Goal: Task Accomplishment & Management: Manage account settings

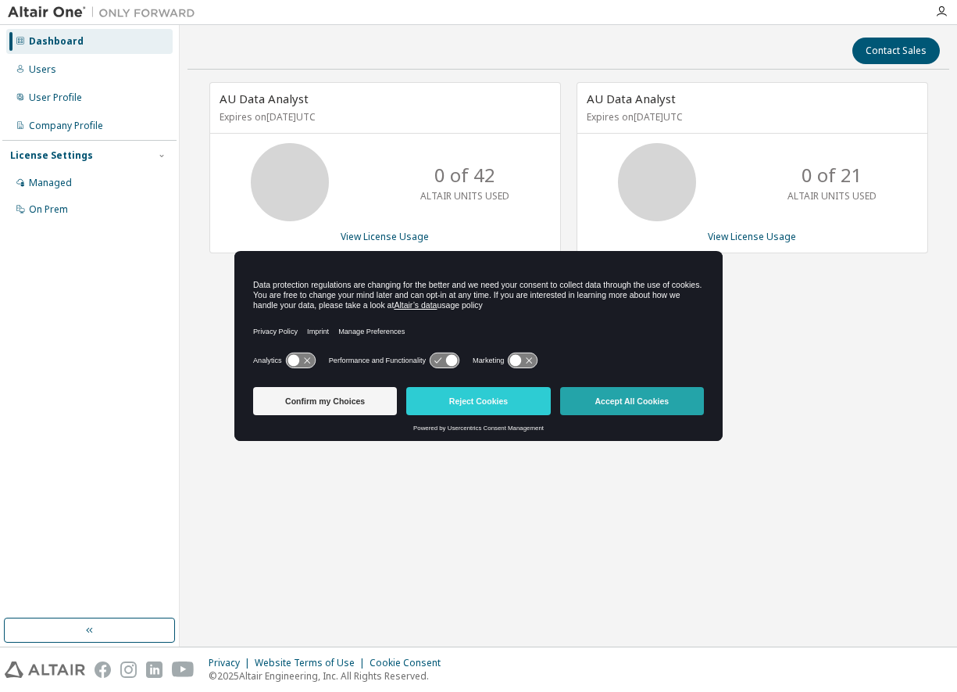
click at [649, 403] on button "Accept All Cookies" at bounding box center [632, 401] width 144 height 28
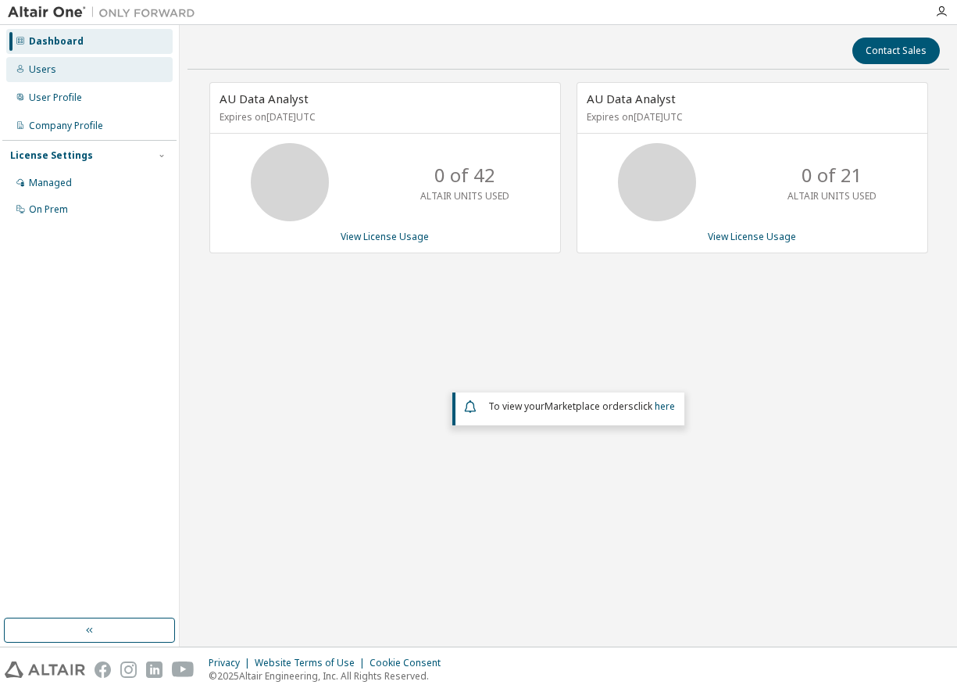
click at [50, 72] on div "Users" at bounding box center [42, 69] width 27 height 13
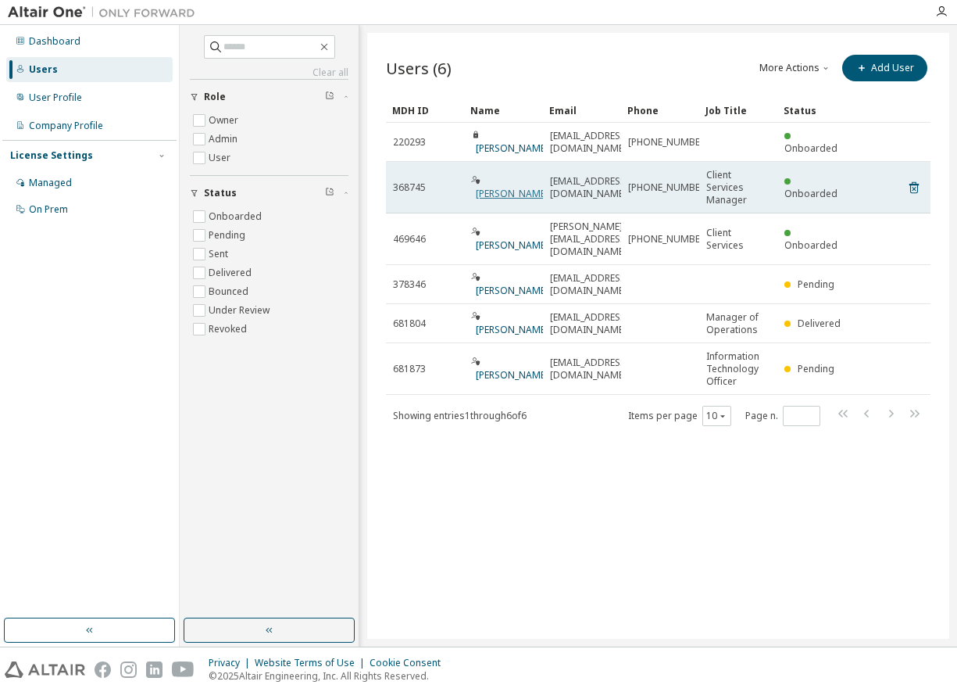
click at [512, 187] on link "[PERSON_NAME]" at bounding box center [512, 193] width 73 height 13
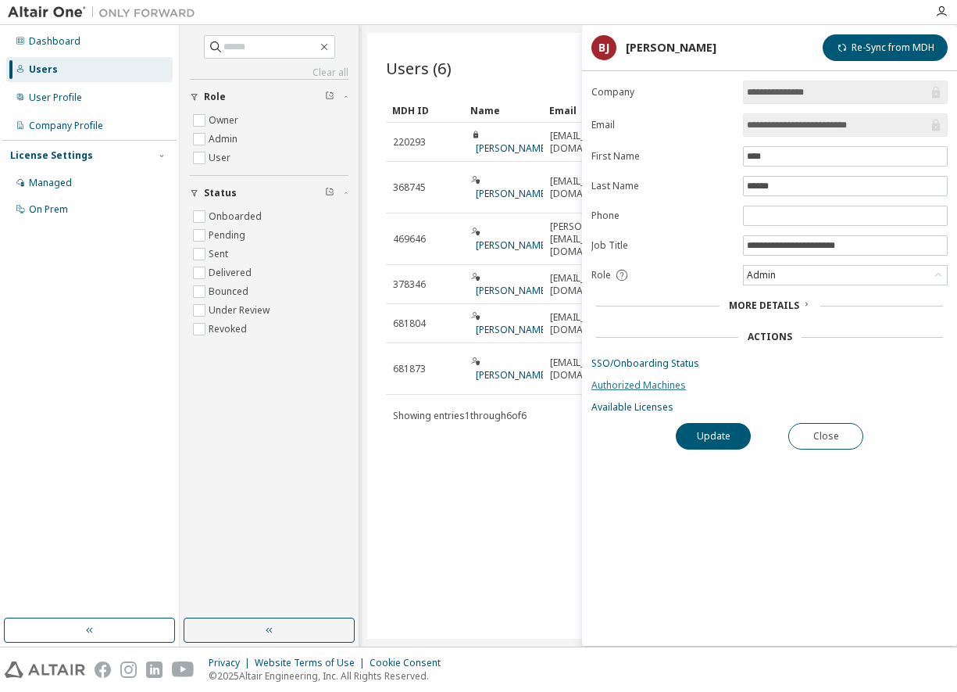
click at [656, 389] on link "Authorized Machines" at bounding box center [770, 385] width 356 height 13
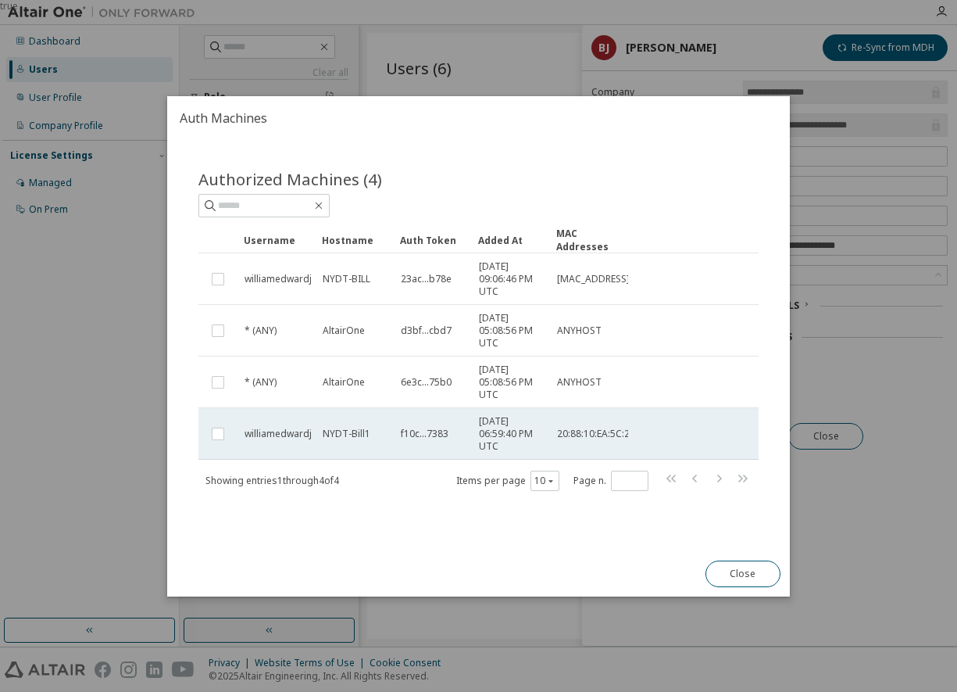
click at [374, 433] on div "NYDT-Bill1" at bounding box center [355, 433] width 64 height 13
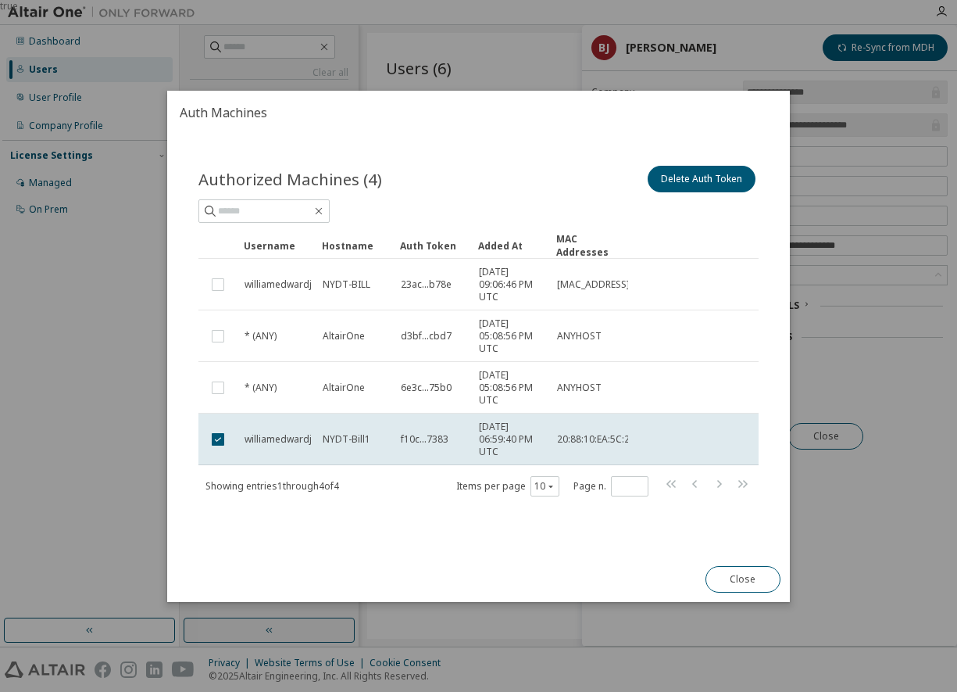
click at [374, 433] on div "NYDT-Bill1" at bounding box center [355, 439] width 64 height 13
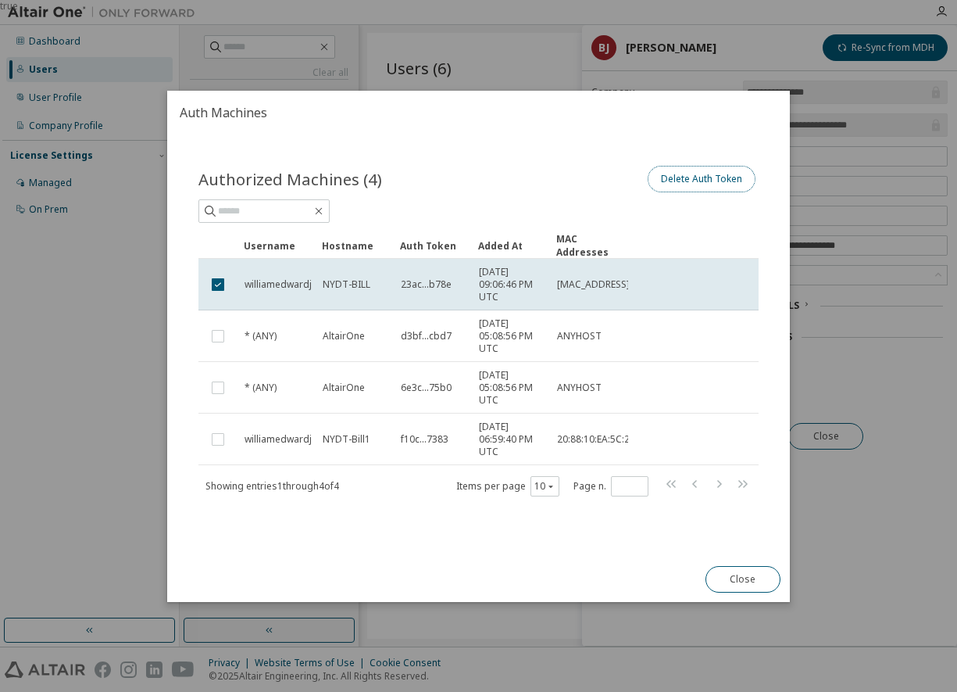
click at [732, 181] on button "Delete Auth Token" at bounding box center [702, 179] width 108 height 27
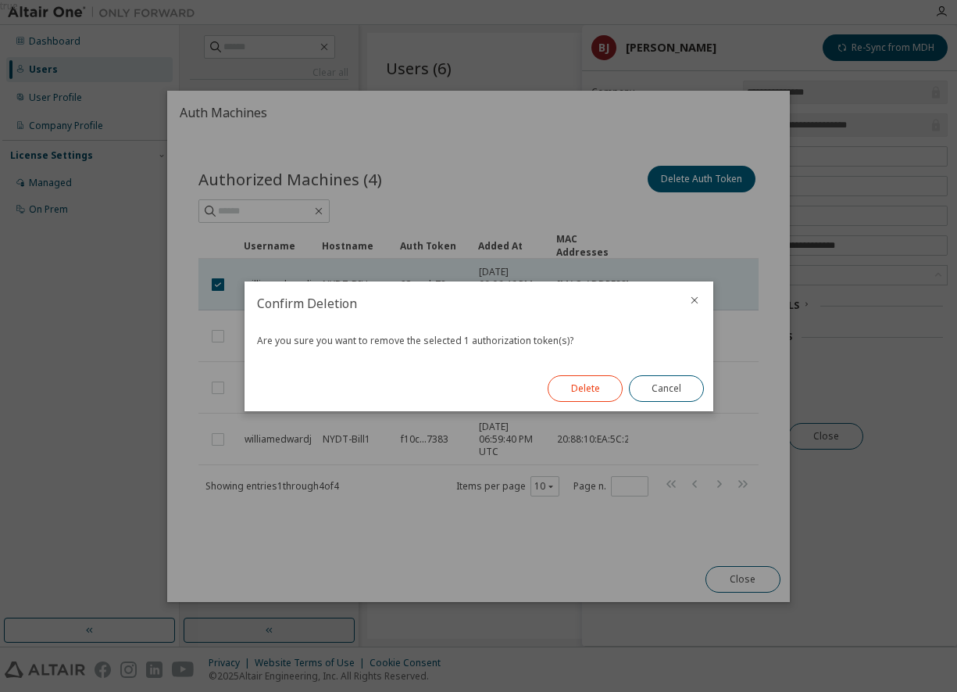
click at [599, 377] on button "Delete" at bounding box center [585, 388] width 75 height 27
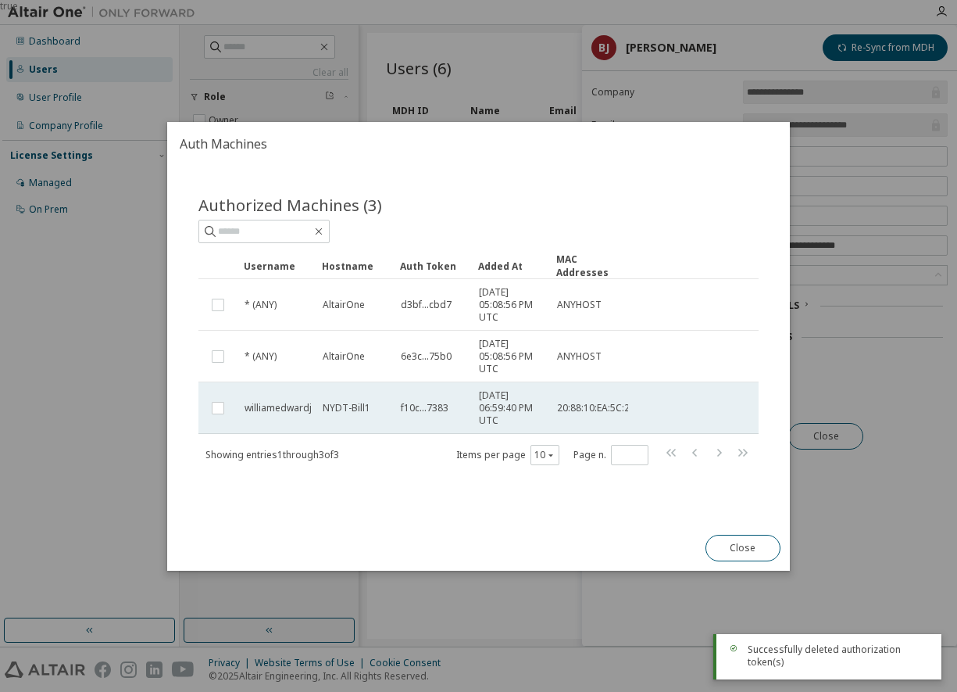
click at [434, 402] on span "f10c...7383" at bounding box center [425, 408] width 48 height 13
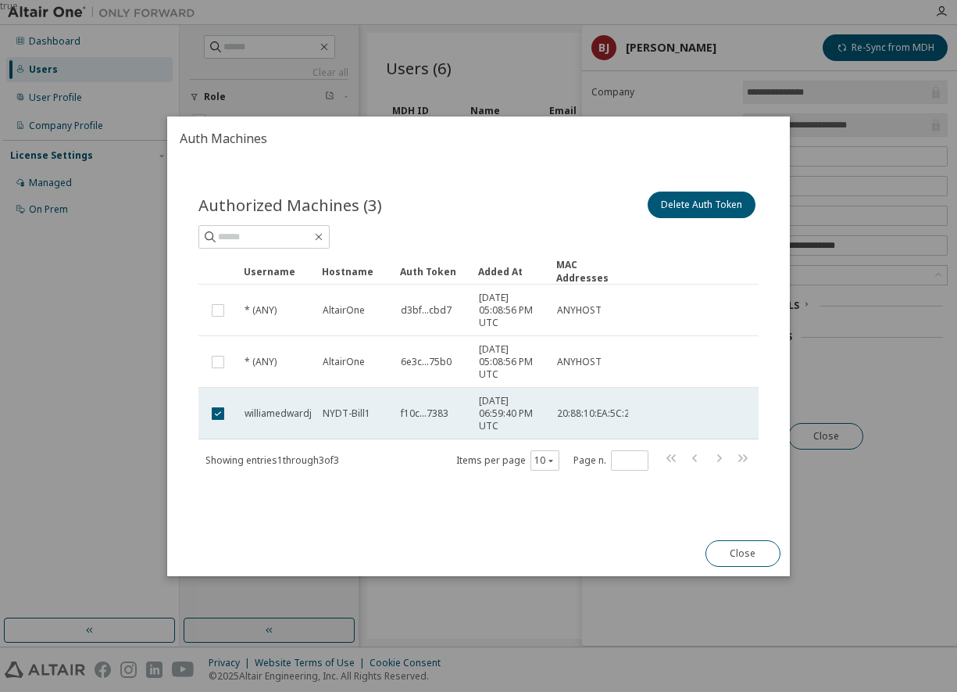
click at [589, 409] on span "20:88:10:EA:5C:25" at bounding box center [596, 413] width 78 height 13
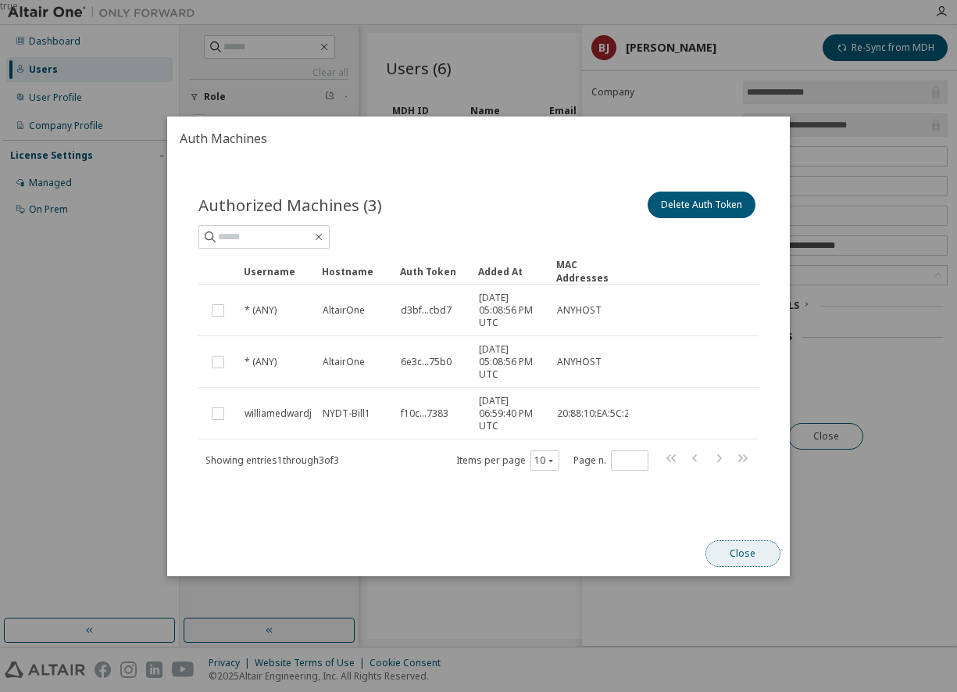
click at [724, 544] on button "Close" at bounding box center [743, 553] width 75 height 27
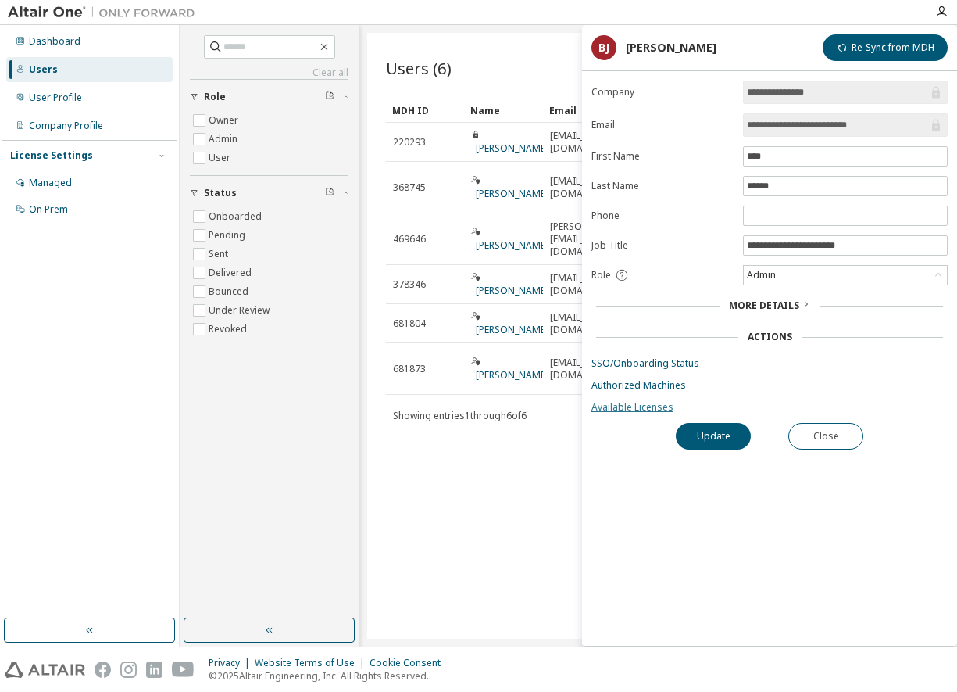
click at [624, 406] on link "Available Licenses" at bounding box center [770, 407] width 356 height 13
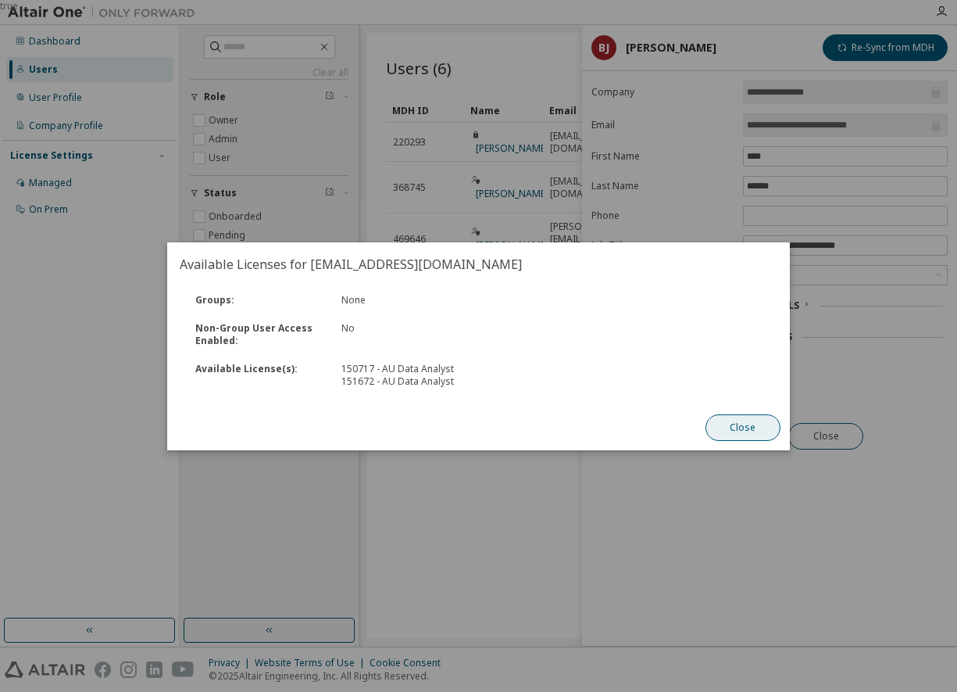
click at [722, 421] on button "Close" at bounding box center [743, 427] width 75 height 27
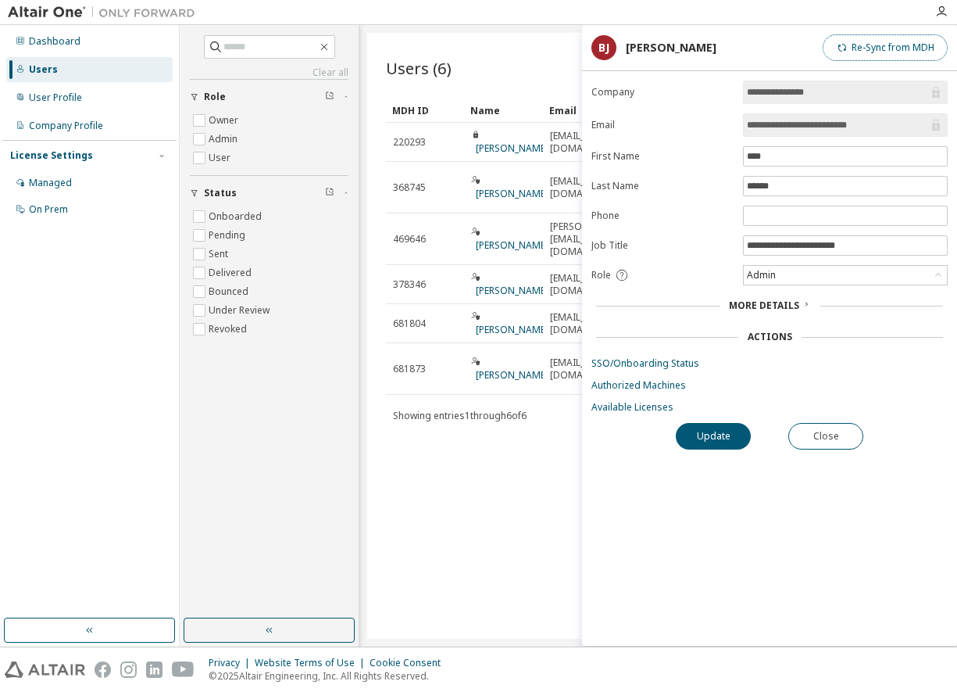
click at [868, 58] on button "Re-Sync from MDH" at bounding box center [885, 47] width 125 height 27
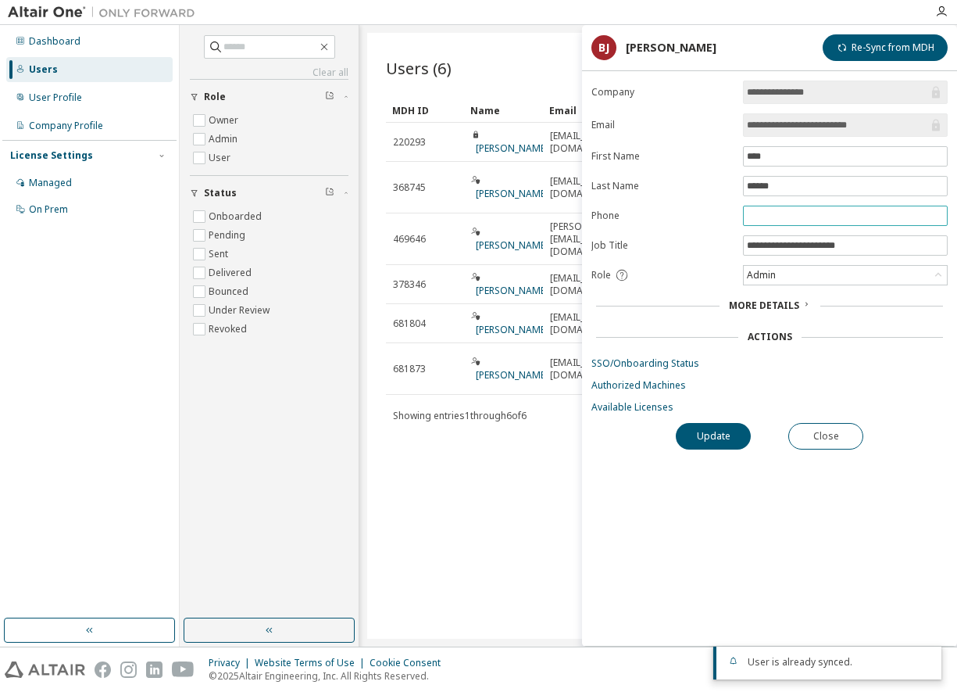
click at [803, 208] on span at bounding box center [845, 216] width 205 height 20
click at [795, 213] on input "text" at bounding box center [845, 215] width 197 height 13
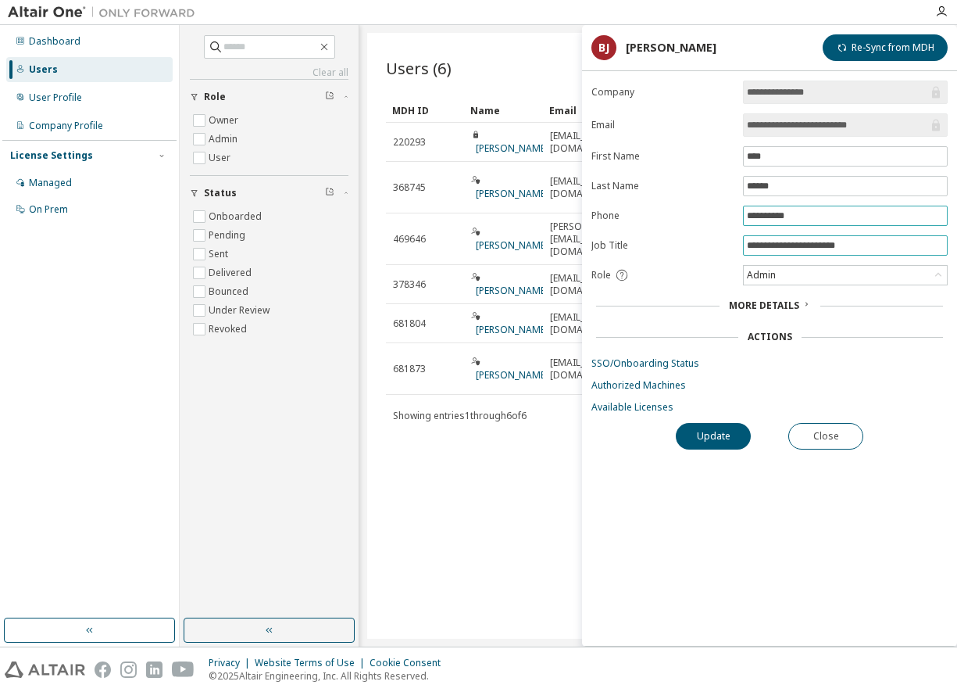
type input "**********"
click at [836, 245] on input "**********" at bounding box center [845, 245] width 197 height 13
drag, startPoint x: 852, startPoint y: 245, endPoint x: 721, endPoint y: 250, distance: 130.6
click at [721, 250] on form "**********" at bounding box center [770, 246] width 356 height 333
click at [878, 219] on input "**********" at bounding box center [845, 215] width 197 height 13
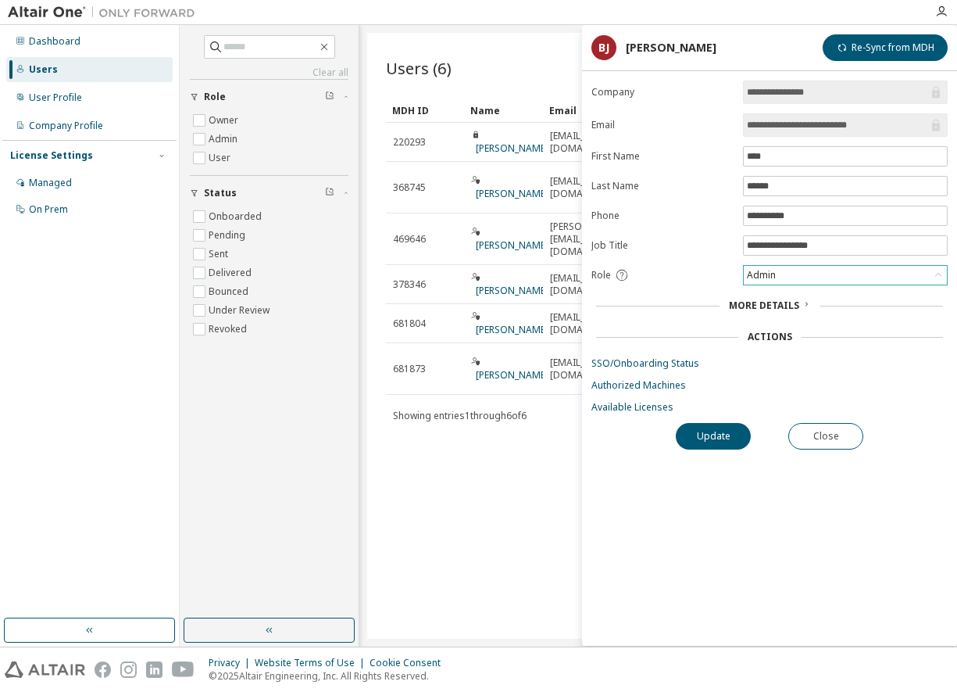
click at [863, 270] on div "Admin" at bounding box center [845, 275] width 203 height 19
click at [731, 435] on button "Update" at bounding box center [713, 436] width 75 height 27
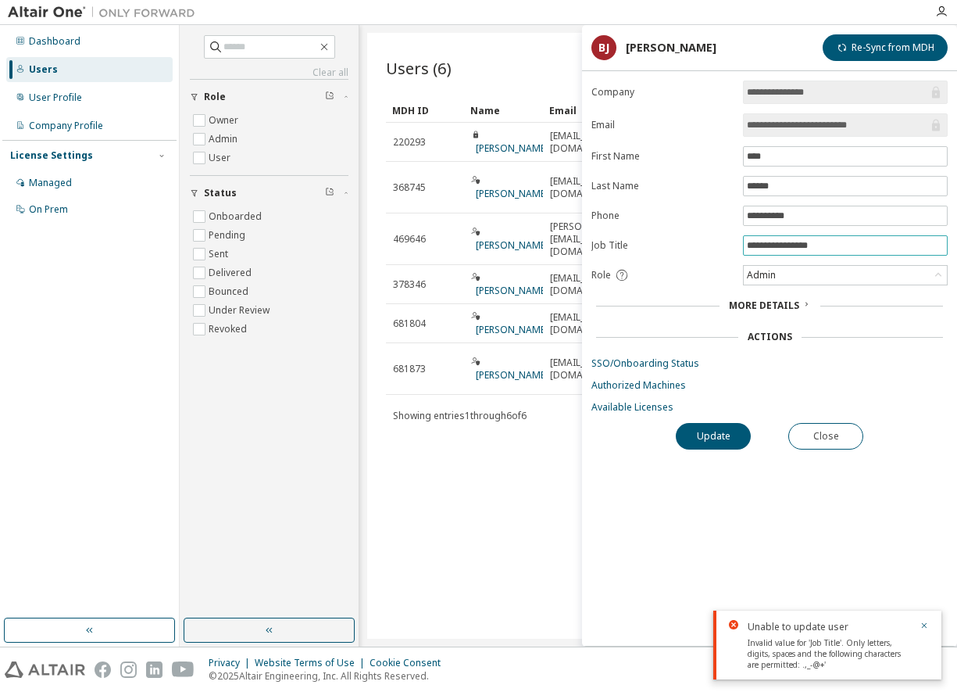
click at [803, 241] on input "**********" at bounding box center [845, 245] width 197 height 13
type input "**********"
click at [716, 444] on button "Update" at bounding box center [713, 436] width 75 height 27
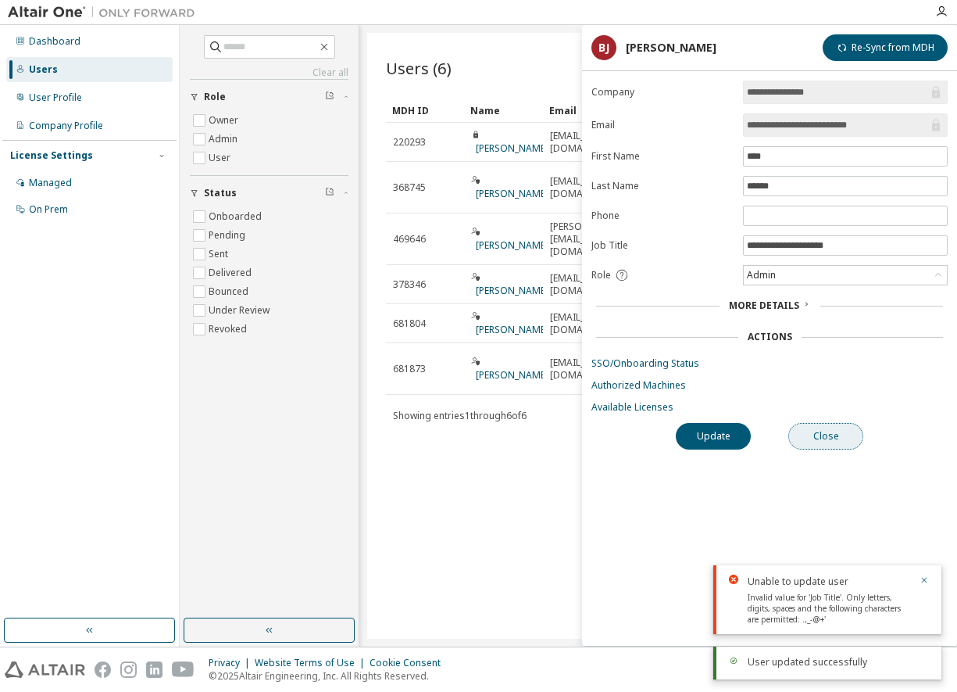
click at [821, 423] on button "Close" at bounding box center [825, 436] width 75 height 27
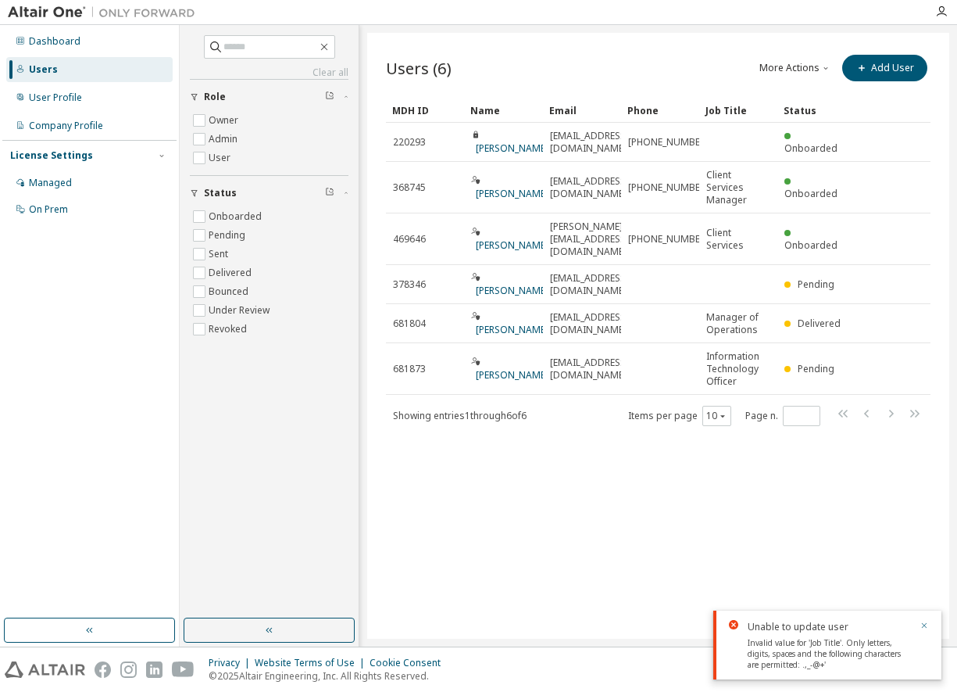
click at [924, 621] on icon "button" at bounding box center [924, 624] width 9 height 9
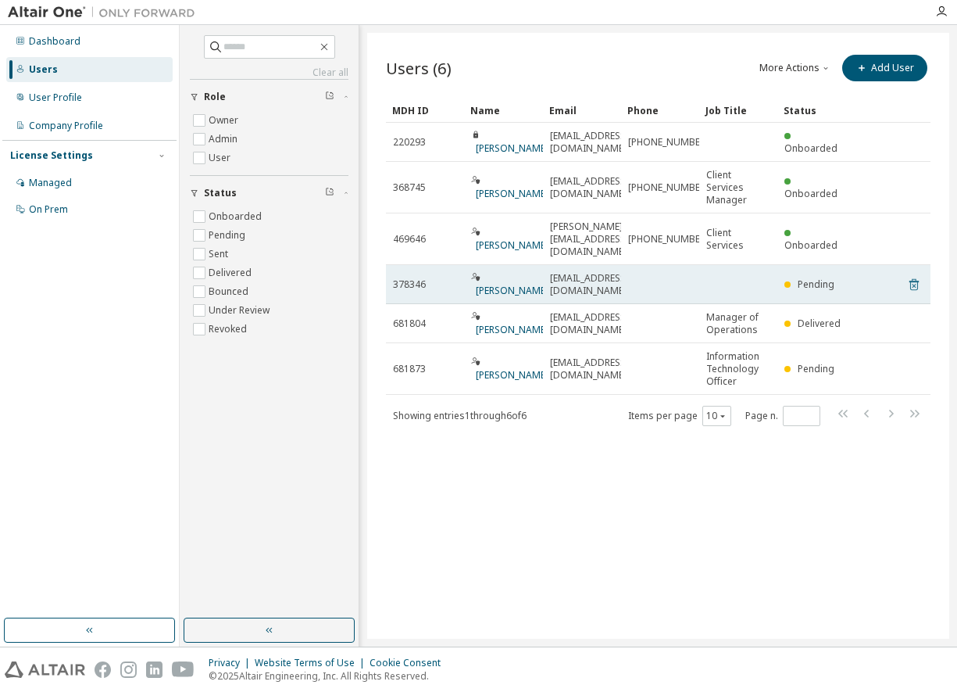
click at [910, 279] on icon at bounding box center [914, 285] width 9 height 12
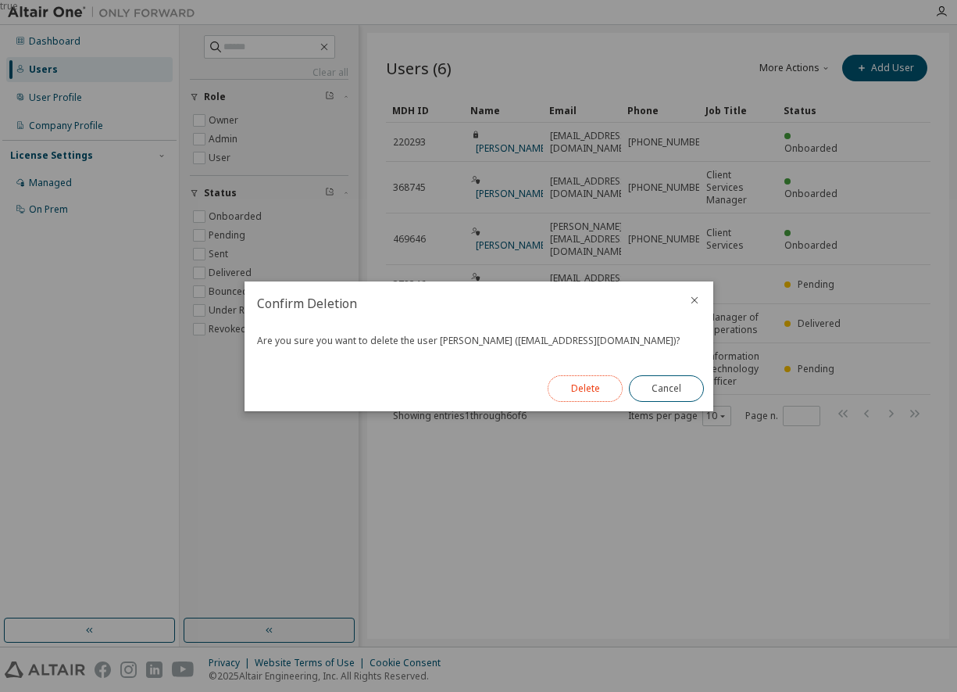
click at [602, 392] on button "Delete" at bounding box center [585, 388] width 75 height 27
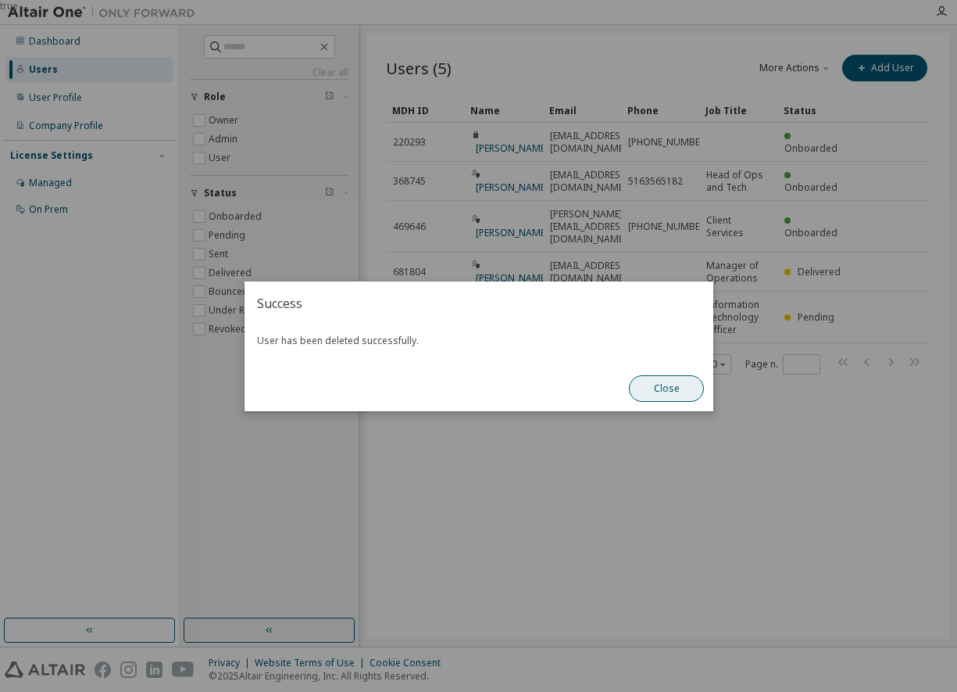
click at [655, 389] on button "Close" at bounding box center [666, 388] width 75 height 27
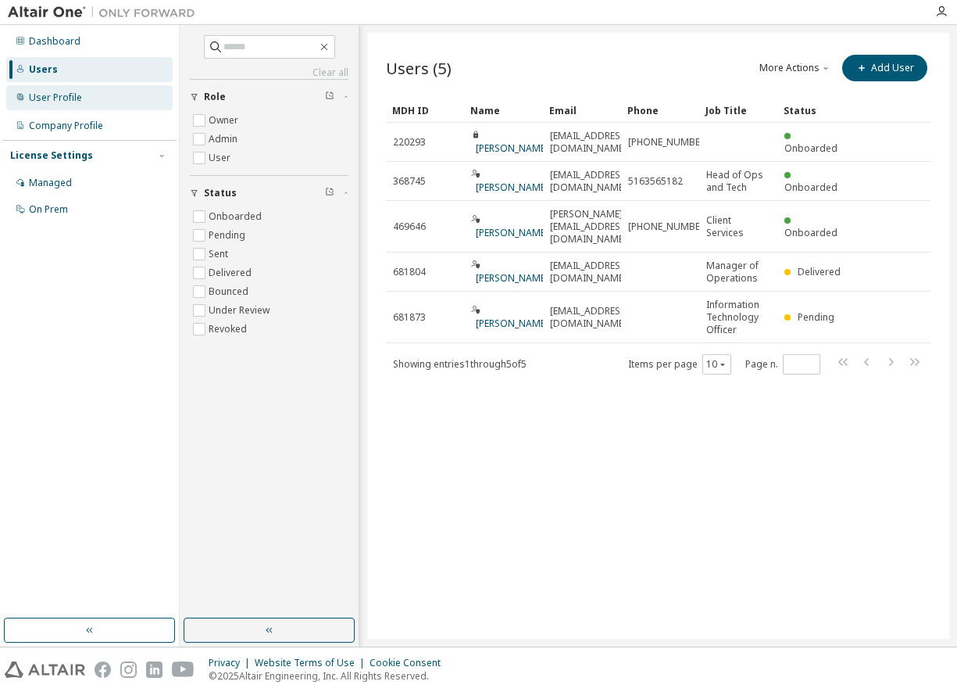
click at [98, 103] on div "User Profile" at bounding box center [89, 97] width 166 height 25
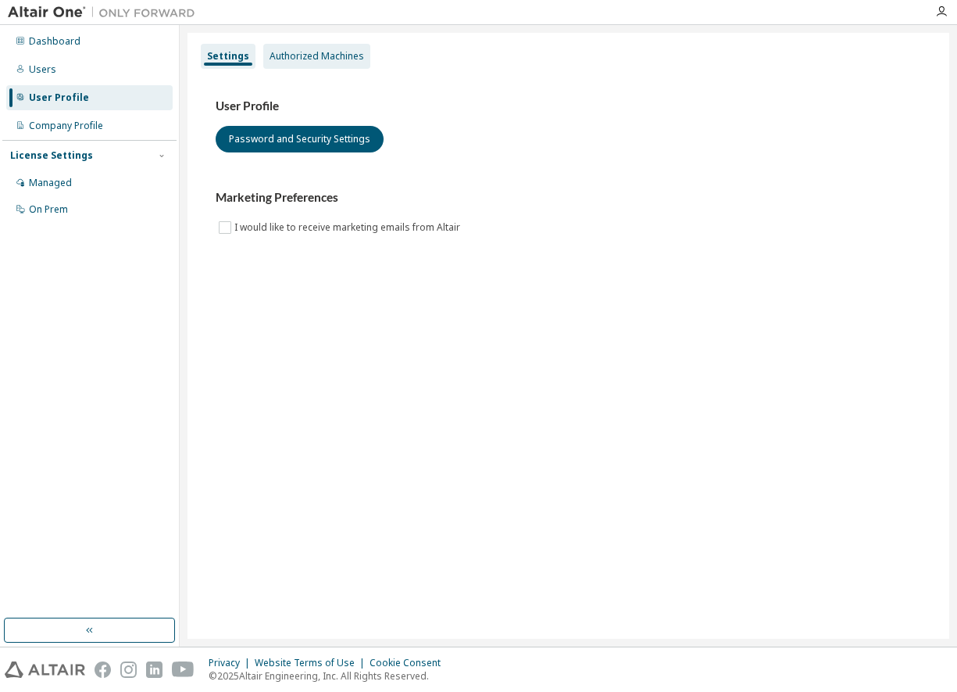
click at [341, 61] on div "Authorized Machines" at bounding box center [317, 56] width 95 height 13
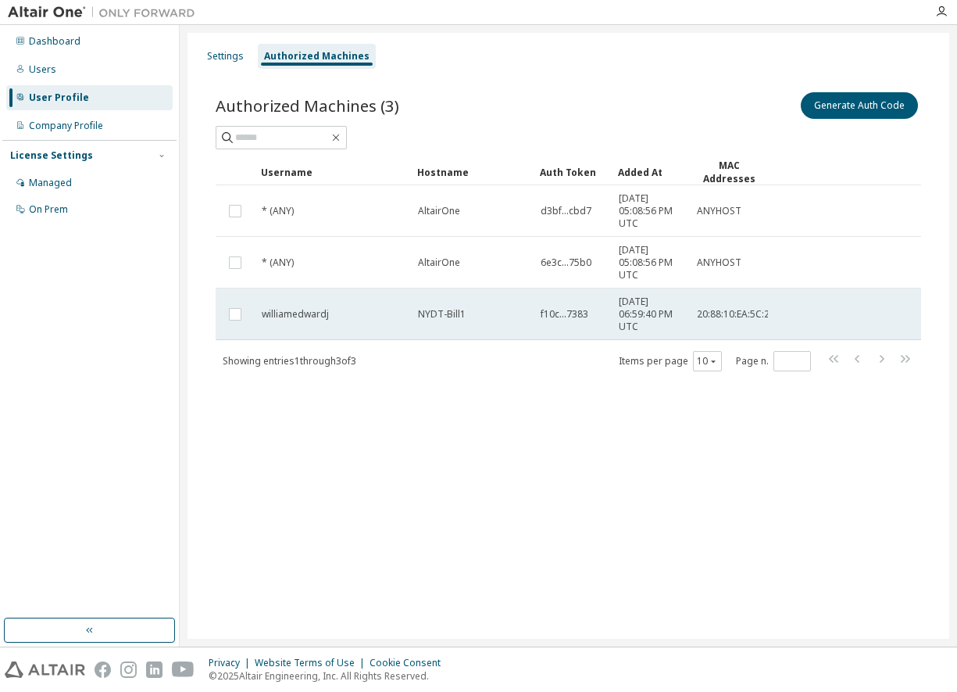
click at [311, 317] on span "williamedwardj" at bounding box center [295, 314] width 67 height 13
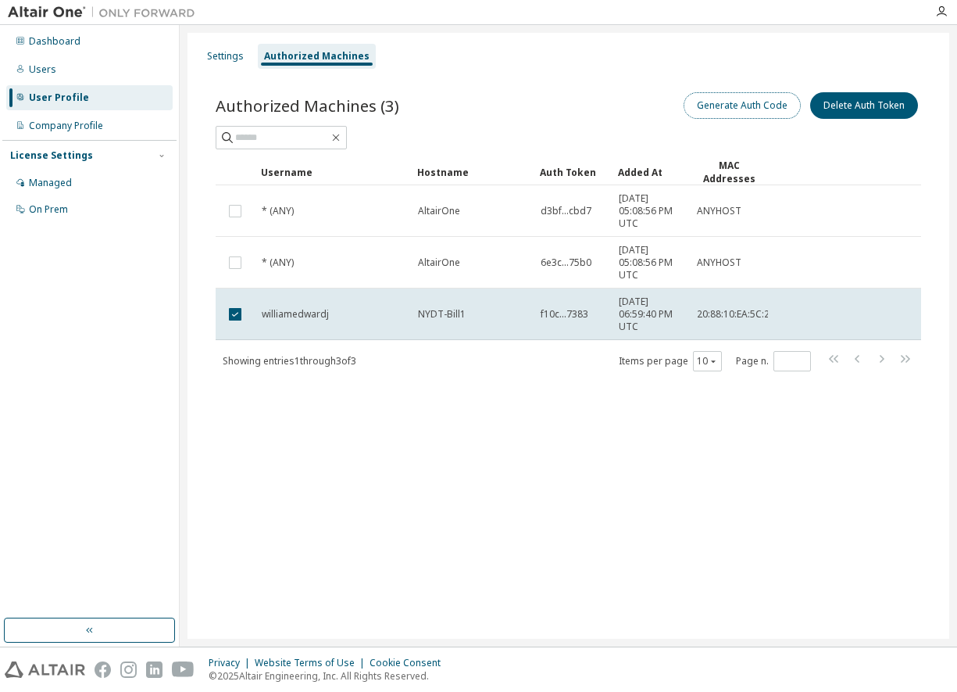
click at [731, 109] on button "Generate Auth Code" at bounding box center [742, 105] width 117 height 27
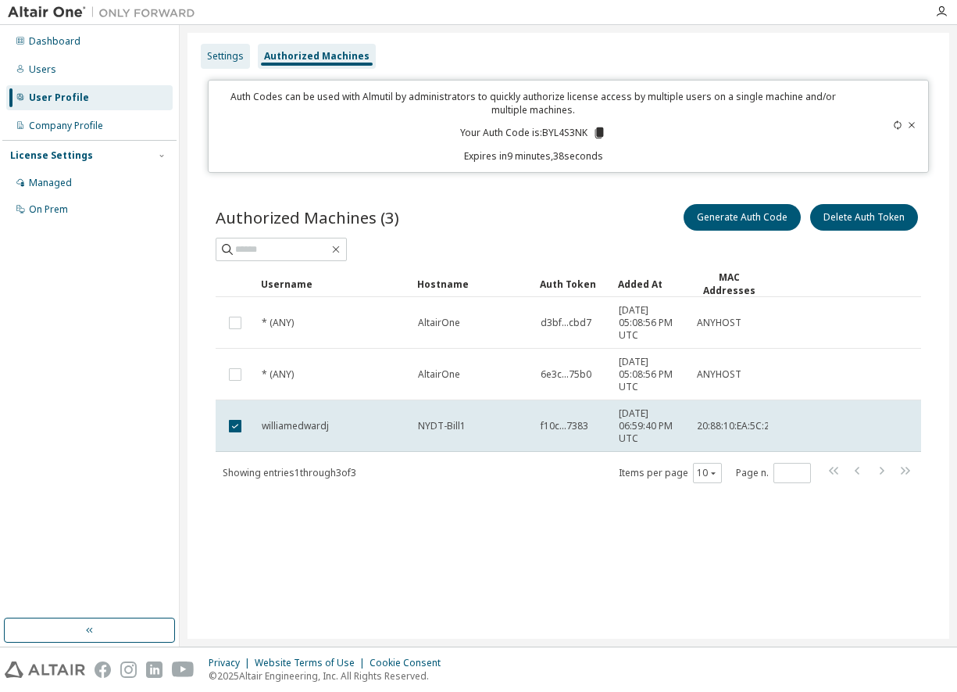
click at [220, 54] on div "Settings" at bounding box center [225, 56] width 37 height 13
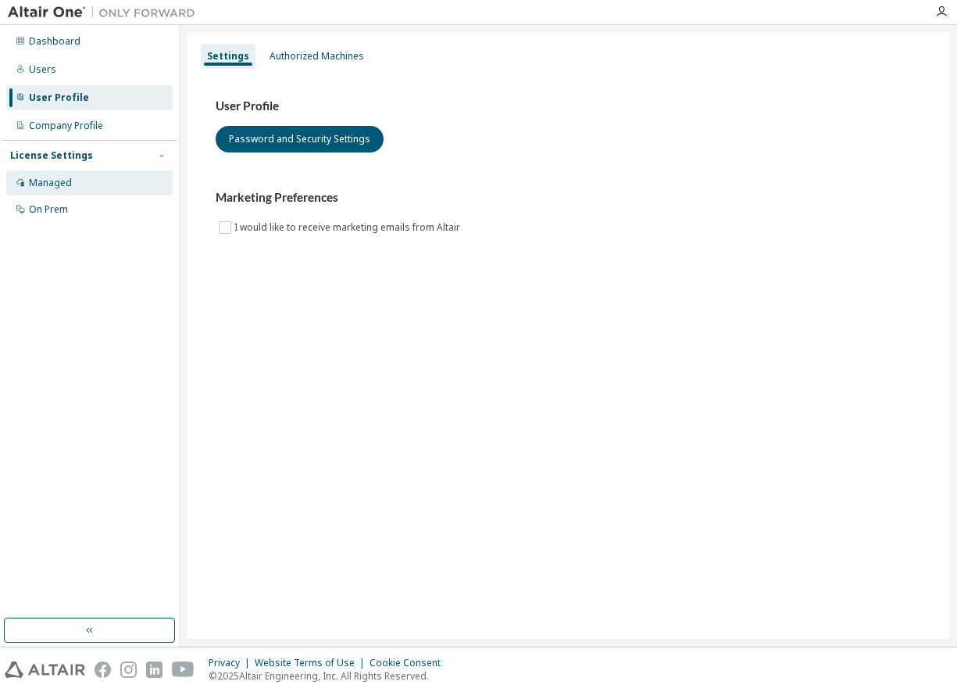
click at [94, 188] on div "Managed" at bounding box center [89, 182] width 166 height 25
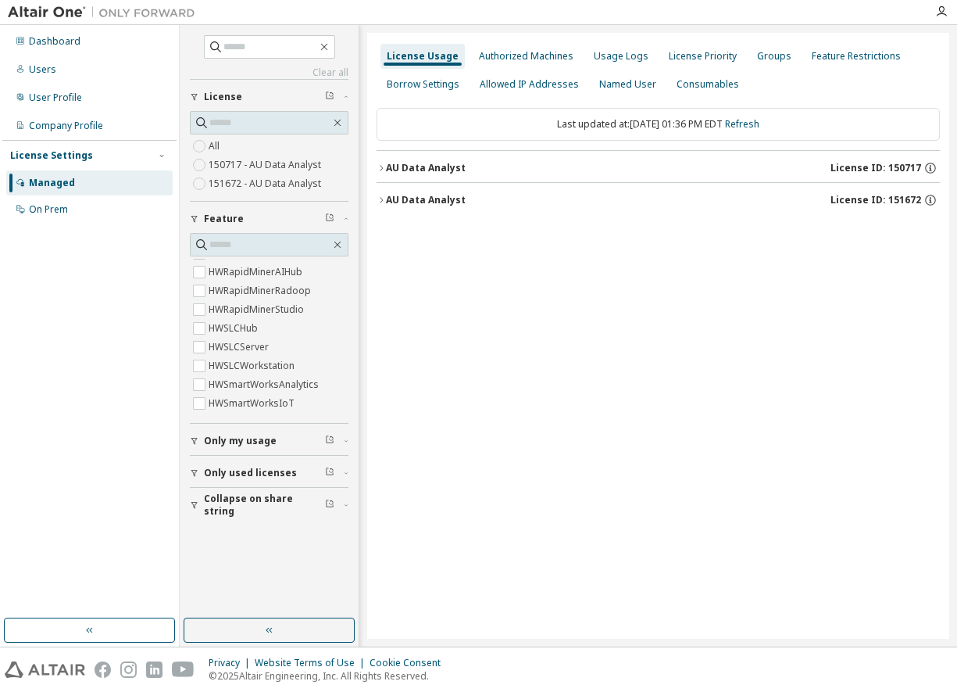
scroll to position [695, 0]
click at [256, 448] on button "Only my usage" at bounding box center [269, 441] width 159 height 34
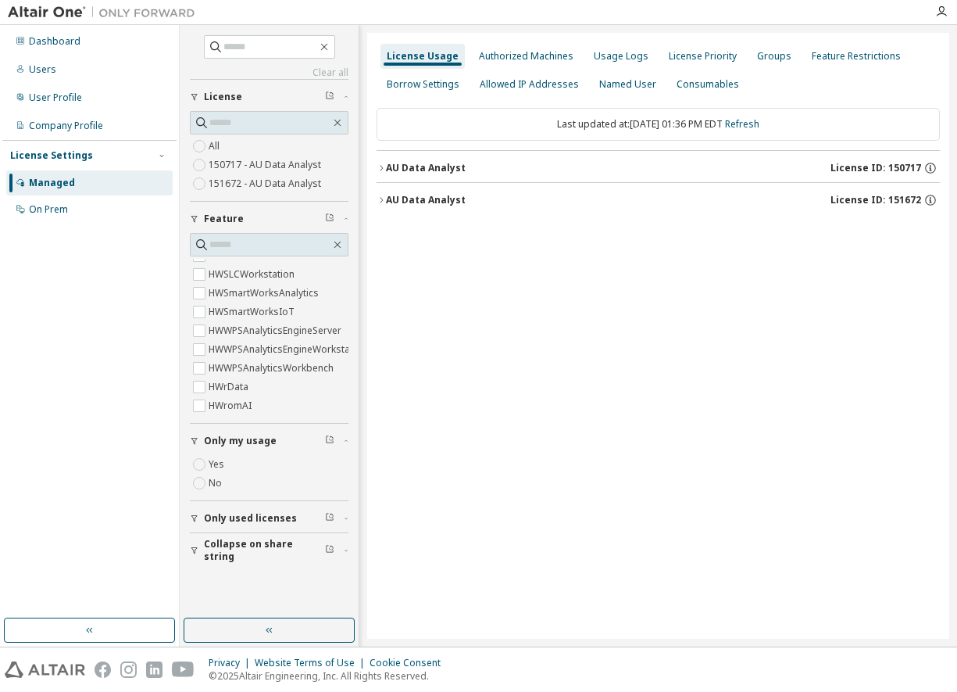
click at [243, 520] on span "Only used licenses" at bounding box center [250, 518] width 93 height 13
click at [223, 632] on button "button" at bounding box center [269, 629] width 171 height 25
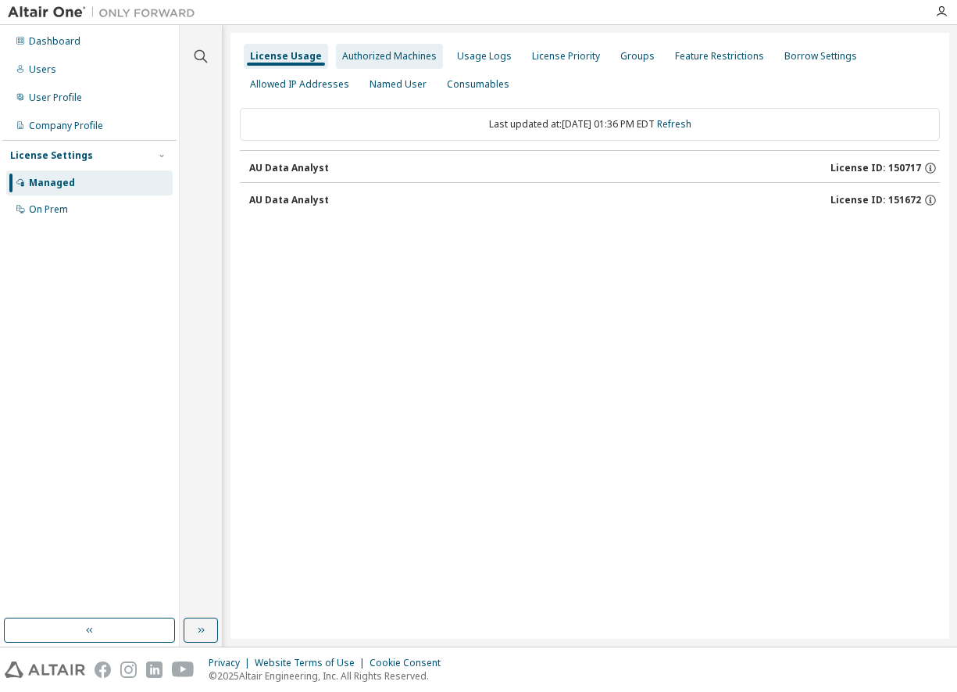
click at [396, 63] on div "Authorized Machines" at bounding box center [389, 56] width 107 height 25
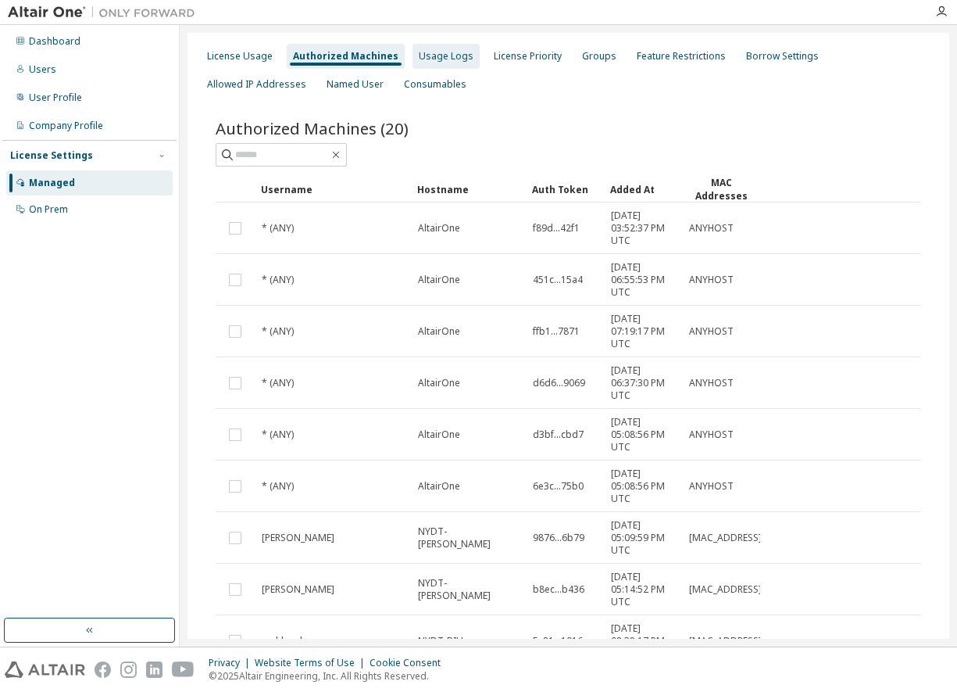
click at [443, 56] on div "Usage Logs" at bounding box center [446, 56] width 55 height 13
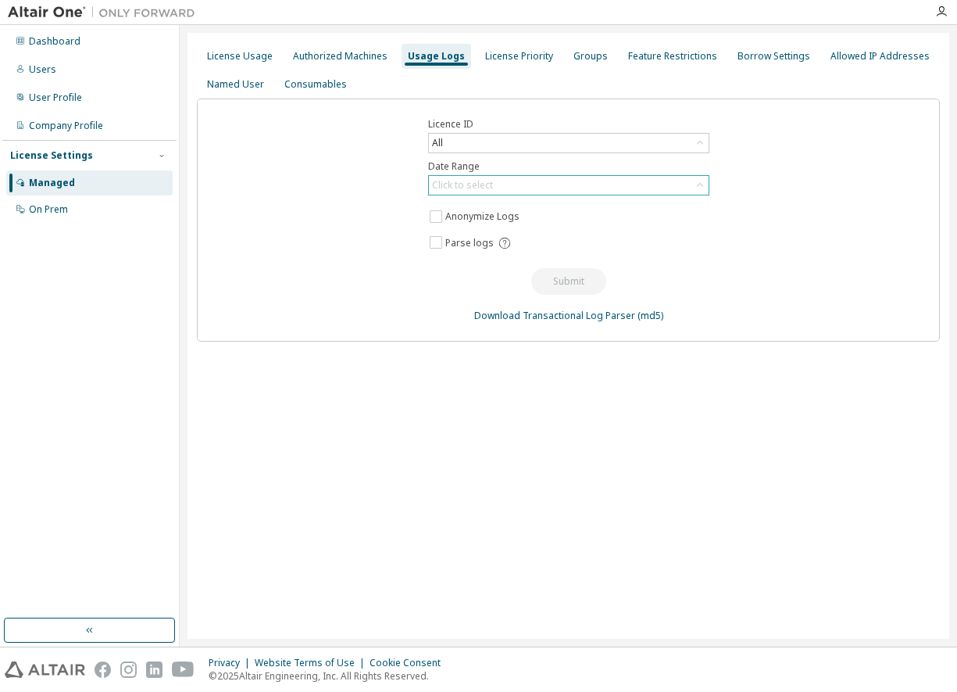
click at [497, 188] on div "Click to select" at bounding box center [569, 185] width 280 height 19
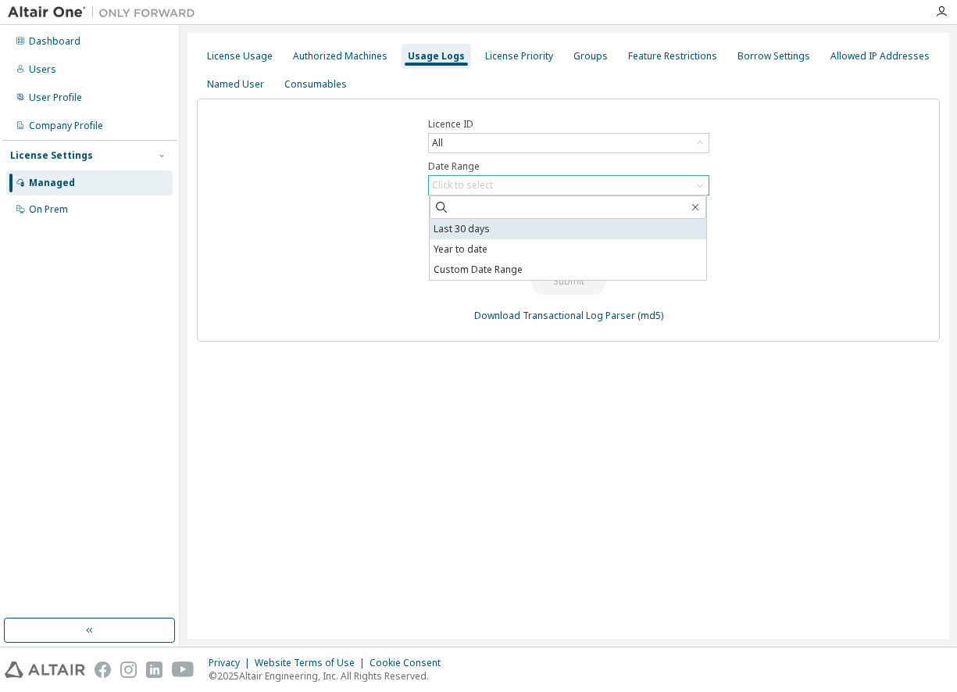
click at [490, 221] on li "Last 30 days" at bounding box center [568, 229] width 277 height 20
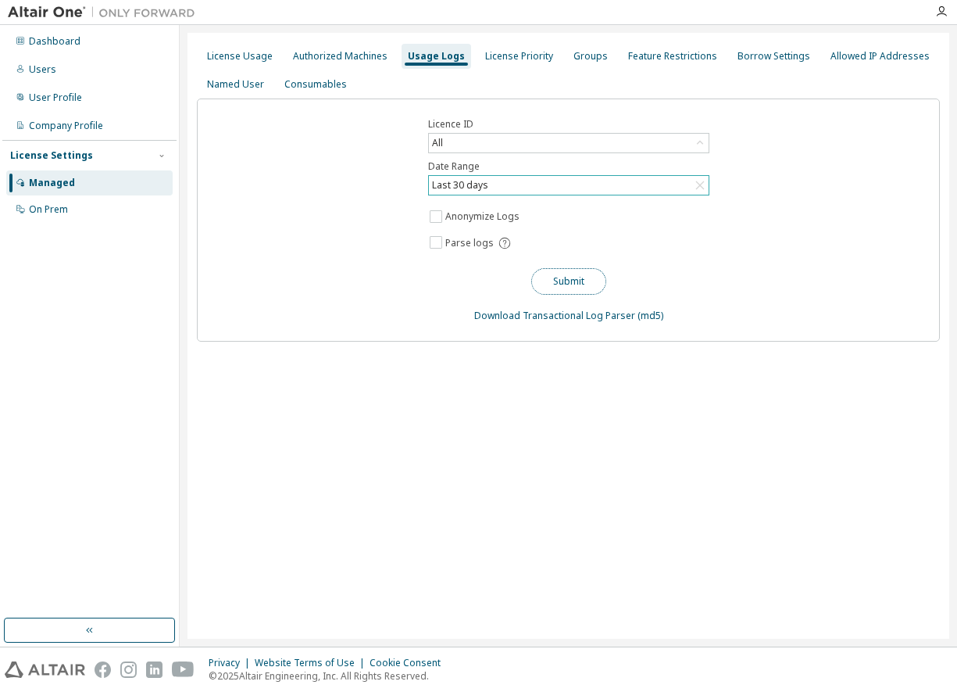
click at [555, 279] on button "Submit" at bounding box center [568, 281] width 75 height 27
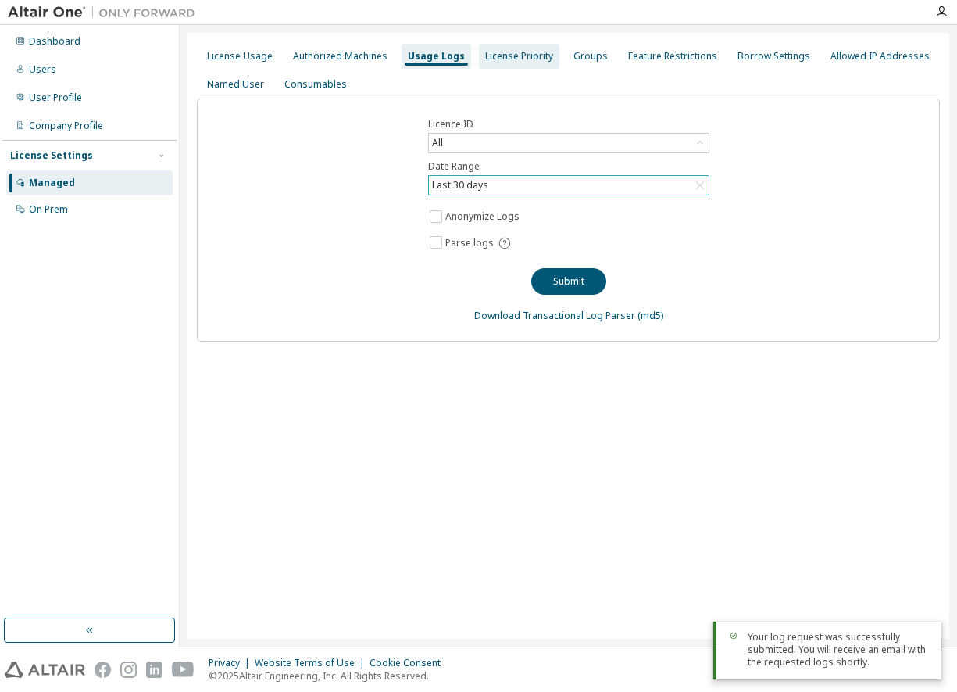
click at [515, 57] on div "License Priority" at bounding box center [519, 56] width 68 height 13
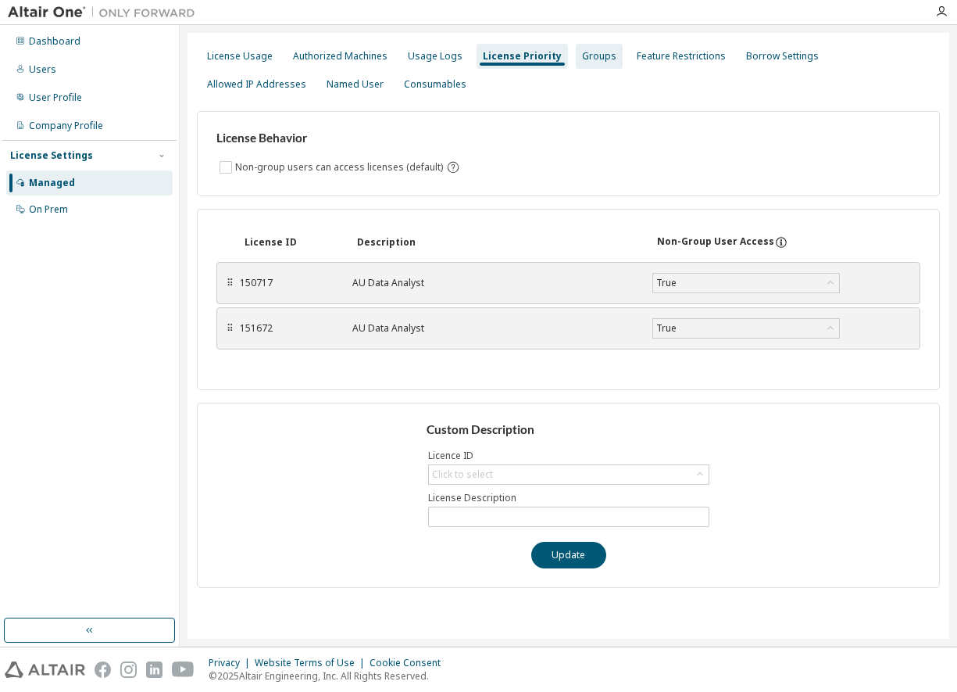
click at [602, 63] on div "Groups" at bounding box center [599, 56] width 47 height 25
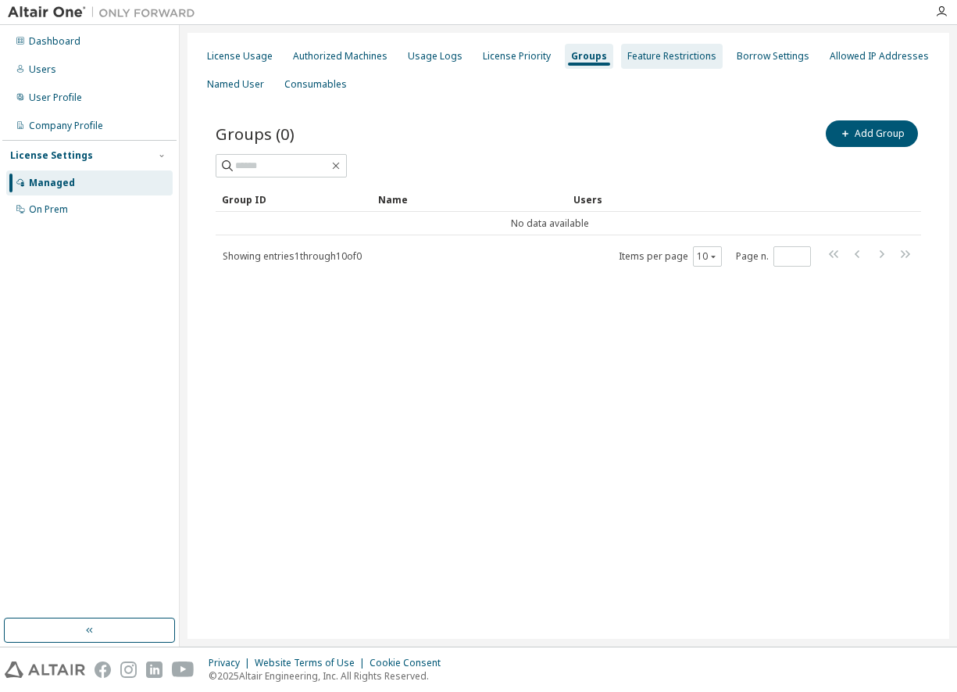
click at [654, 59] on div "Feature Restrictions" at bounding box center [671, 56] width 89 height 13
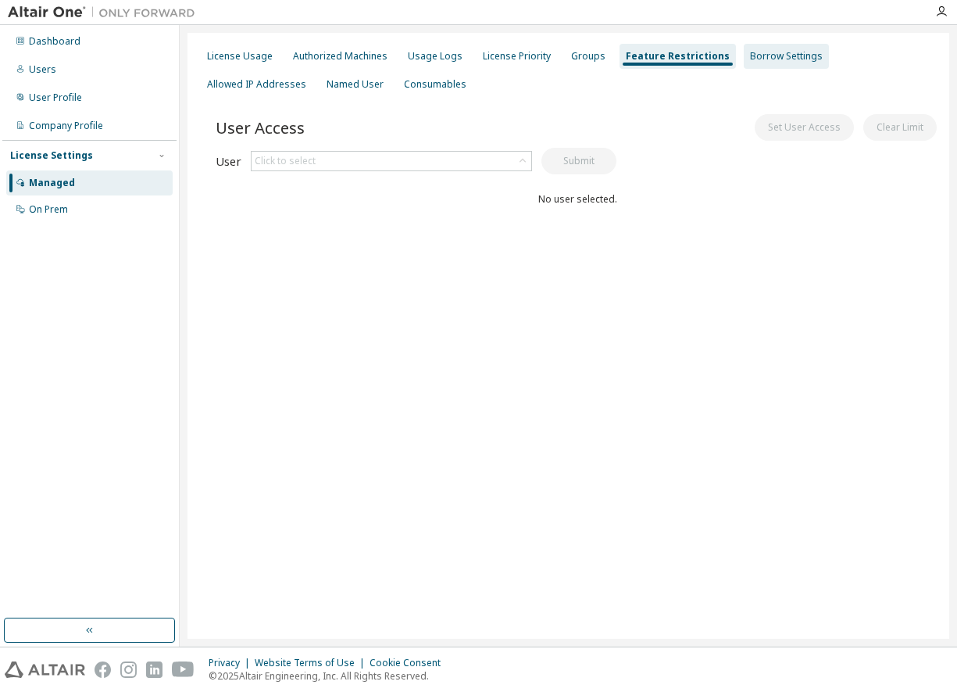
click at [750, 55] on div "Borrow Settings" at bounding box center [786, 56] width 73 height 13
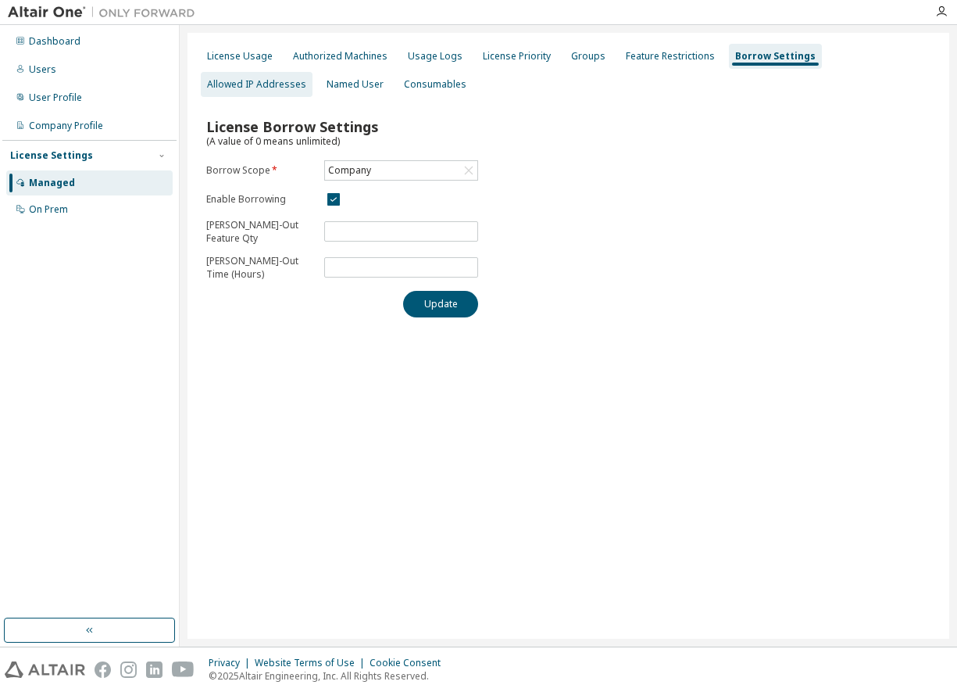
click at [306, 78] on div "Allowed IP Addresses" at bounding box center [256, 84] width 99 height 13
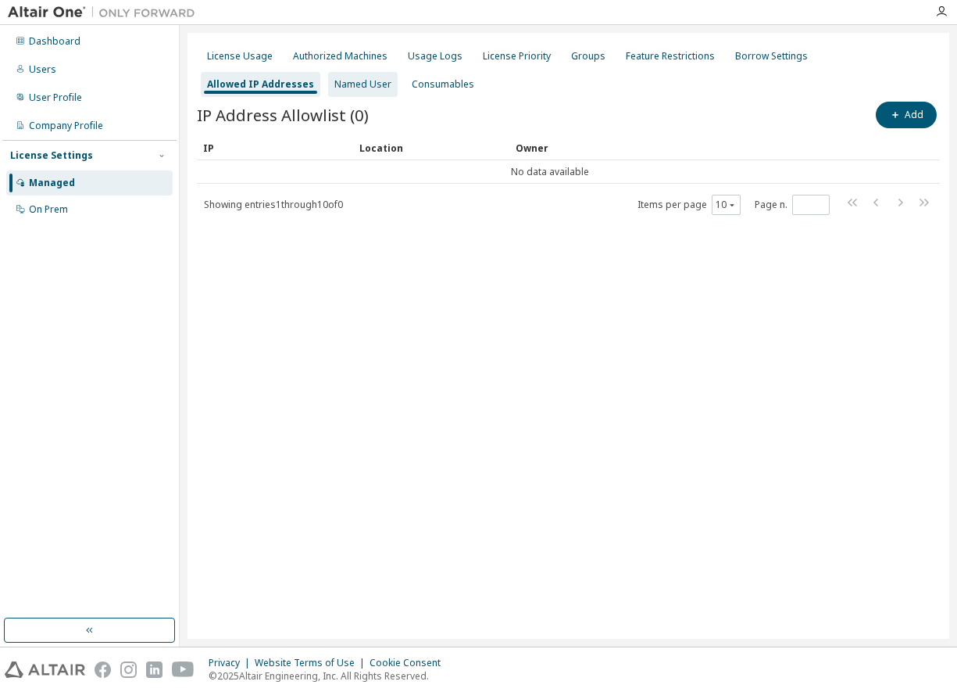
click at [334, 79] on div "Named User" at bounding box center [362, 84] width 57 height 13
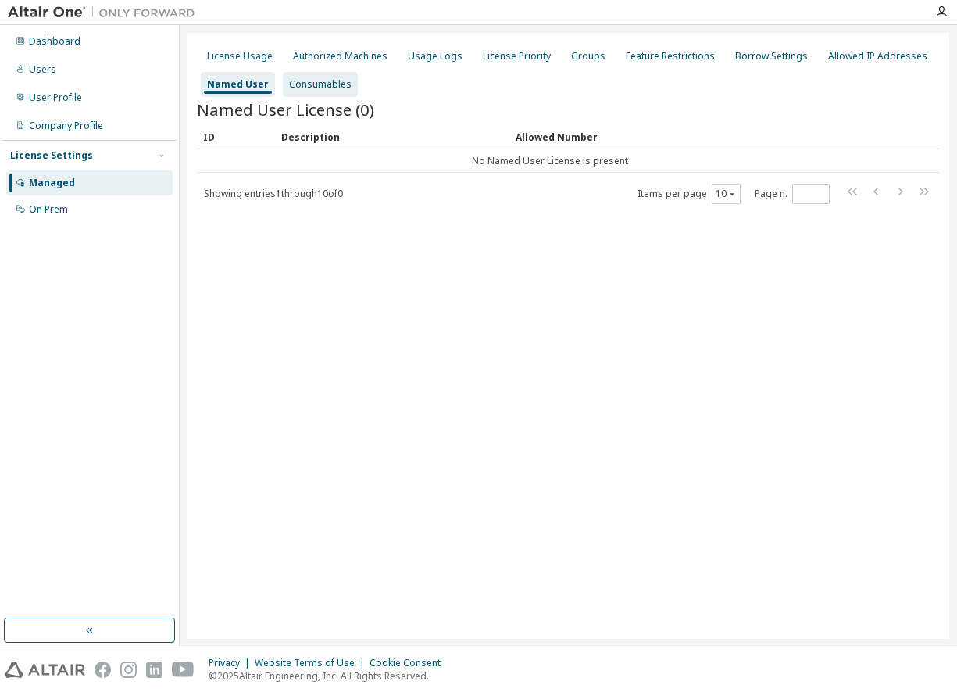
click at [319, 75] on div "Consumables" at bounding box center [320, 84] width 75 height 25
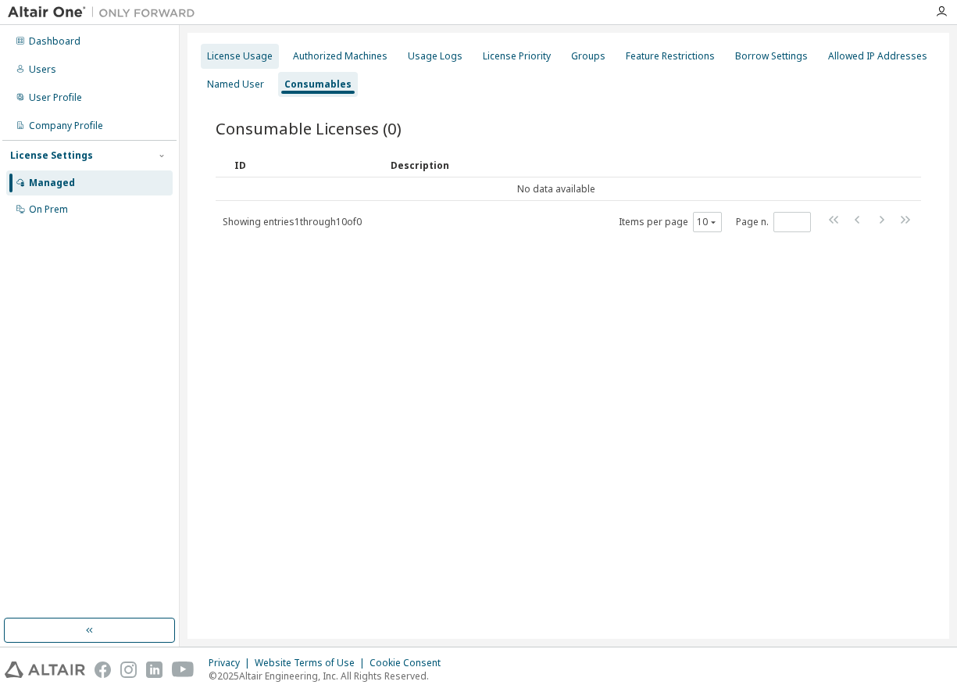
click at [256, 52] on div "License Usage" at bounding box center [240, 56] width 66 height 13
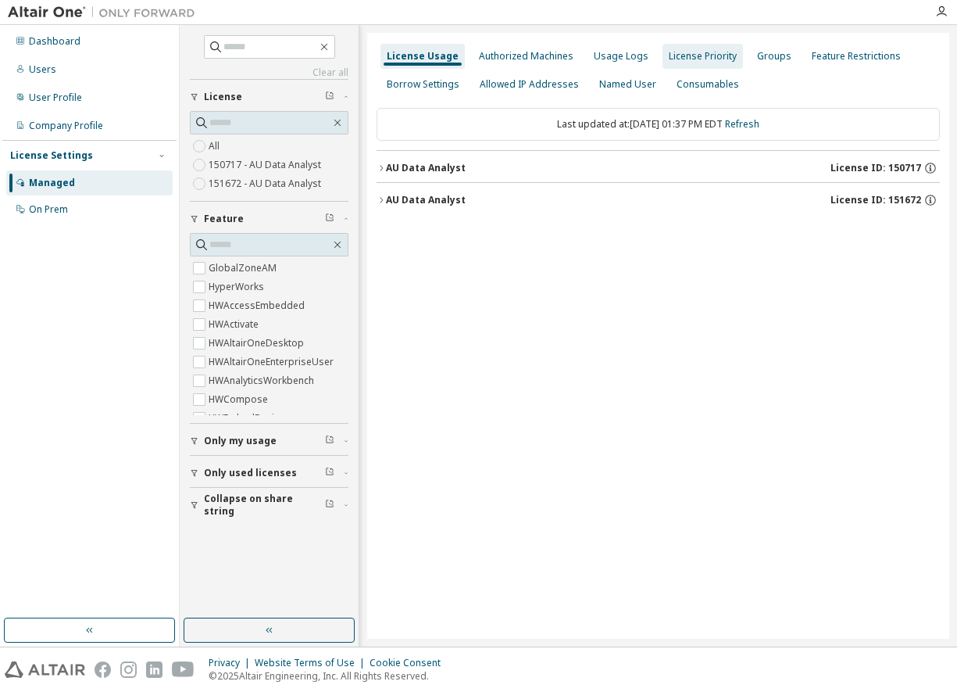
click at [699, 56] on div "License Priority" at bounding box center [703, 56] width 68 height 13
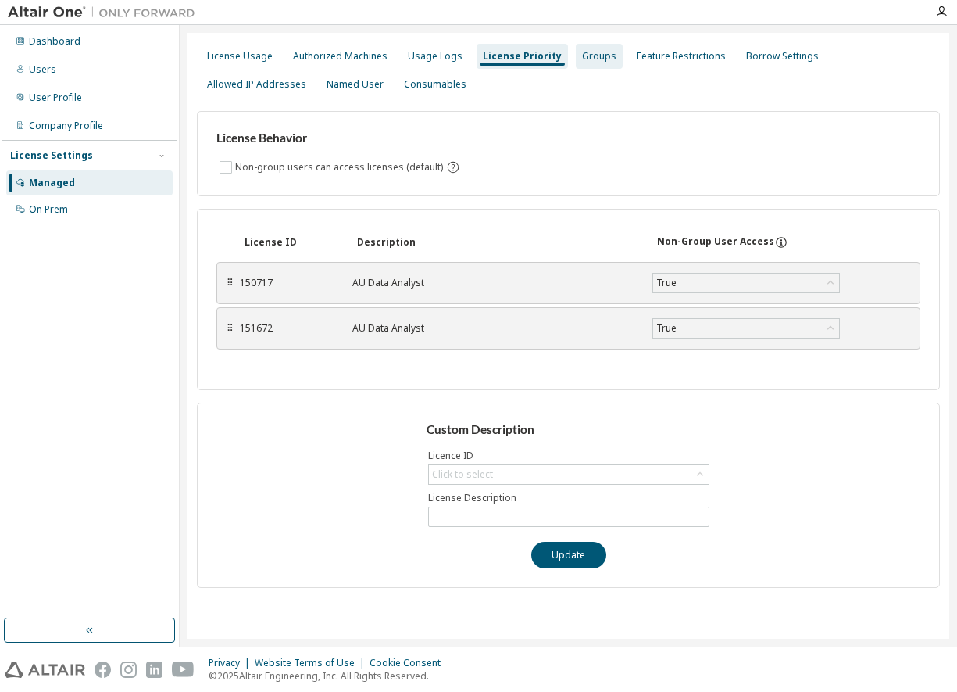
click at [599, 54] on div "Groups" at bounding box center [599, 56] width 34 height 13
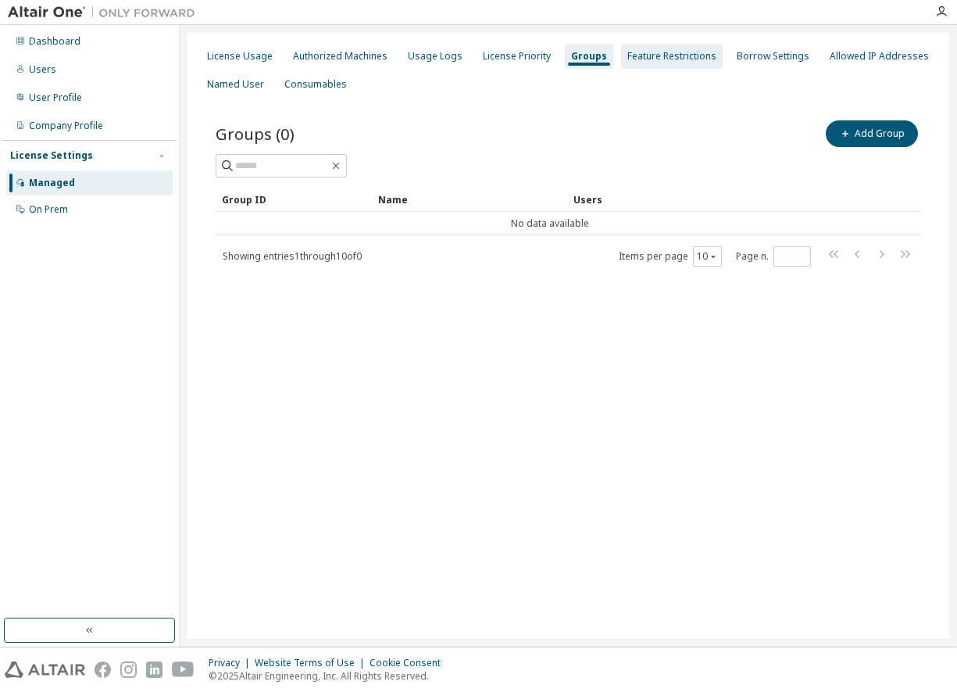
click at [666, 53] on div "Feature Restrictions" at bounding box center [671, 56] width 89 height 13
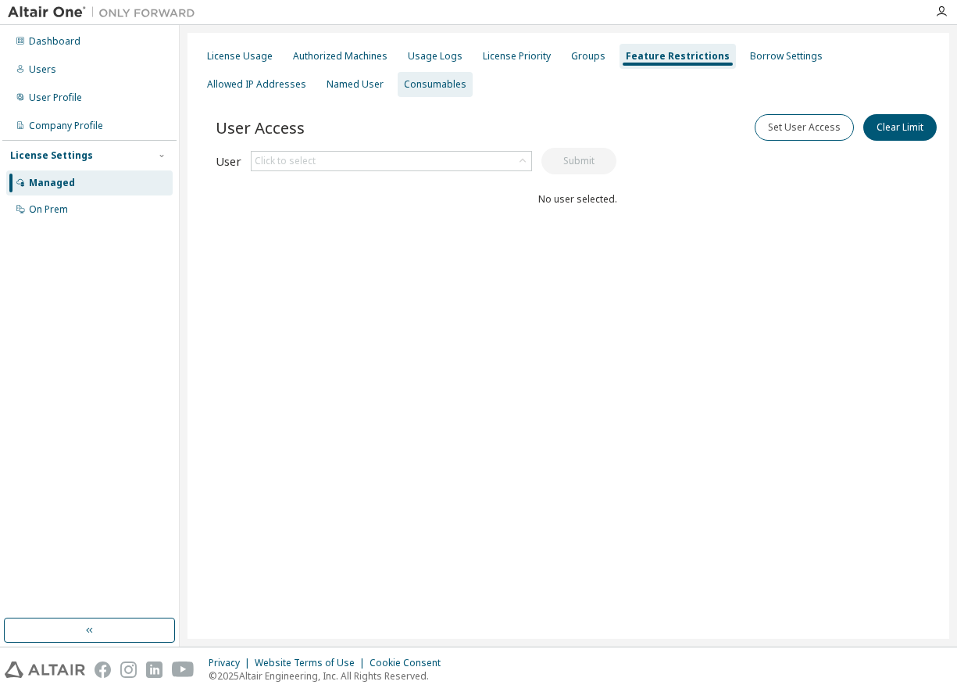
click at [404, 81] on div "Consumables" at bounding box center [435, 84] width 63 height 13
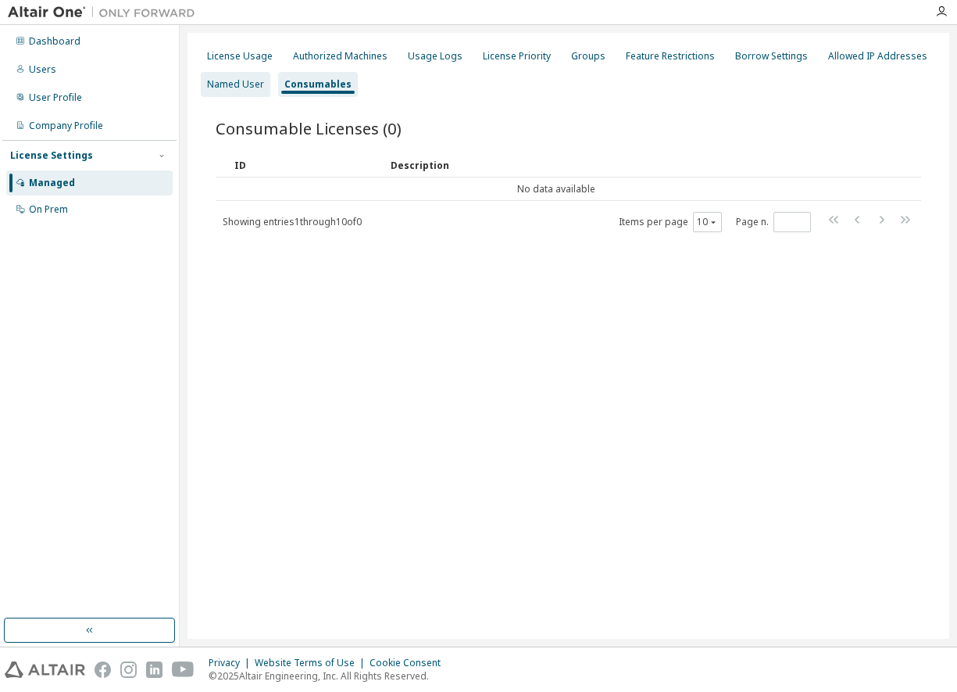
click at [245, 76] on div "Named User" at bounding box center [236, 84] width 70 height 25
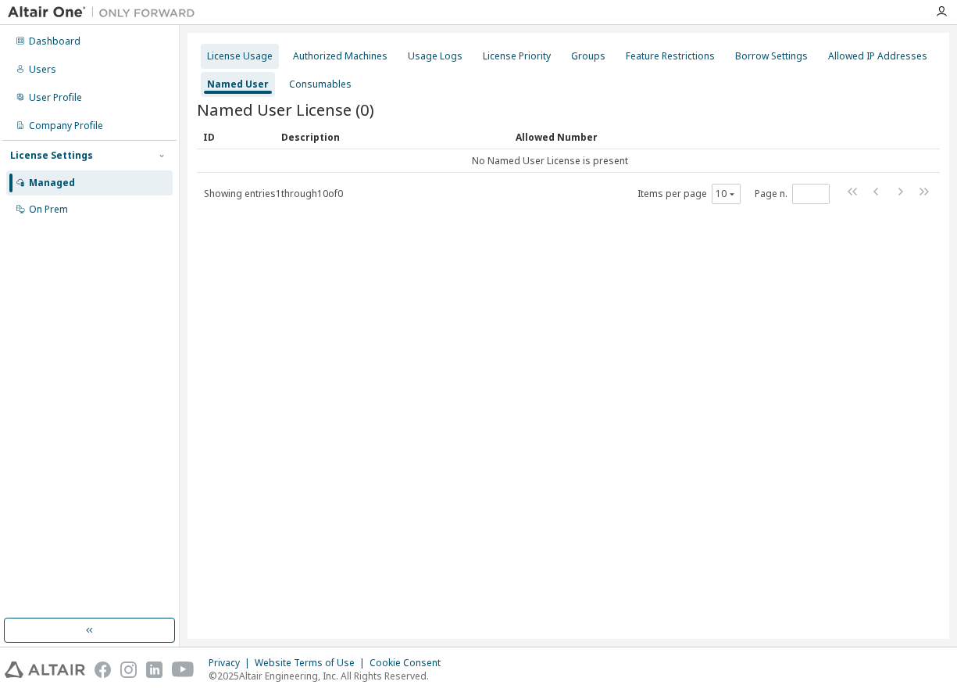
click at [249, 48] on div "License Usage" at bounding box center [240, 56] width 78 height 25
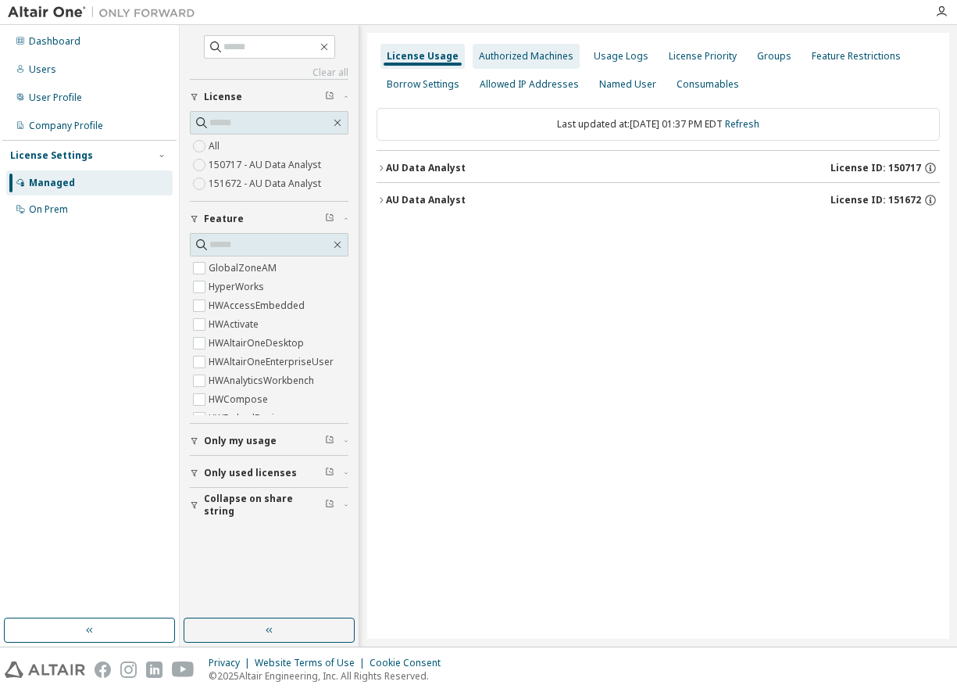
click at [494, 48] on div "Authorized Machines" at bounding box center [526, 56] width 107 height 25
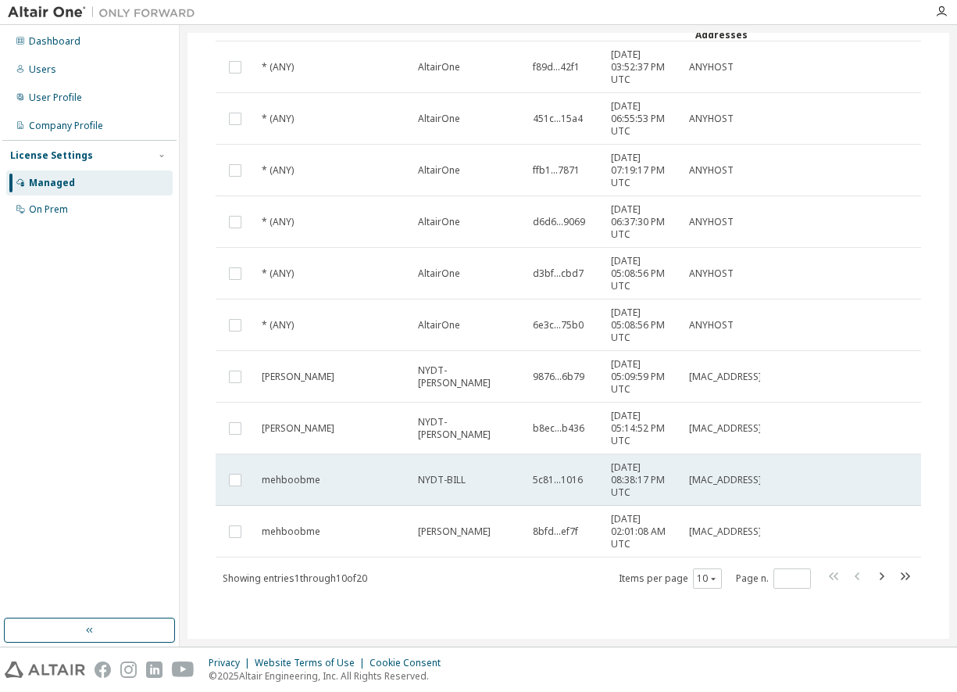
scroll to position [162, 0]
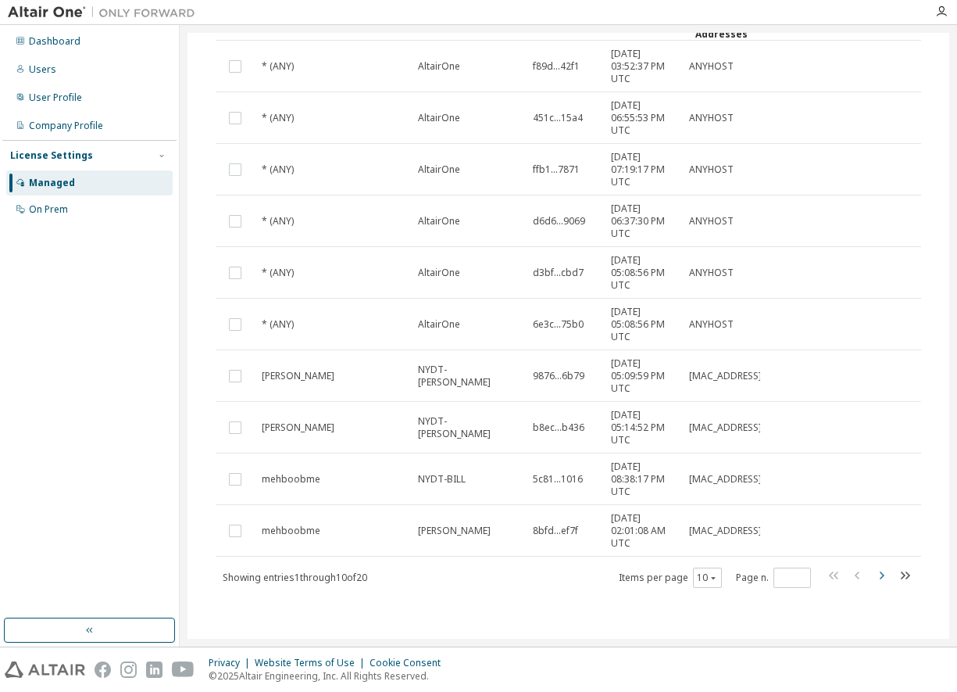
click at [876, 577] on icon "button" at bounding box center [881, 575] width 19 height 19
type input "*"
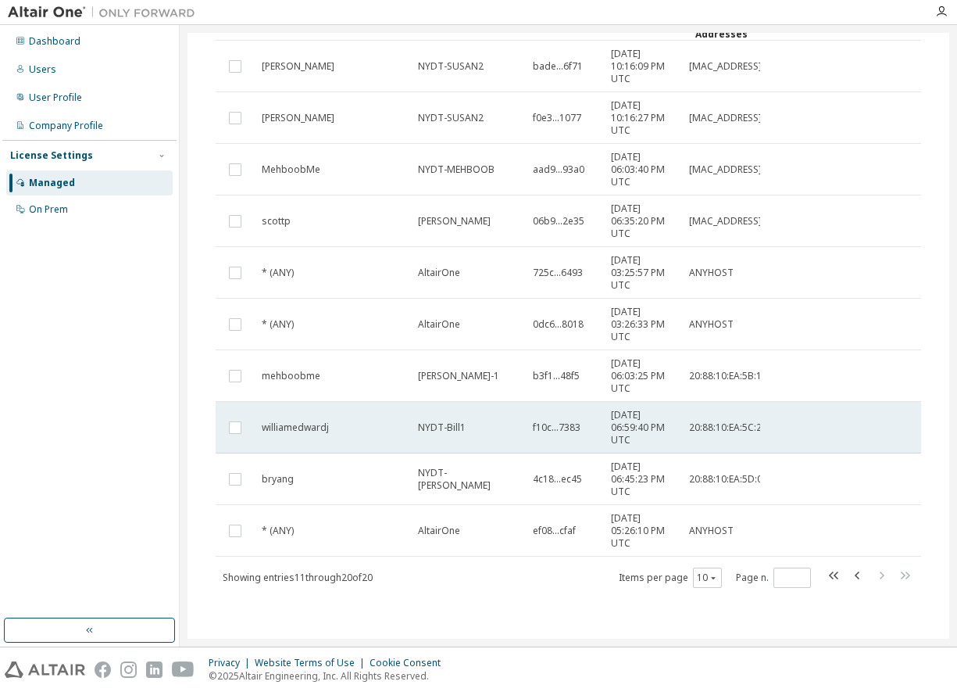
click at [567, 425] on span "f10c...7383" at bounding box center [557, 427] width 48 height 13
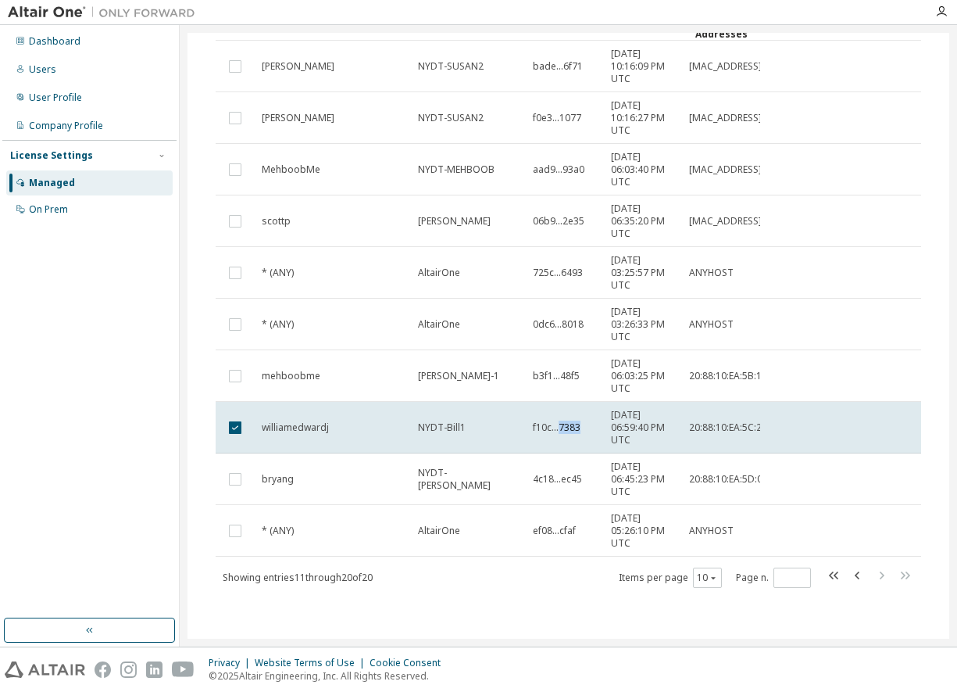
click at [567, 425] on span "f10c...7383" at bounding box center [557, 427] width 48 height 13
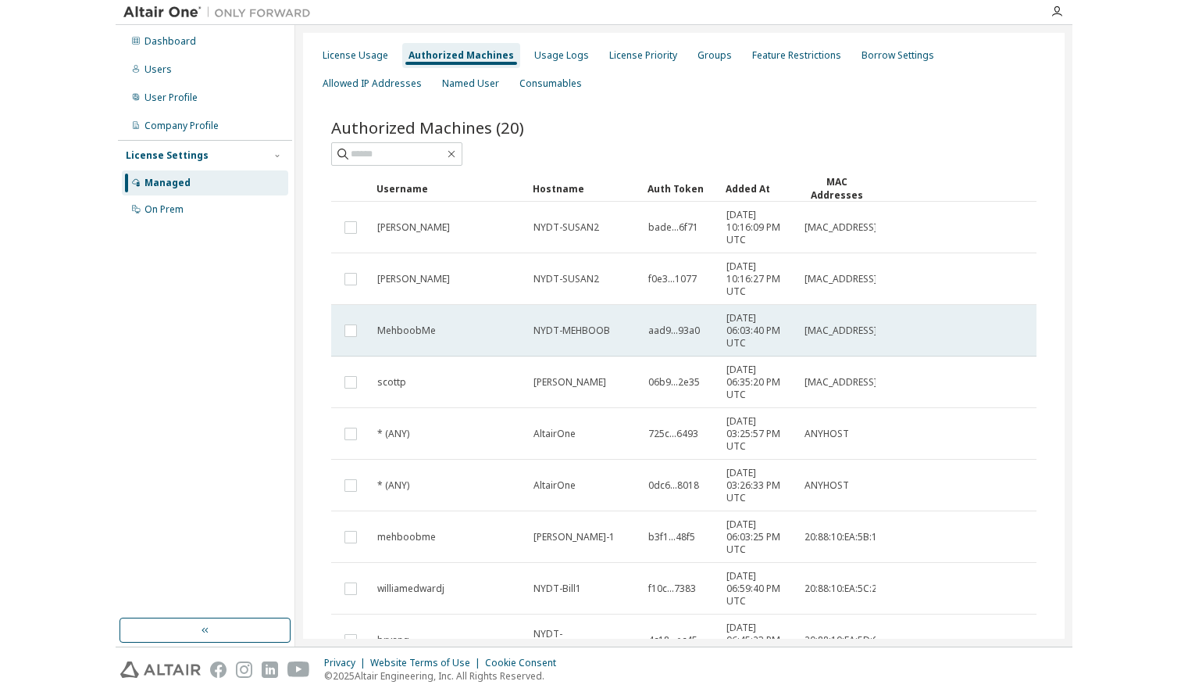
scroll to position [0, 0]
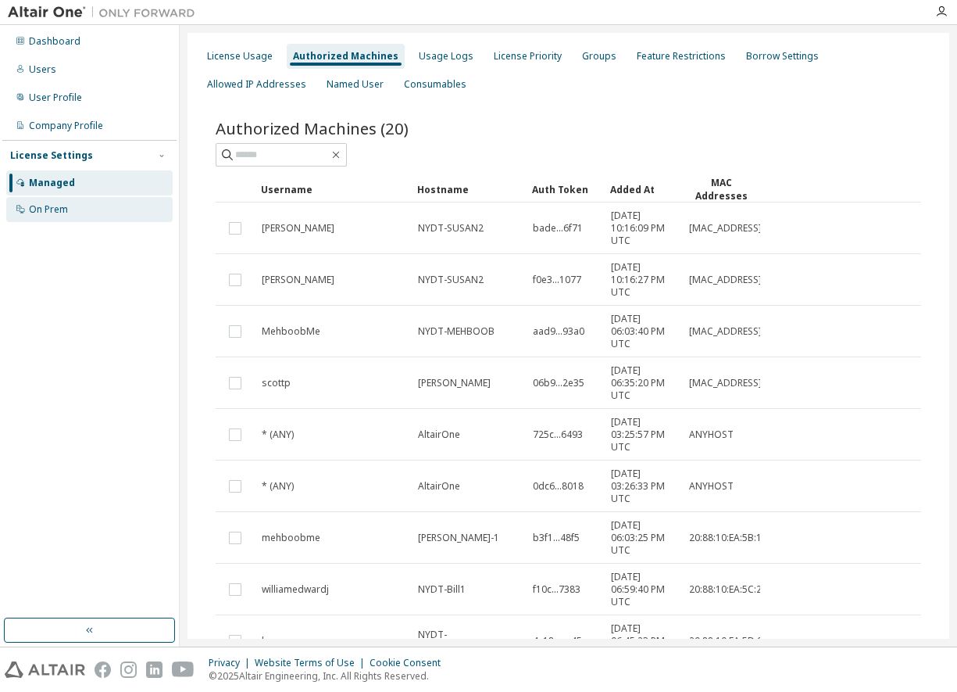
click at [91, 213] on div "On Prem" at bounding box center [89, 209] width 166 height 25
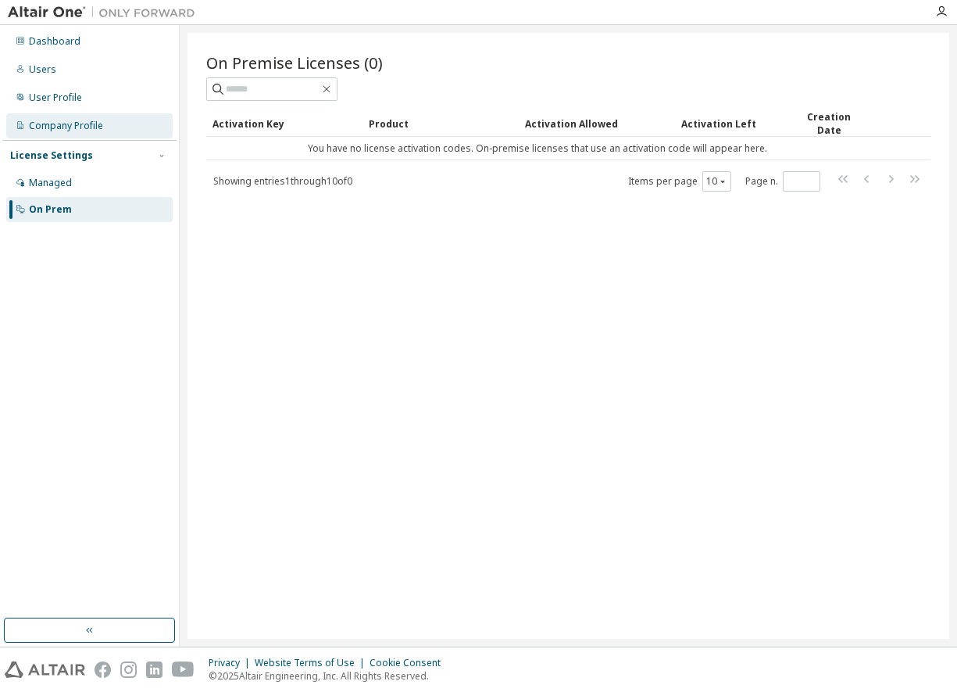
click at [88, 122] on div "Company Profile" at bounding box center [66, 126] width 74 height 13
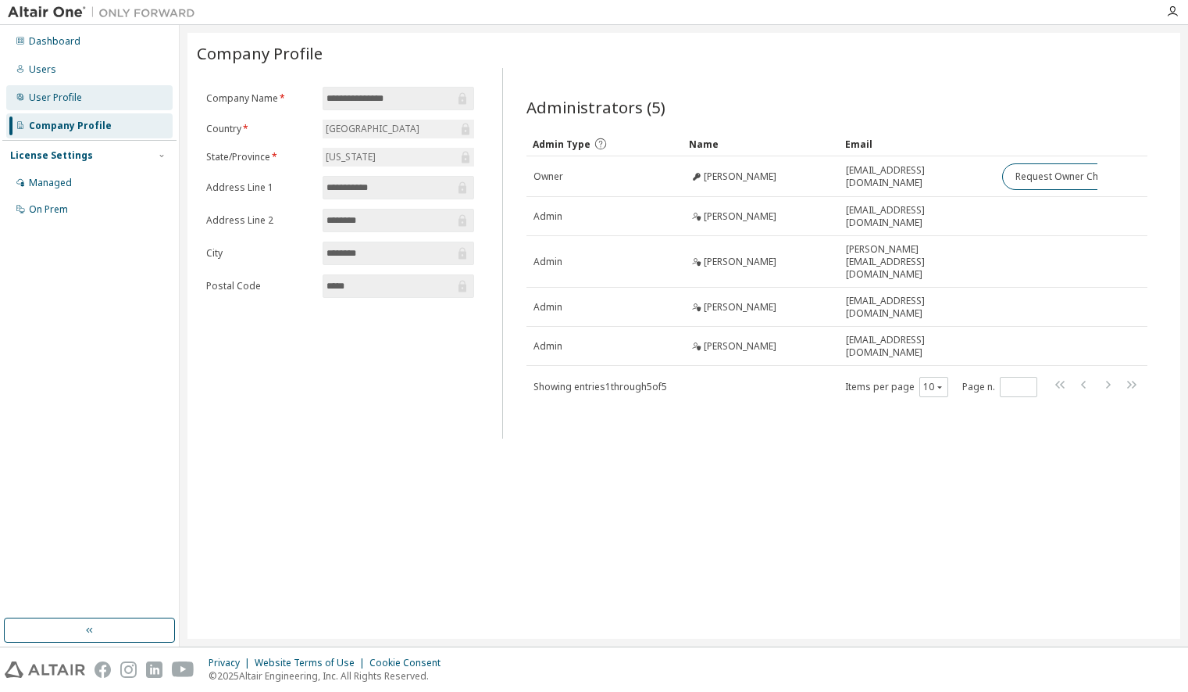
click at [88, 102] on div "User Profile" at bounding box center [89, 97] width 166 height 25
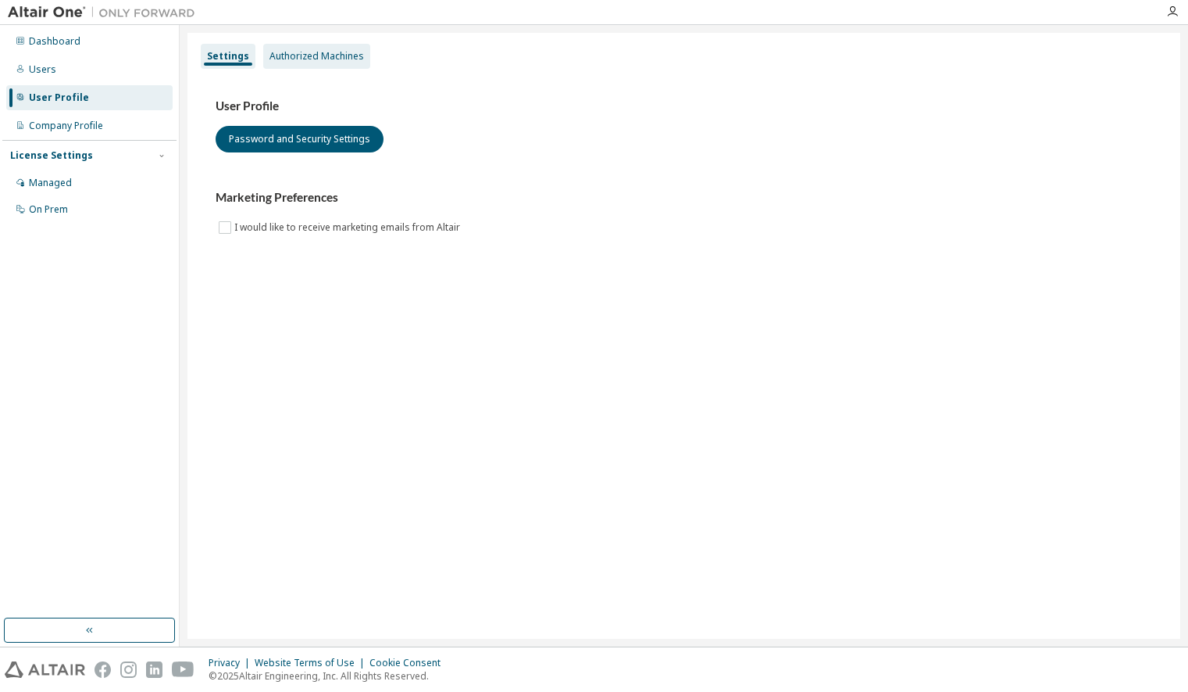
click at [301, 55] on div "Authorized Machines" at bounding box center [317, 56] width 95 height 13
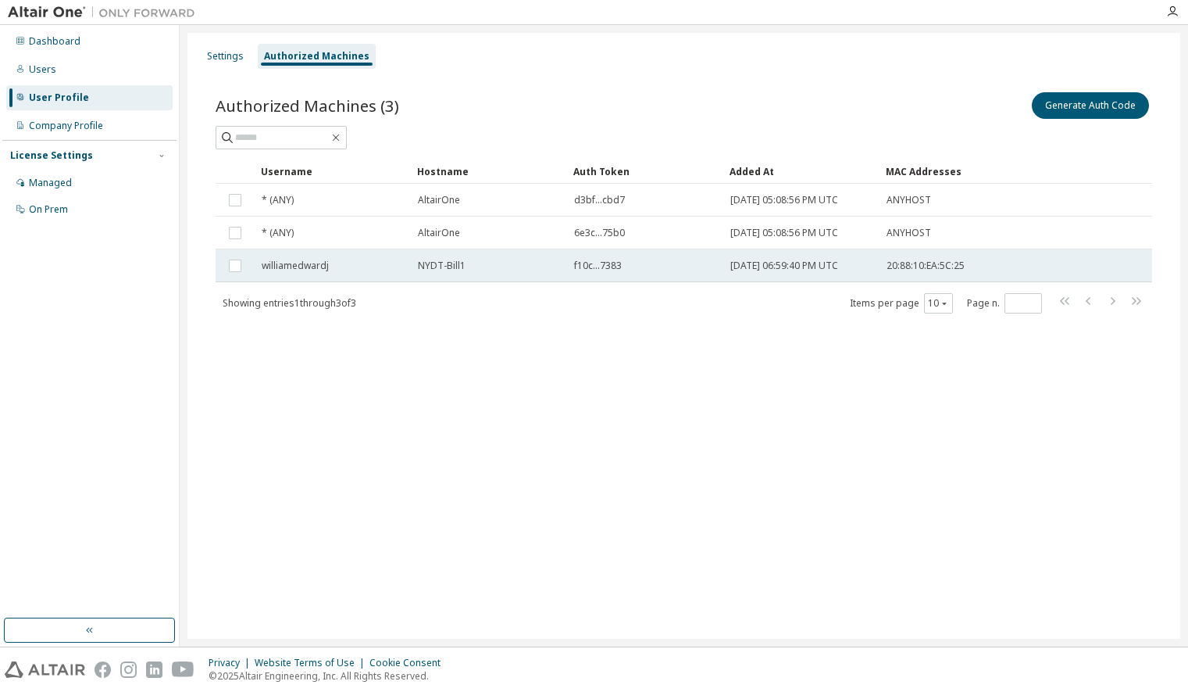
click at [302, 269] on span "williamedwardj" at bounding box center [295, 265] width 67 height 13
click at [956, 112] on button "Generate Auth Code" at bounding box center [973, 105] width 117 height 27
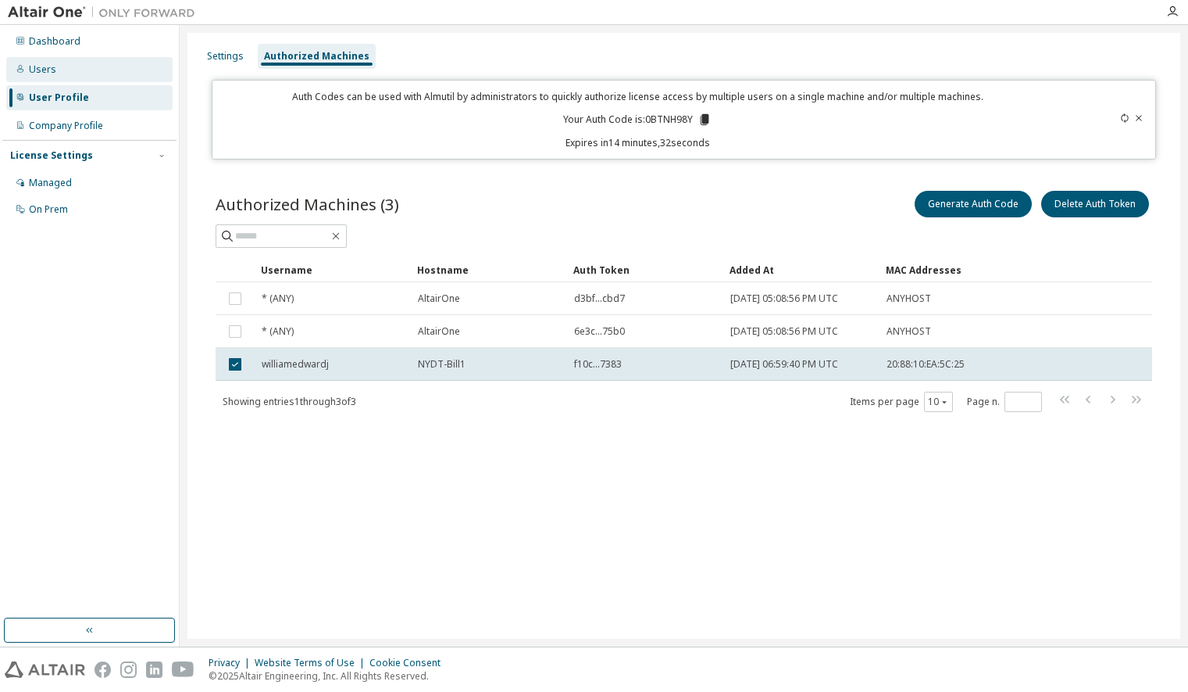
click at [82, 58] on div "Users" at bounding box center [89, 69] width 166 height 25
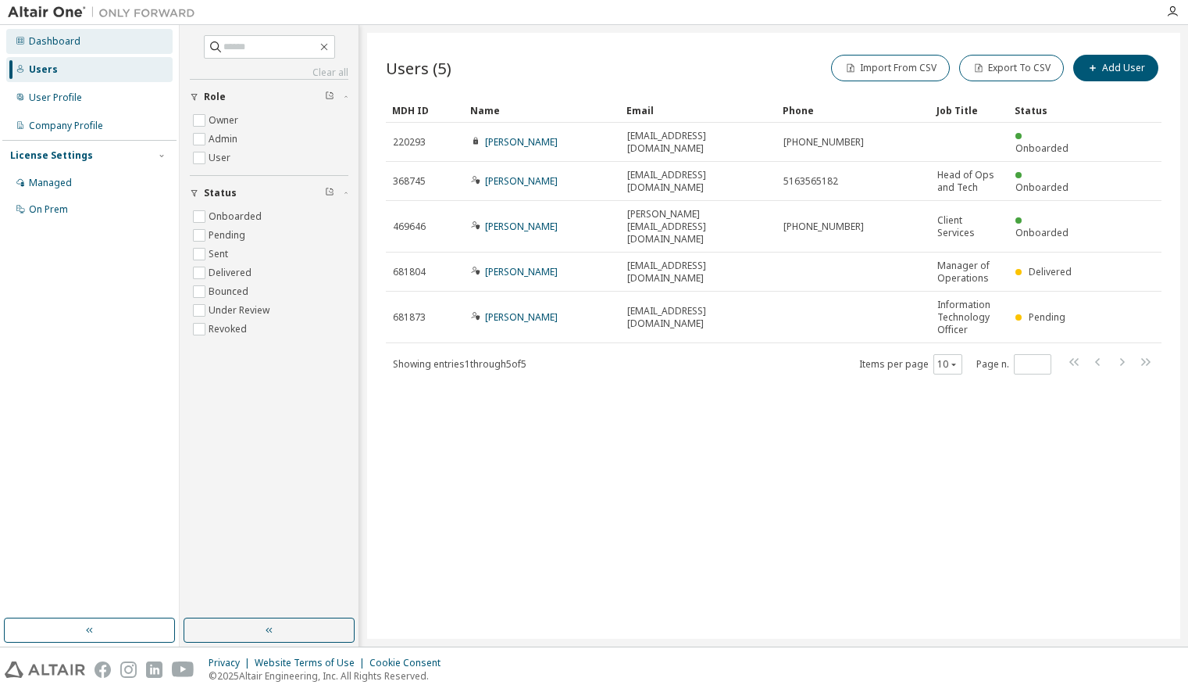
click at [100, 37] on div "Dashboard" at bounding box center [89, 41] width 166 height 25
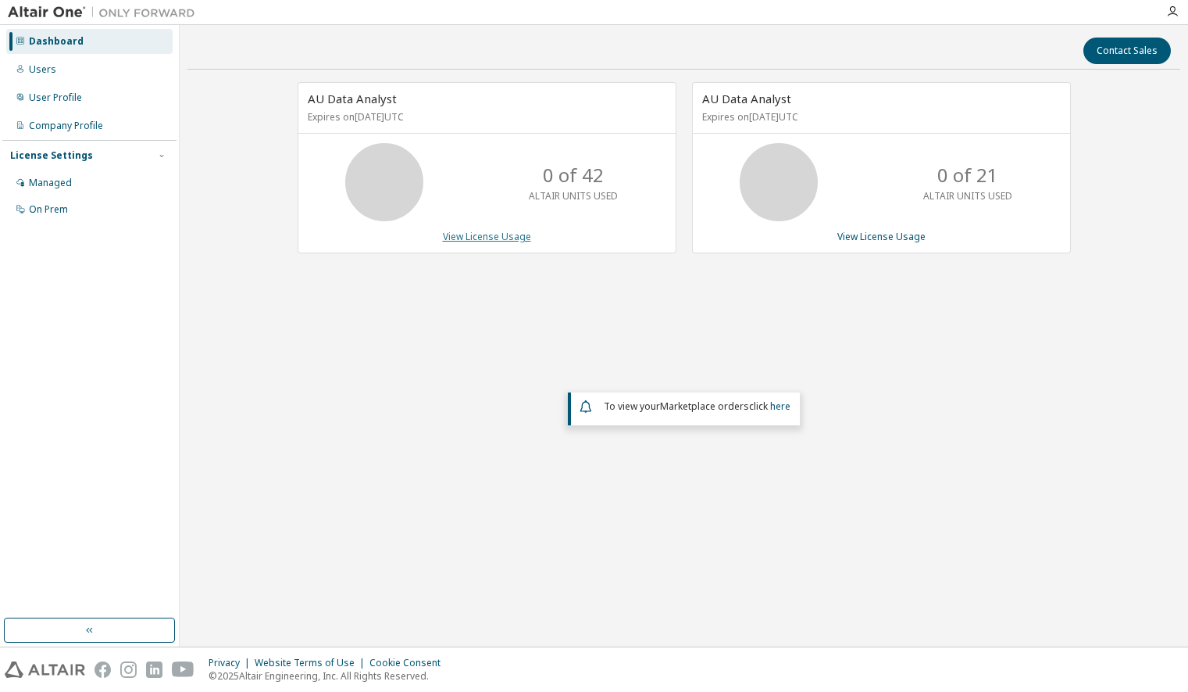
click at [519, 233] on link "View License Usage" at bounding box center [487, 236] width 88 height 13
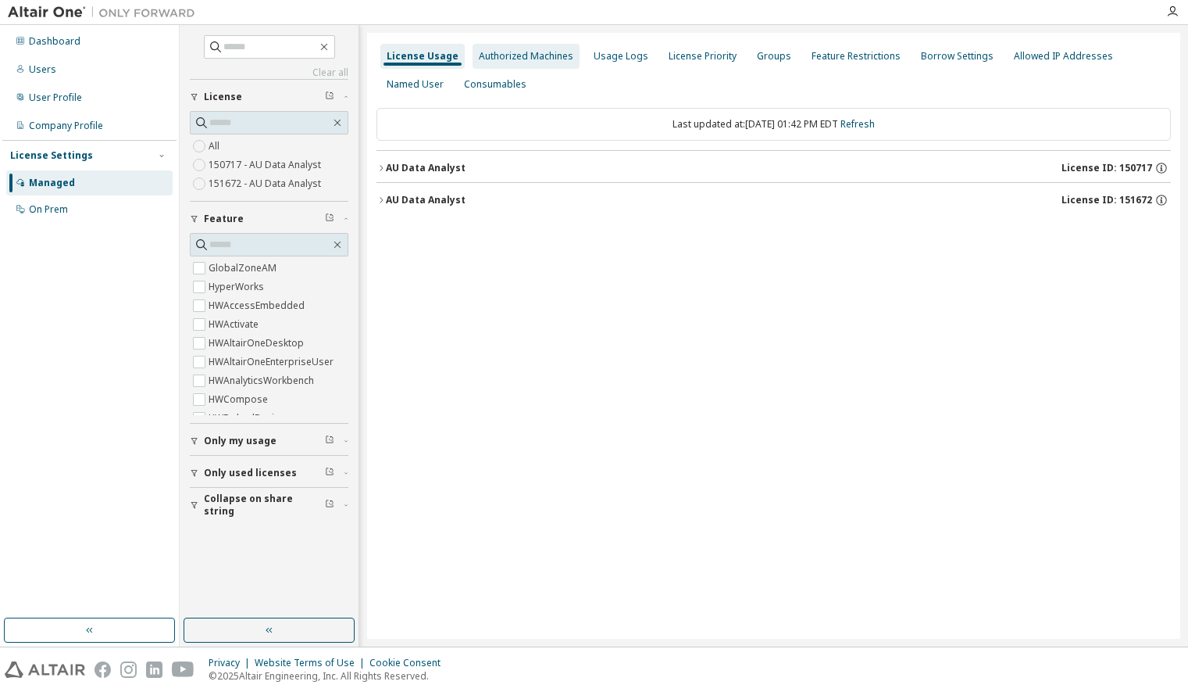
click at [542, 59] on div "Authorized Machines" at bounding box center [526, 56] width 95 height 13
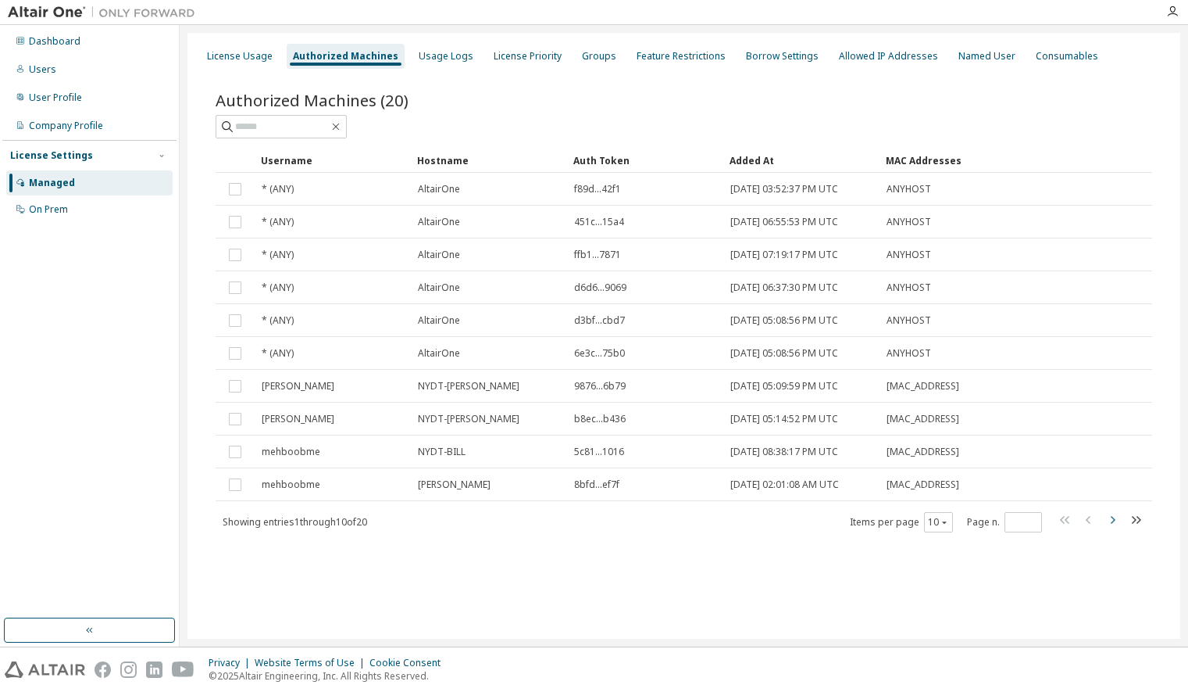
click at [956, 516] on icon "button" at bounding box center [1112, 519] width 19 height 19
type input "*"
click at [100, 180] on div "Managed" at bounding box center [89, 182] width 166 height 25
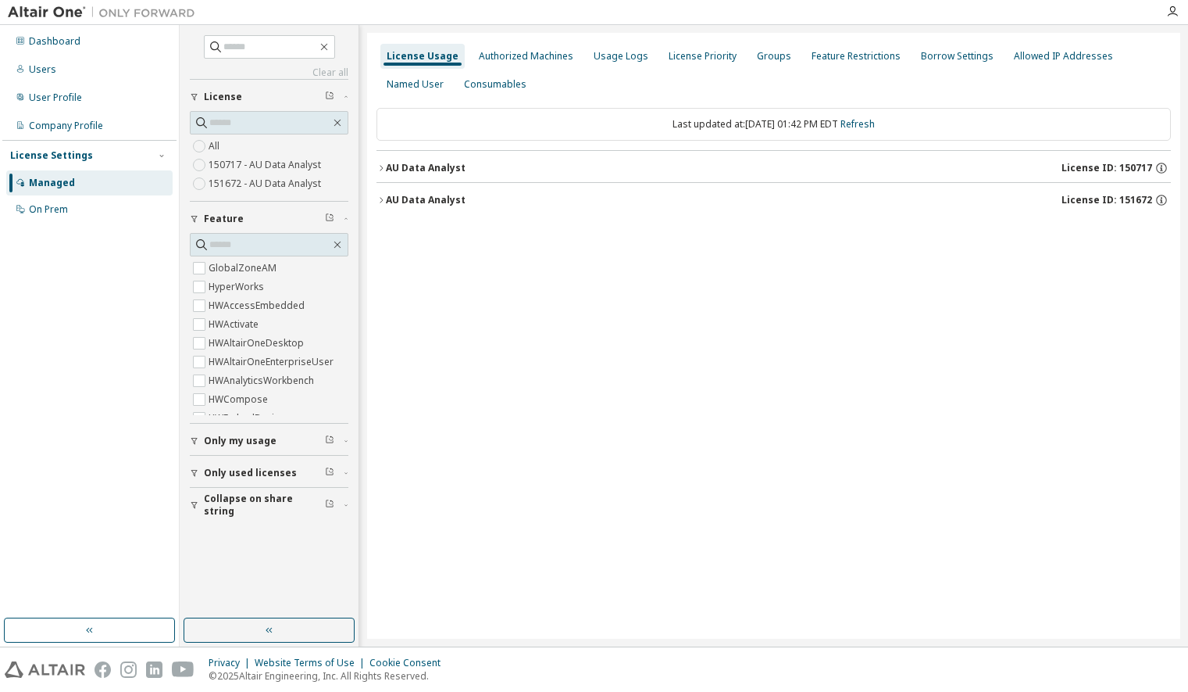
click at [457, 196] on div "AU Data Analyst" at bounding box center [426, 200] width 80 height 13
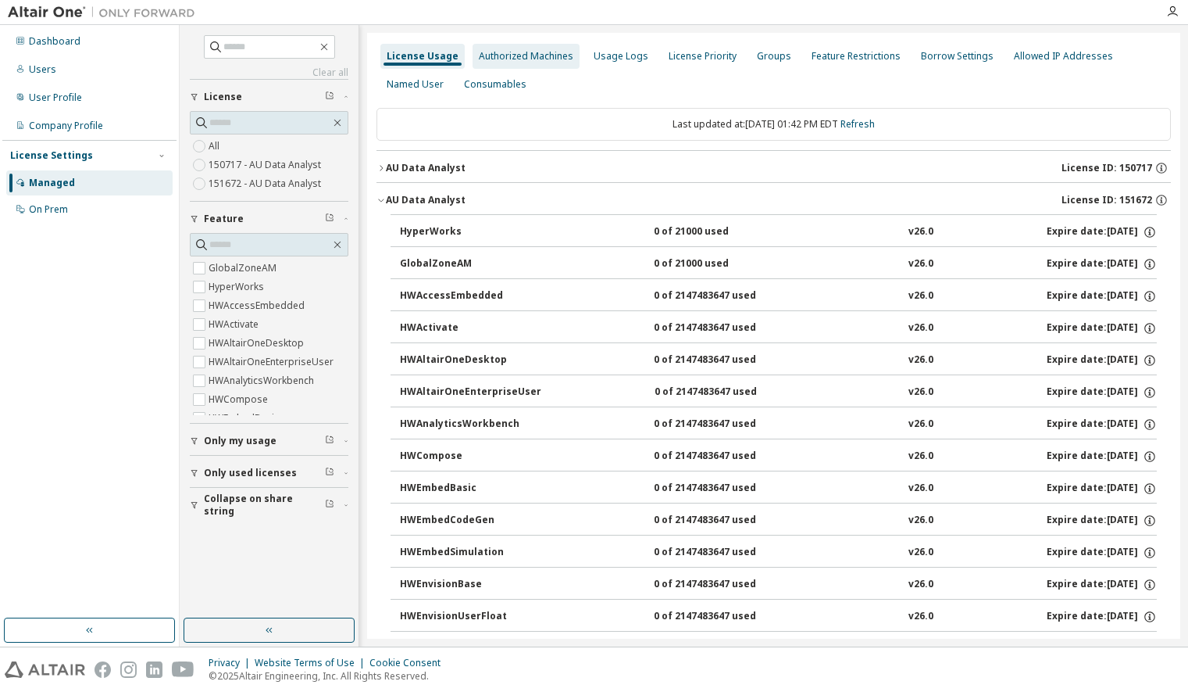
click at [509, 54] on div "Authorized Machines" at bounding box center [526, 56] width 95 height 13
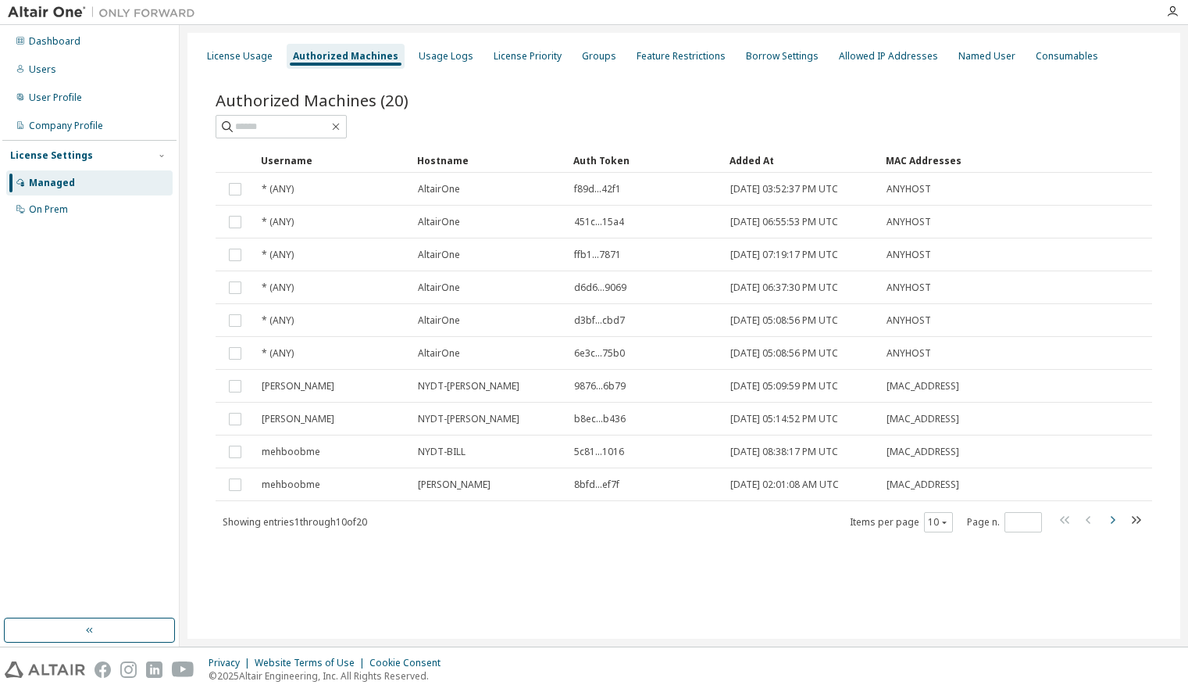
click at [956, 514] on icon "button" at bounding box center [1112, 519] width 19 height 19
type input "*"
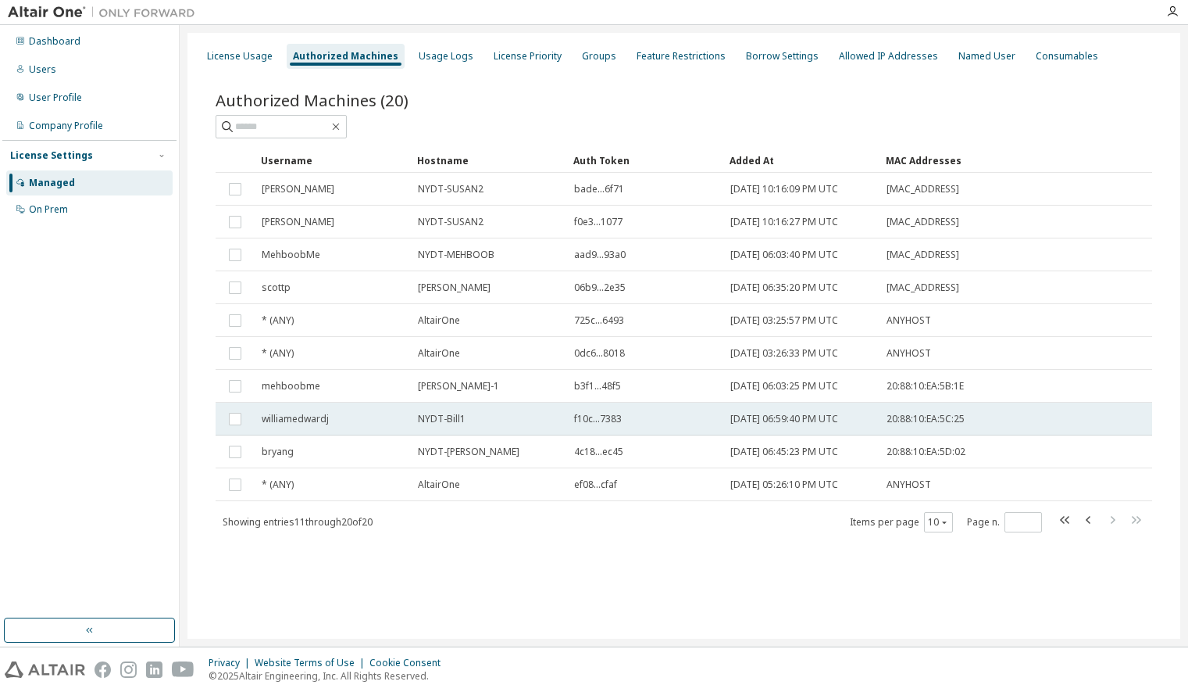
click at [430, 413] on span "NYDT-Bill1" at bounding box center [442, 419] width 48 height 13
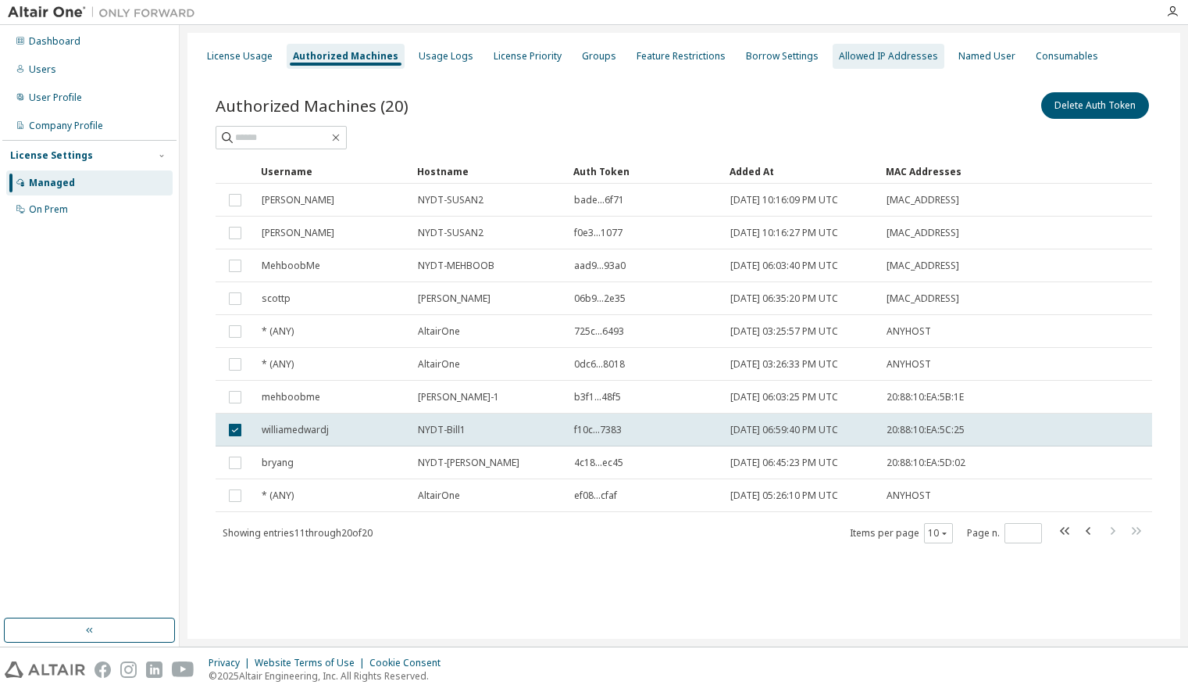
click at [841, 67] on div "Allowed IP Addresses" at bounding box center [889, 56] width 112 height 25
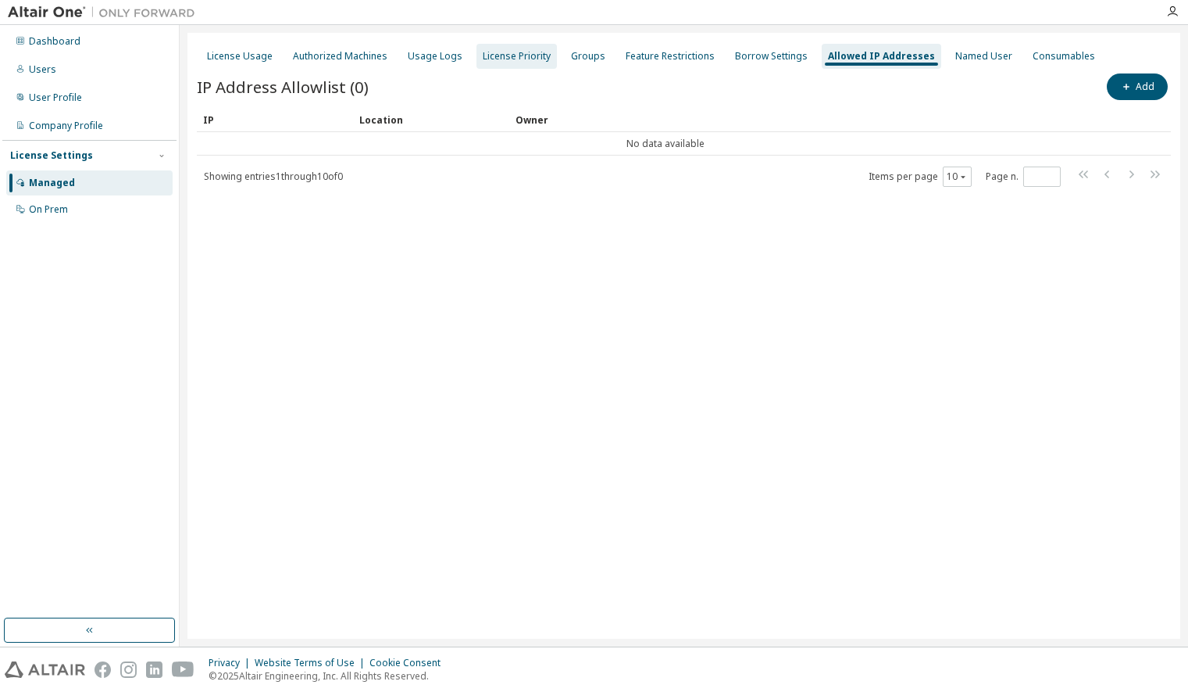
click at [506, 53] on div "License Priority" at bounding box center [517, 56] width 68 height 13
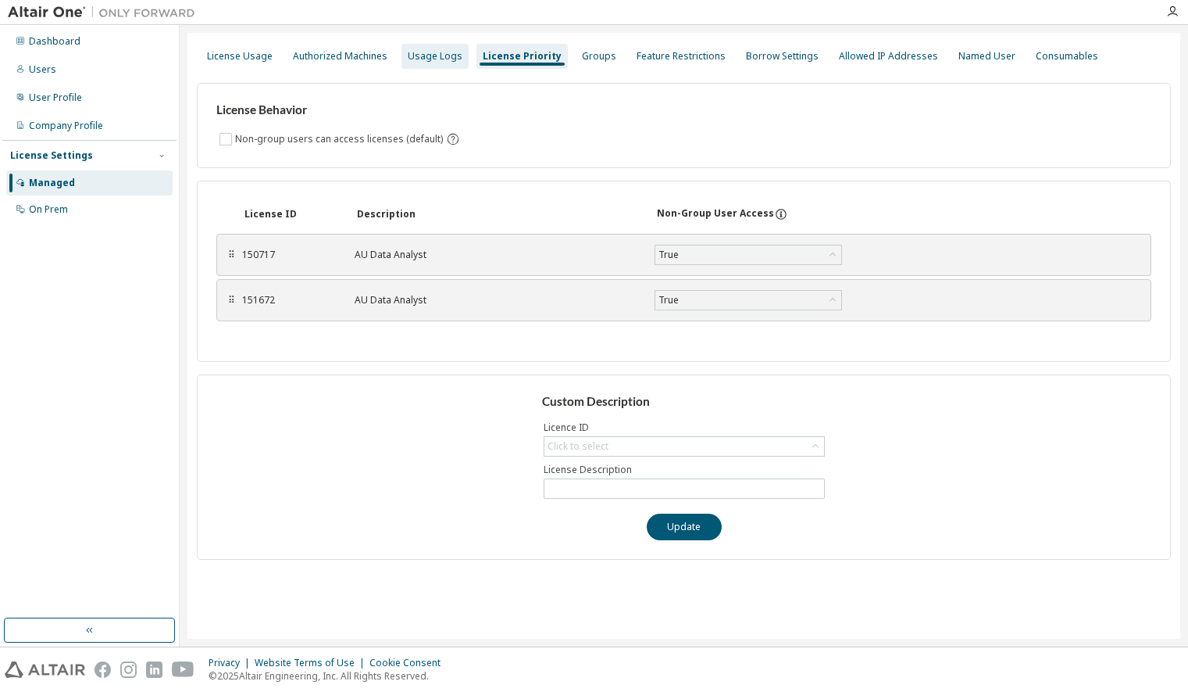
click at [441, 59] on div "Usage Logs" at bounding box center [435, 56] width 55 height 13
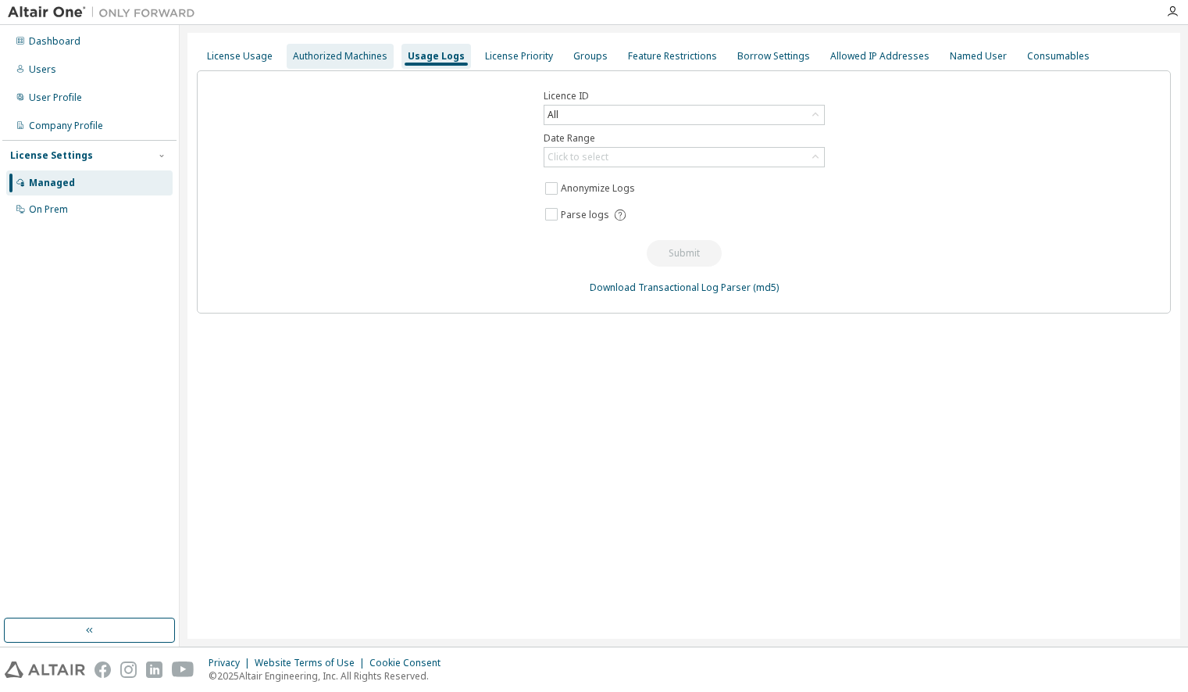
click at [364, 57] on div "Authorized Machines" at bounding box center [340, 56] width 95 height 13
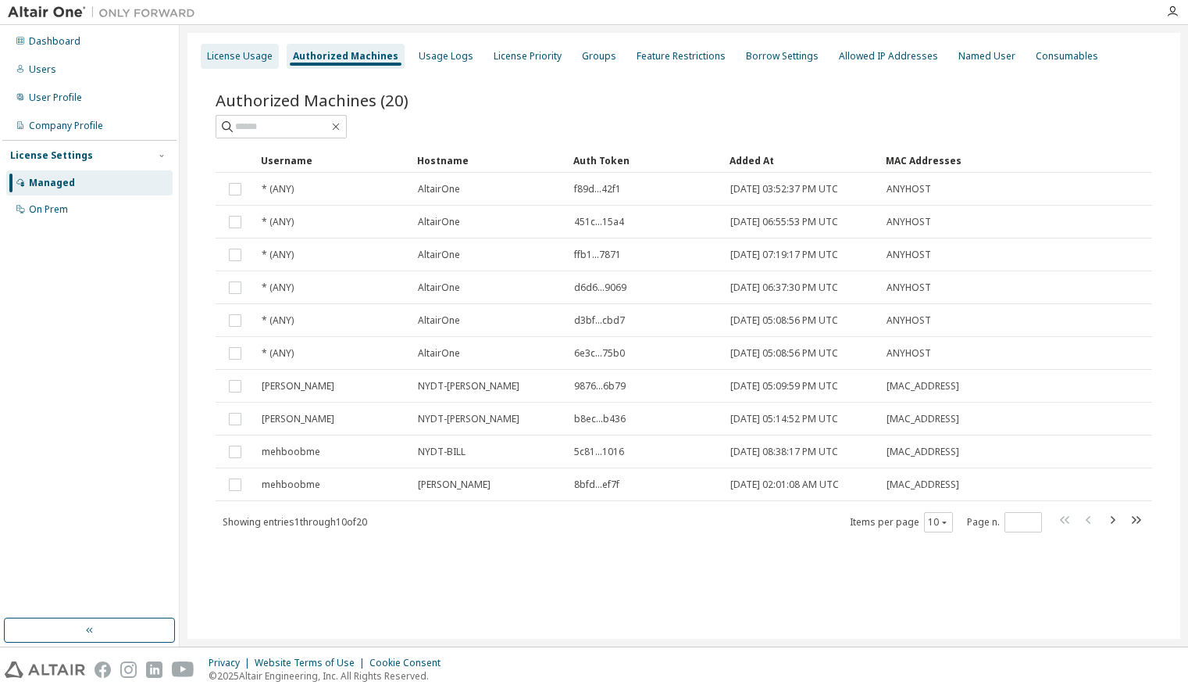
click at [243, 56] on div "License Usage" at bounding box center [240, 56] width 66 height 13
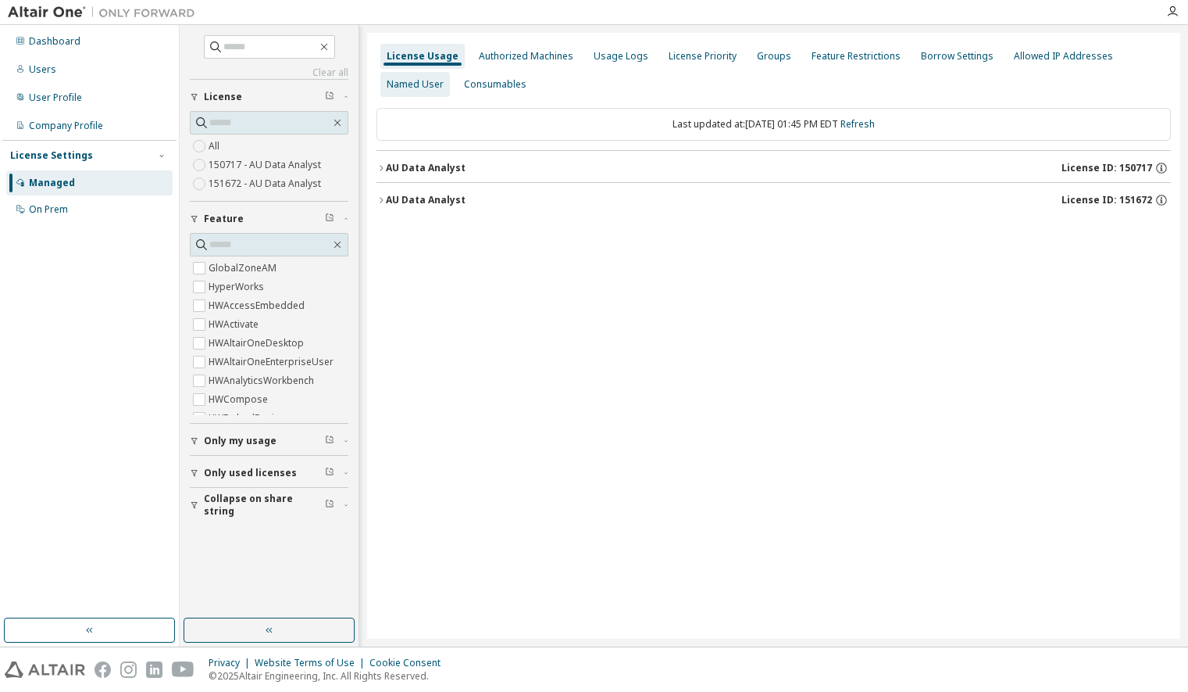
click at [423, 84] on div "Named User" at bounding box center [415, 84] width 57 height 13
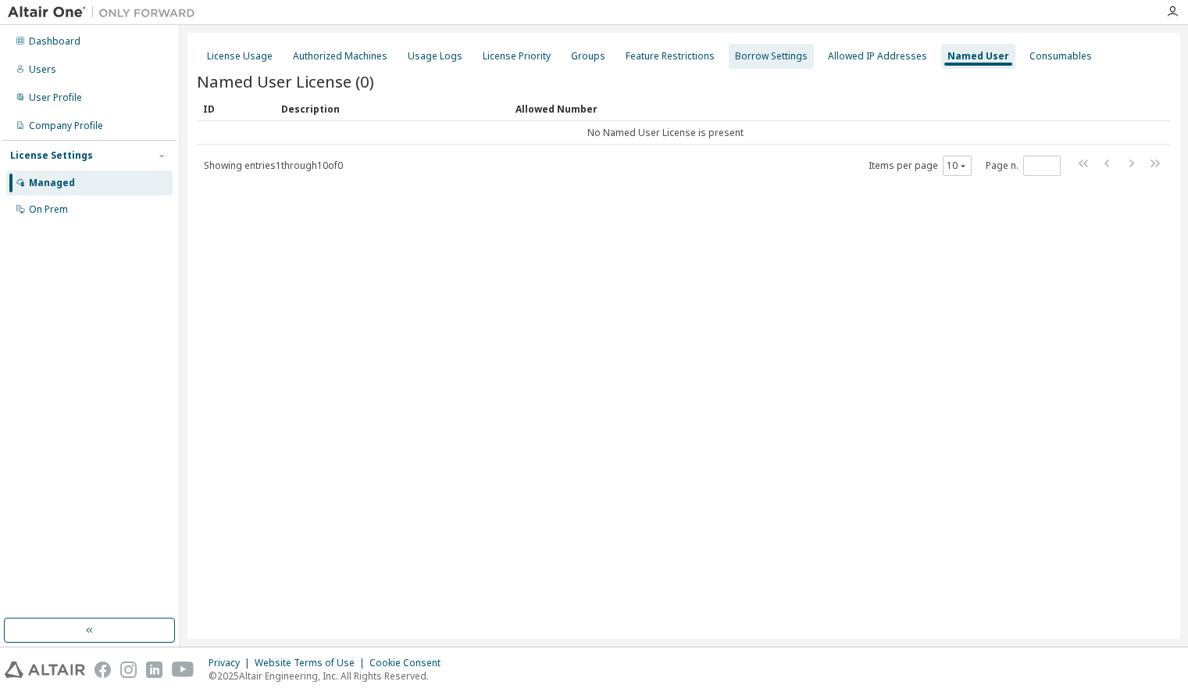
click at [737, 61] on div "Borrow Settings" at bounding box center [771, 56] width 73 height 13
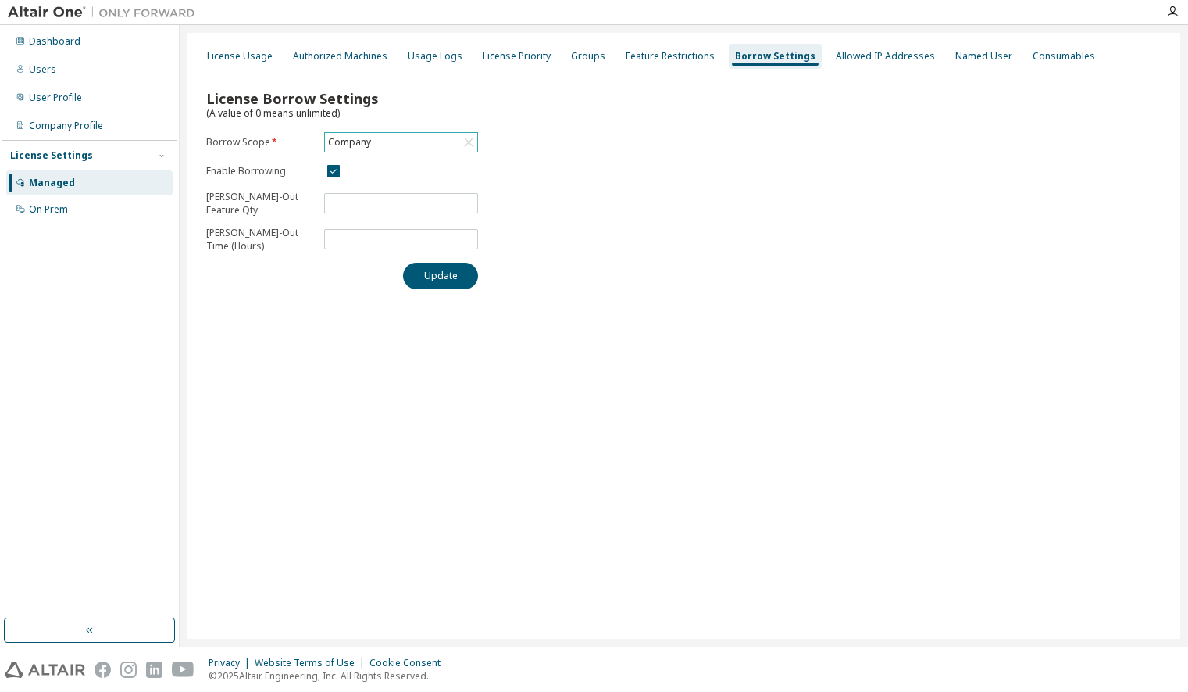
click at [464, 140] on icon at bounding box center [469, 142] width 16 height 16
click at [418, 208] on li "150717 - AU Data Analyst" at bounding box center [400, 206] width 149 height 20
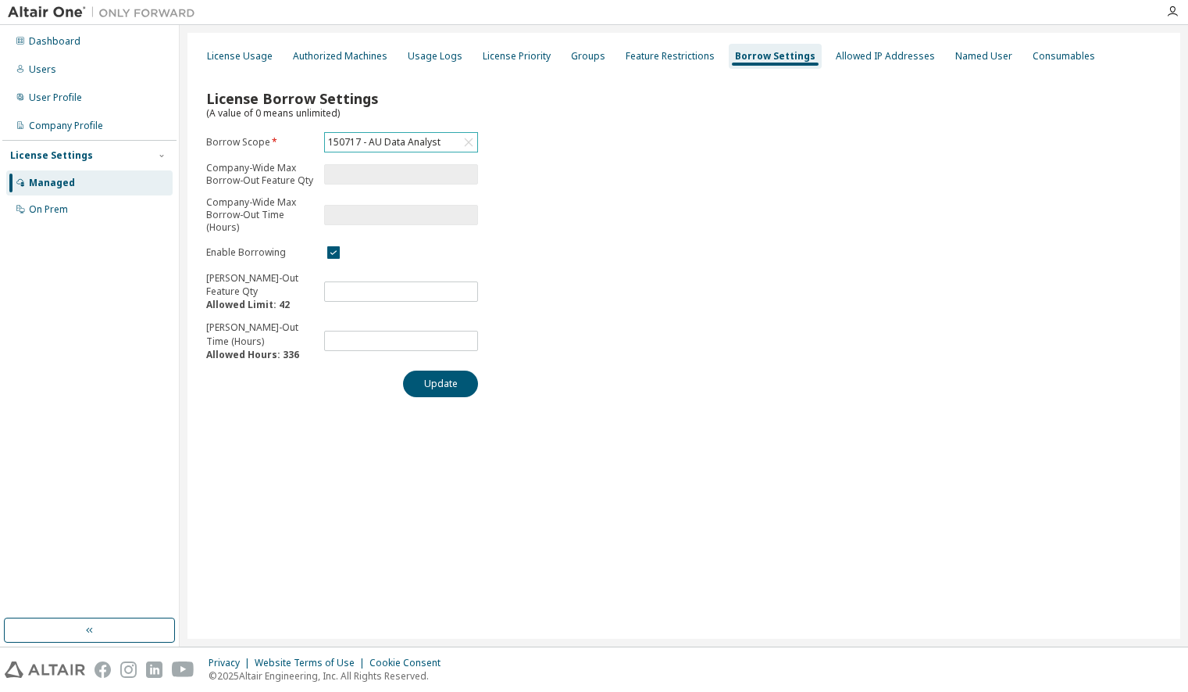
click at [400, 143] on div "150717 - AU Data Analyst" at bounding box center [384, 142] width 117 height 17
click at [396, 229] on li "151672 - AU Data Analyst" at bounding box center [400, 226] width 149 height 20
click at [366, 141] on div "151672 - AU Data Analyst" at bounding box center [384, 142] width 117 height 17
click at [358, 190] on li "Company" at bounding box center [400, 186] width 149 height 20
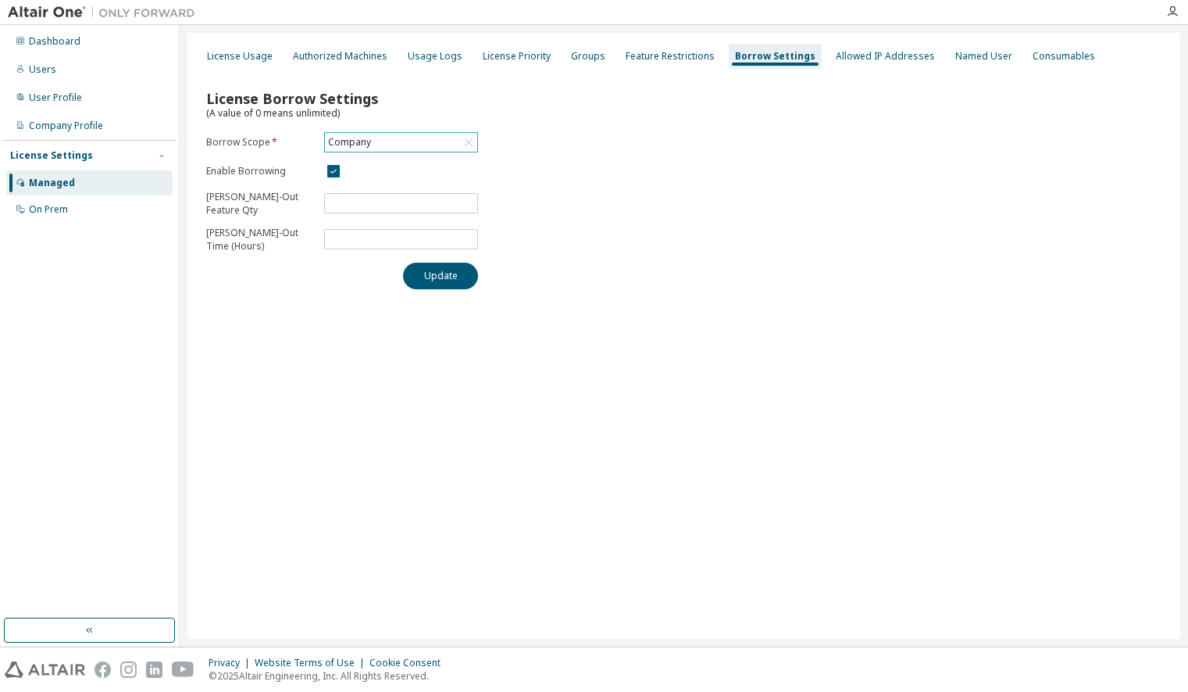
click at [370, 146] on div "Company" at bounding box center [350, 142] width 48 height 17
click at [367, 211] on li "150717 - AU Data Analyst" at bounding box center [400, 206] width 149 height 20
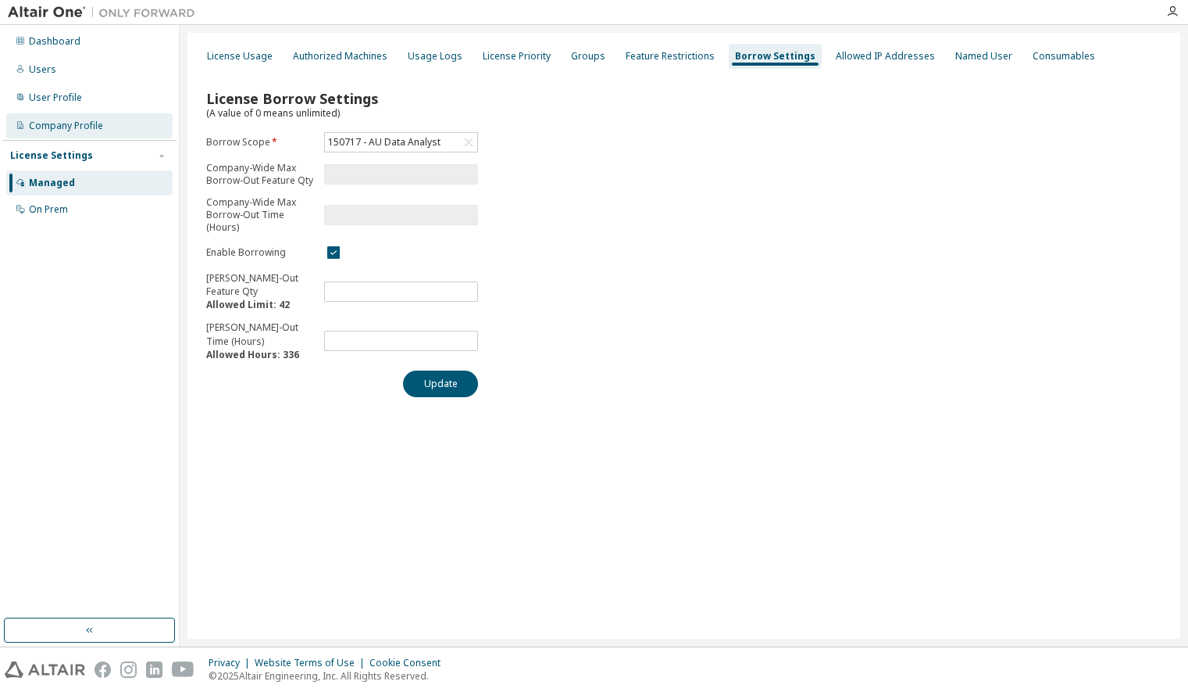
click at [72, 130] on div "Company Profile" at bounding box center [66, 126] width 74 height 13
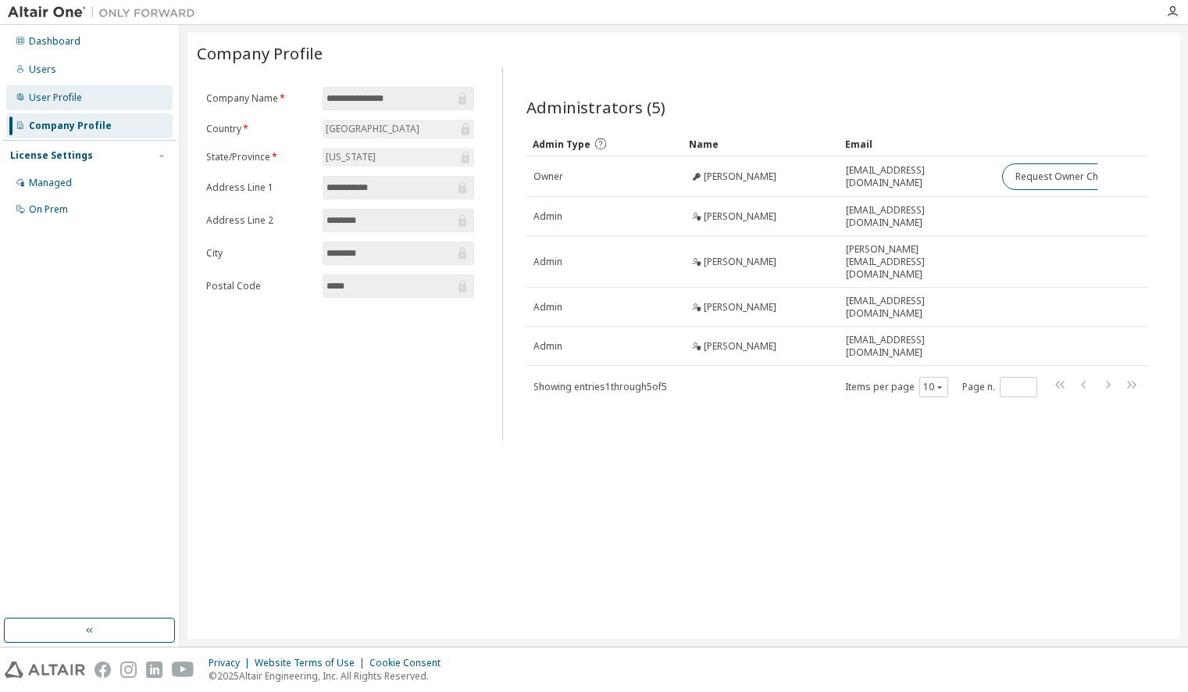
click at [79, 99] on div "User Profile" at bounding box center [55, 97] width 53 height 13
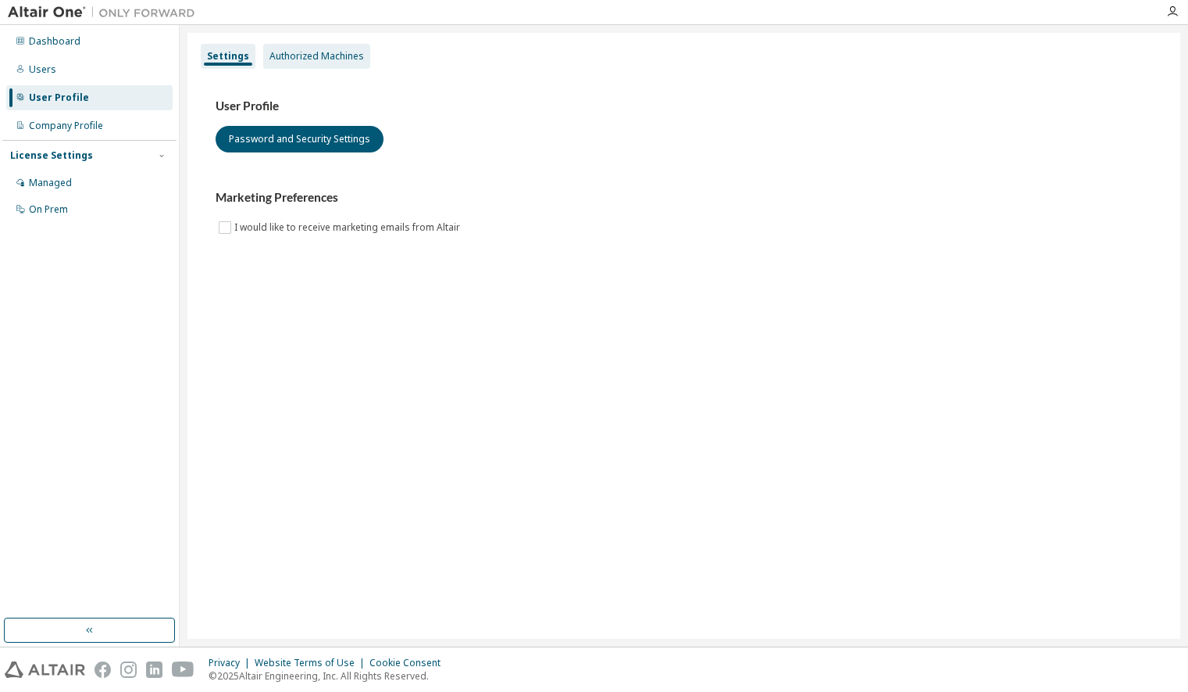
click at [324, 61] on div "Authorized Machines" at bounding box center [317, 56] width 95 height 13
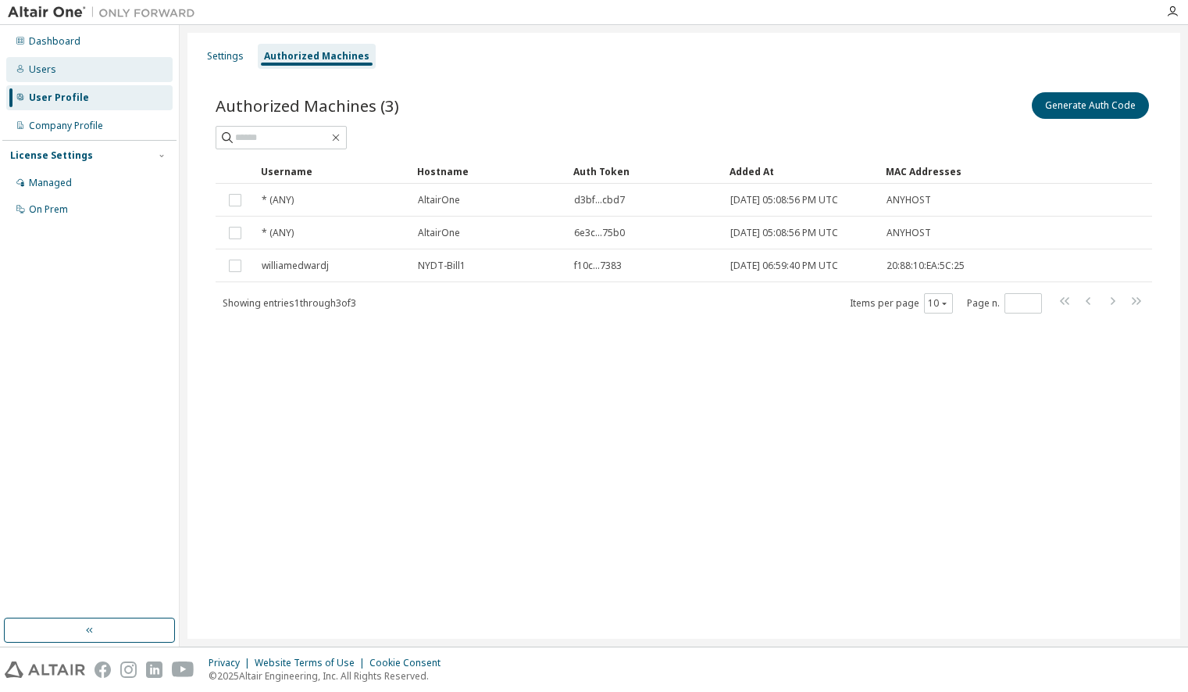
click at [98, 77] on div "Users" at bounding box center [89, 69] width 166 height 25
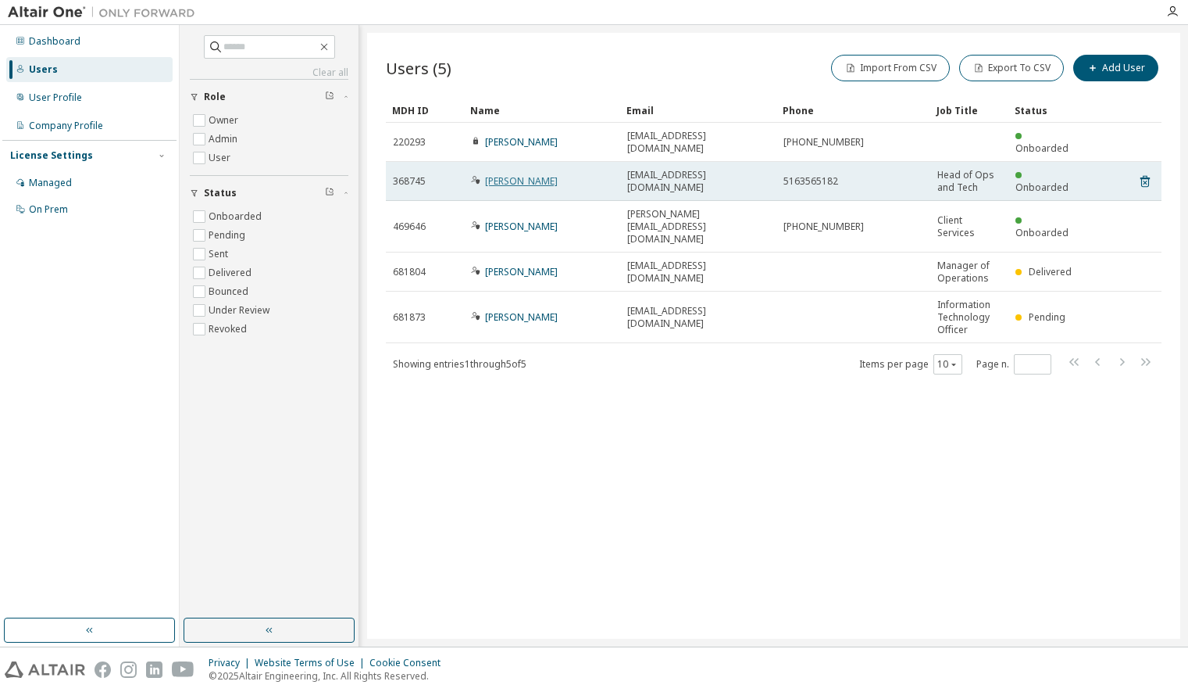
click at [524, 174] on link "[PERSON_NAME]" at bounding box center [521, 180] width 73 height 13
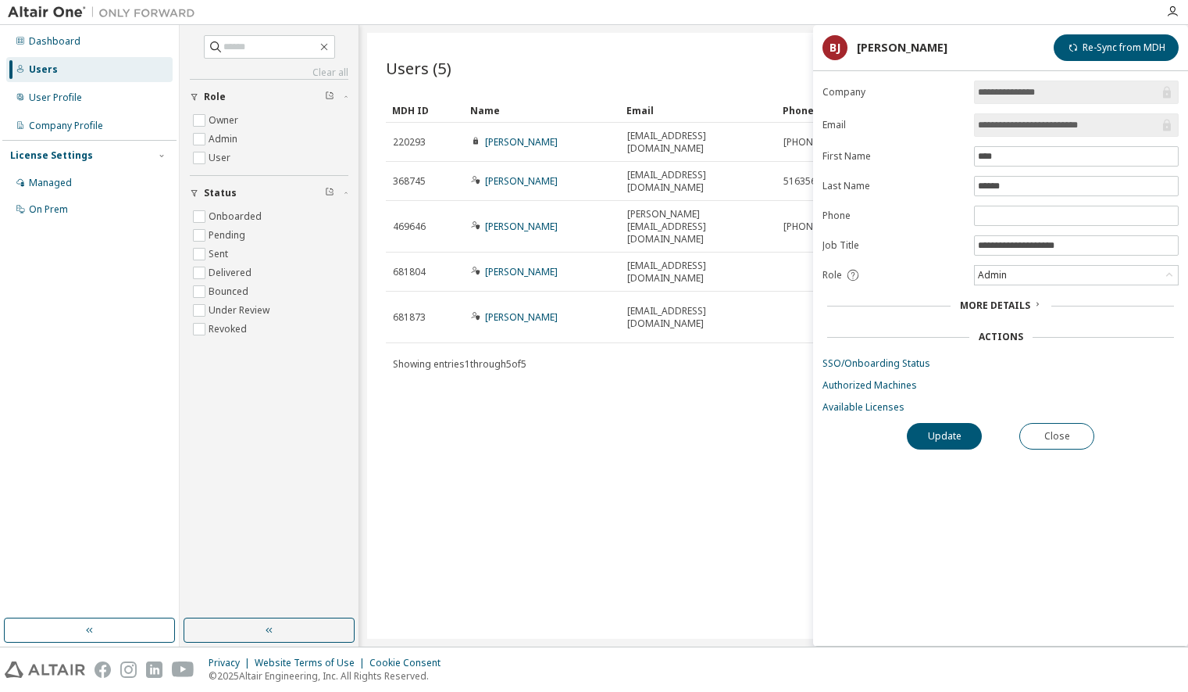
click at [956, 303] on span "More Details" at bounding box center [995, 304] width 70 height 13
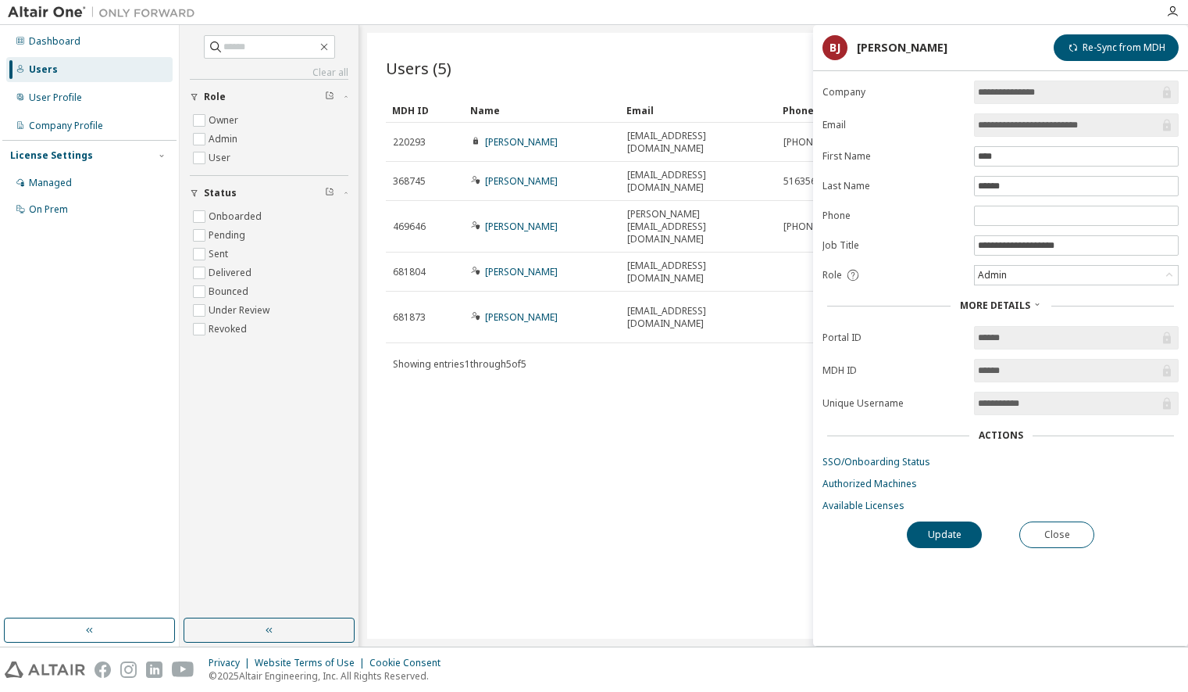
click at [956, 402] on input "**********" at bounding box center [1068, 403] width 181 height 16
click at [890, 464] on link "SSO/Onboarding Status" at bounding box center [1001, 462] width 356 height 13
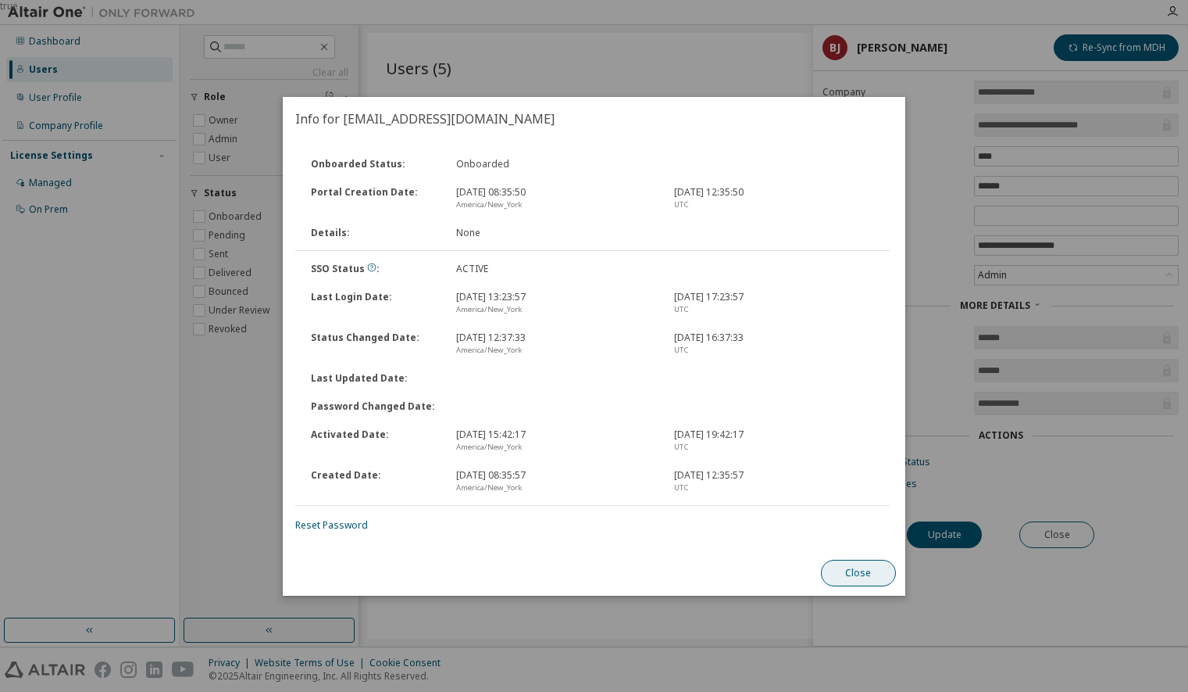
click at [852, 563] on button "Close" at bounding box center [858, 572] width 75 height 27
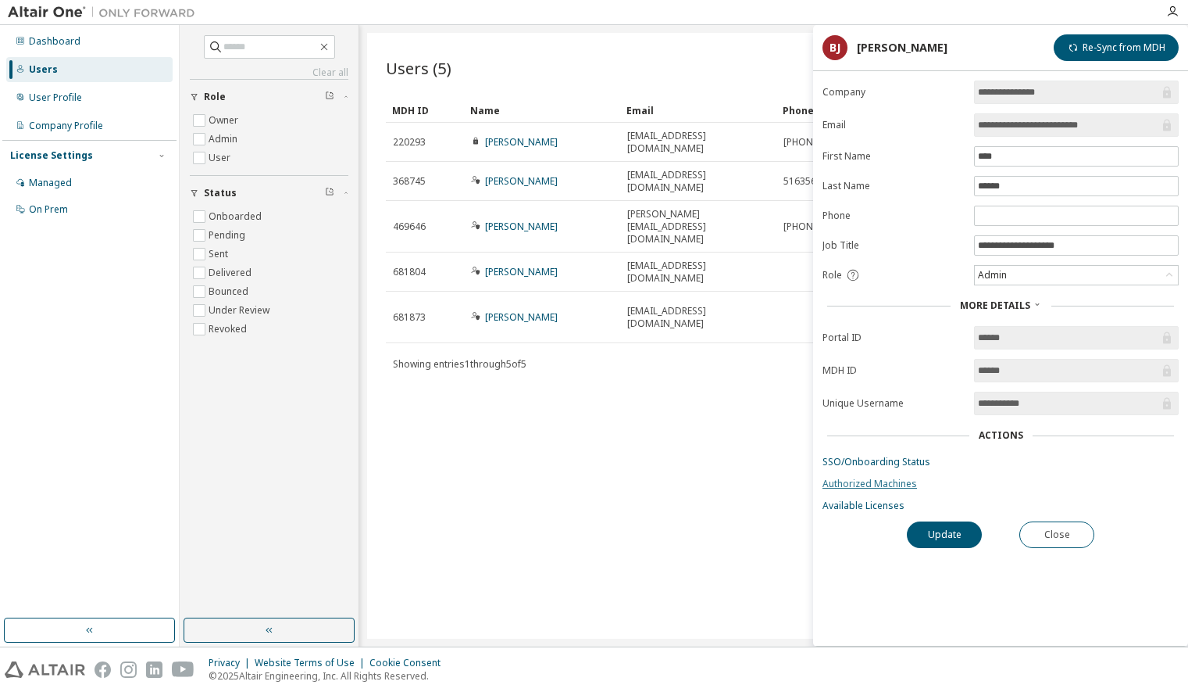
click at [875, 481] on link "Authorized Machines" at bounding box center [1001, 483] width 356 height 13
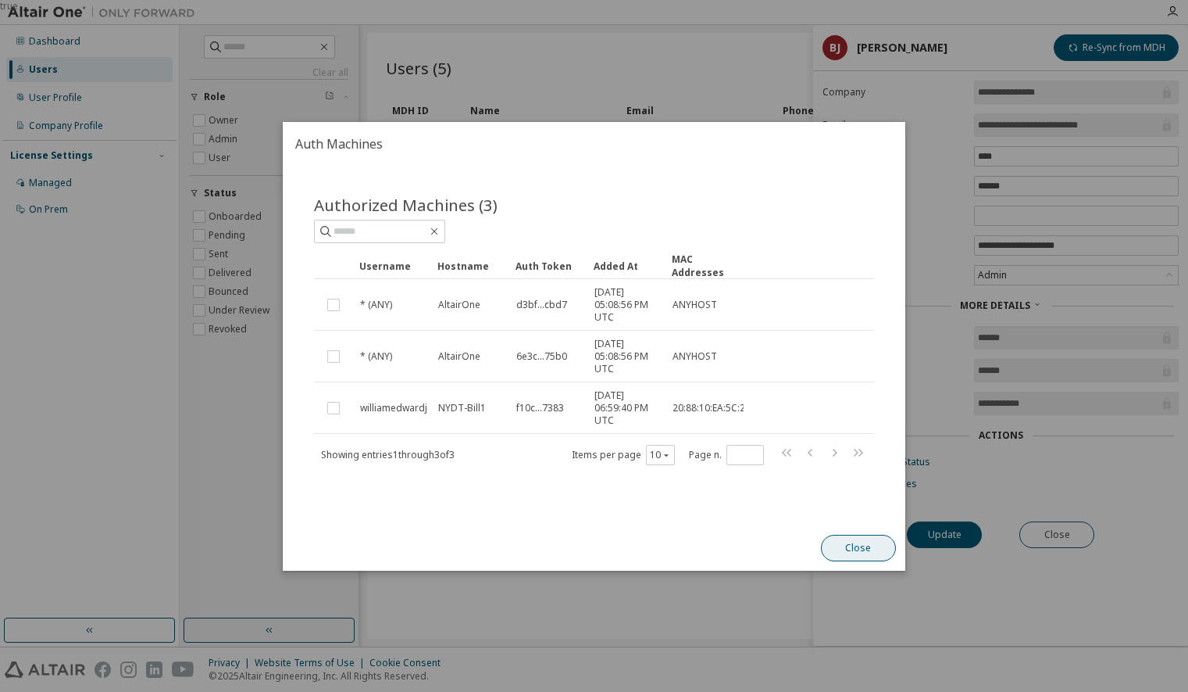
click at [848, 542] on button "Close" at bounding box center [858, 547] width 75 height 27
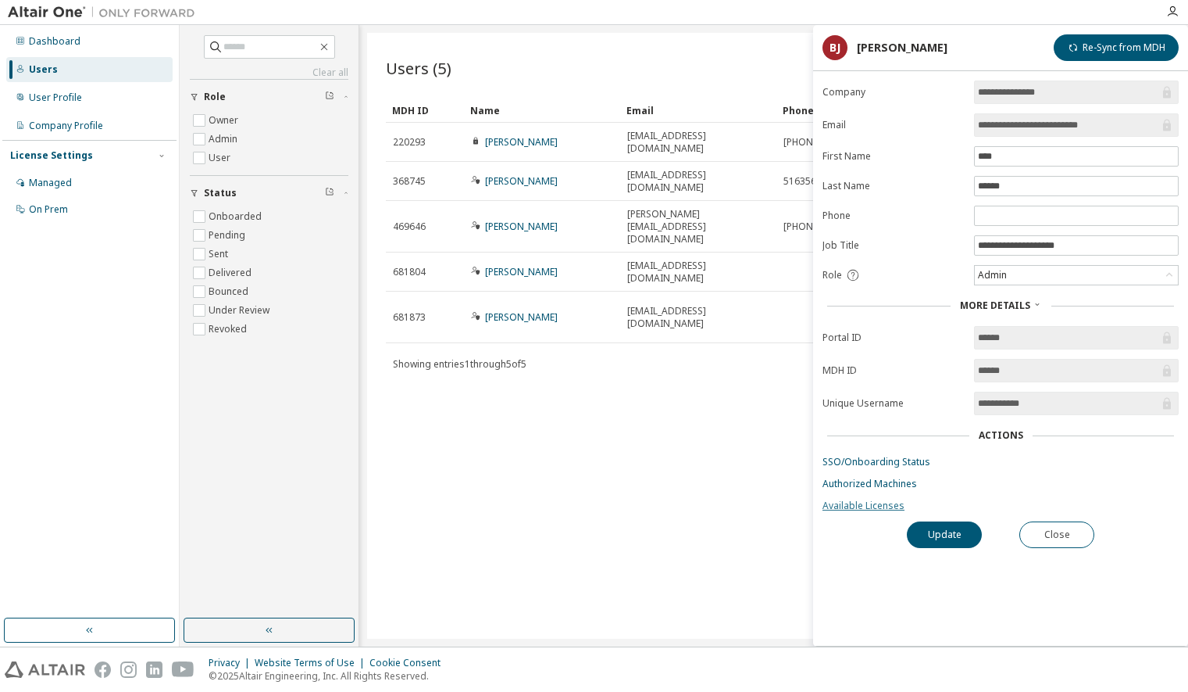
click at [876, 504] on link "Available Licenses" at bounding box center [1001, 505] width 356 height 13
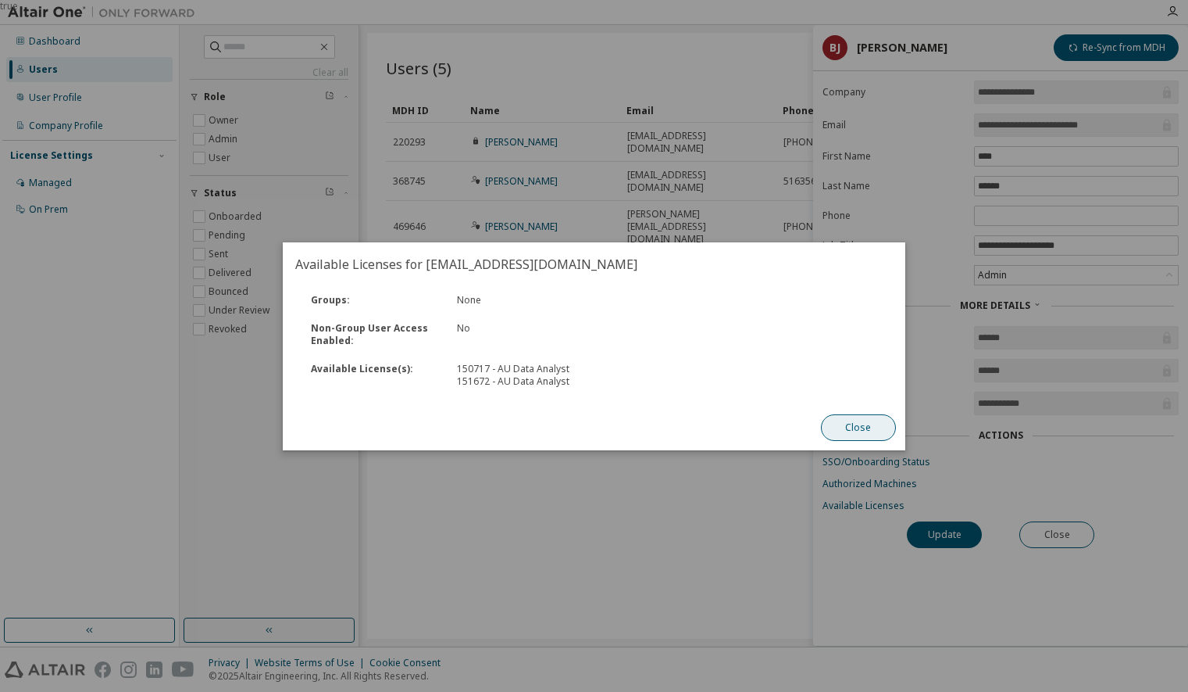
click at [862, 433] on button "Close" at bounding box center [858, 427] width 75 height 27
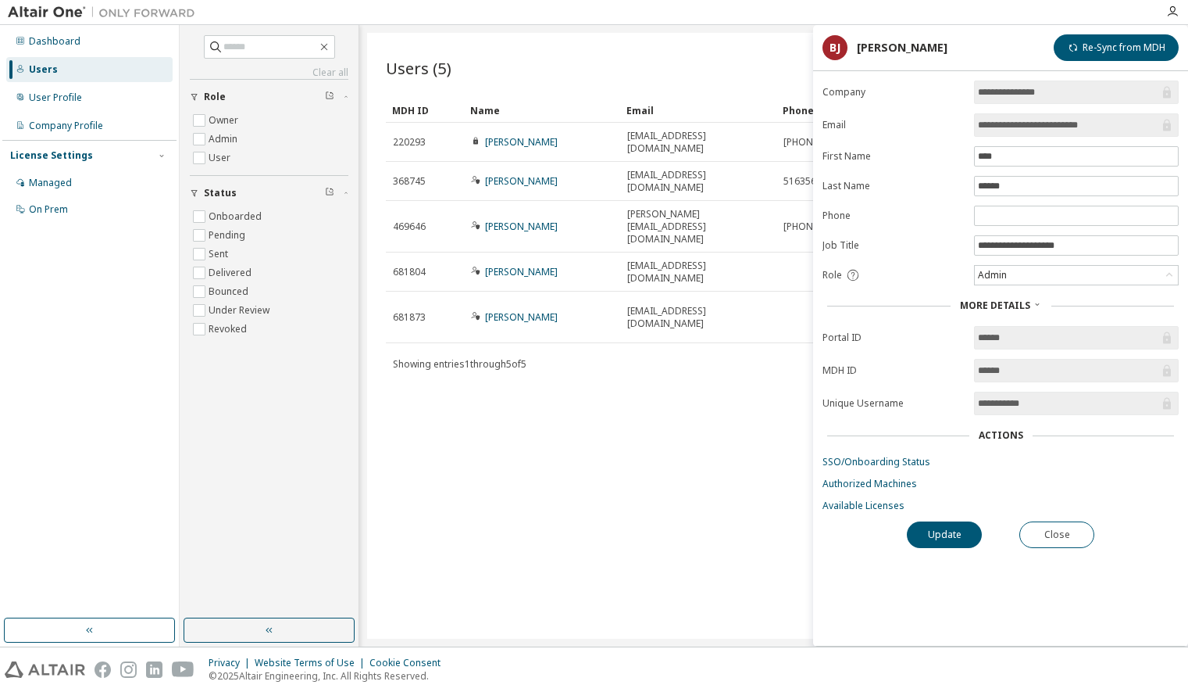
click at [606, 384] on div "Users (5) Import From CSV Export To CSV Add User Clear Load Save Save As Field …" at bounding box center [773, 336] width 813 height 606
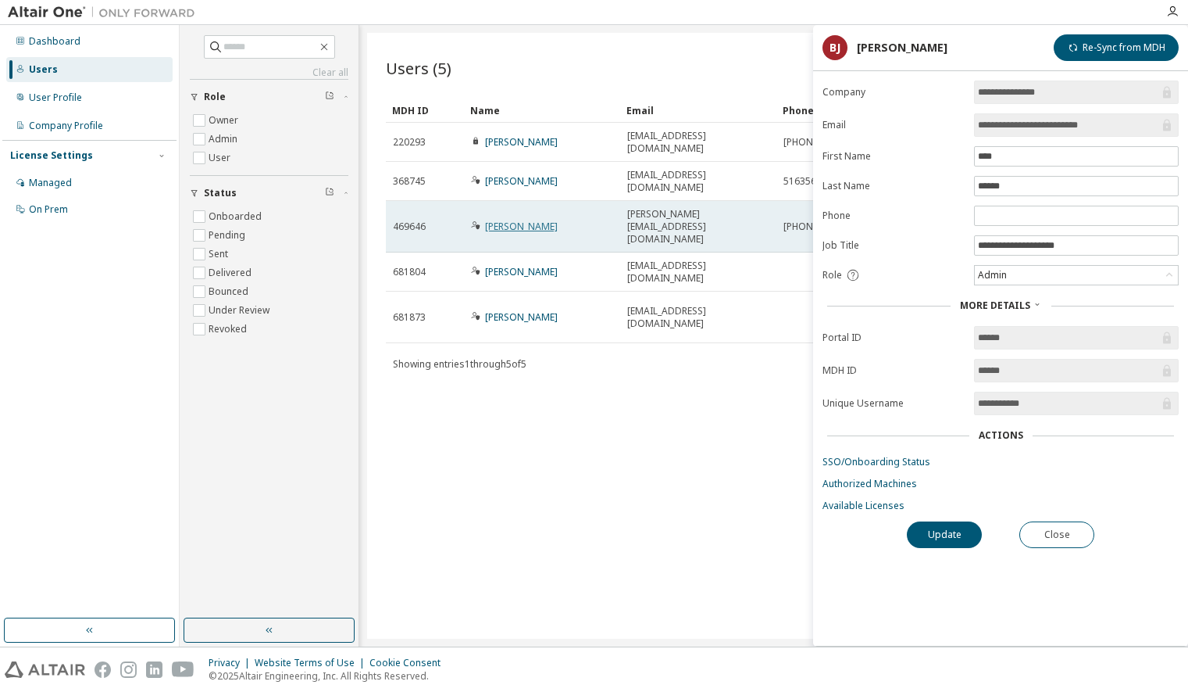
click at [520, 220] on link "[PERSON_NAME]" at bounding box center [521, 226] width 73 height 13
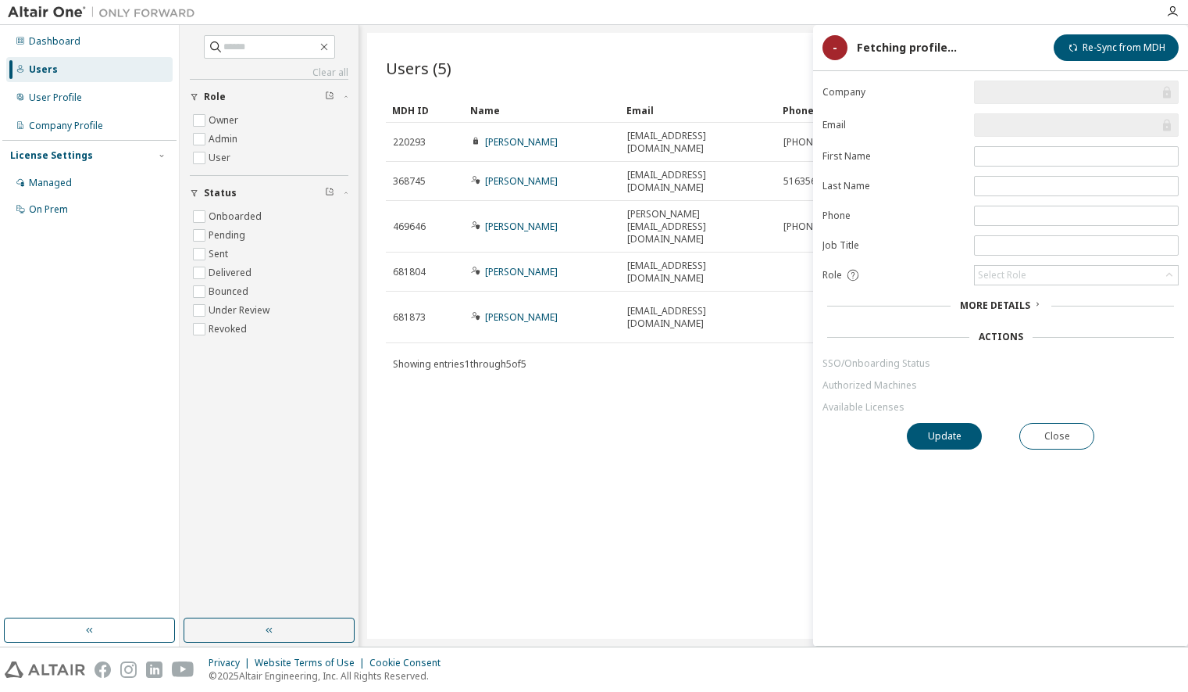
click at [956, 291] on form "Company Email First Name Last Name Phone Job Title Role Select Role More Detail…" at bounding box center [1001, 246] width 356 height 333
click at [956, 300] on span "More Details" at bounding box center [995, 304] width 70 height 13
click at [956, 302] on span "More Details" at bounding box center [995, 304] width 70 height 13
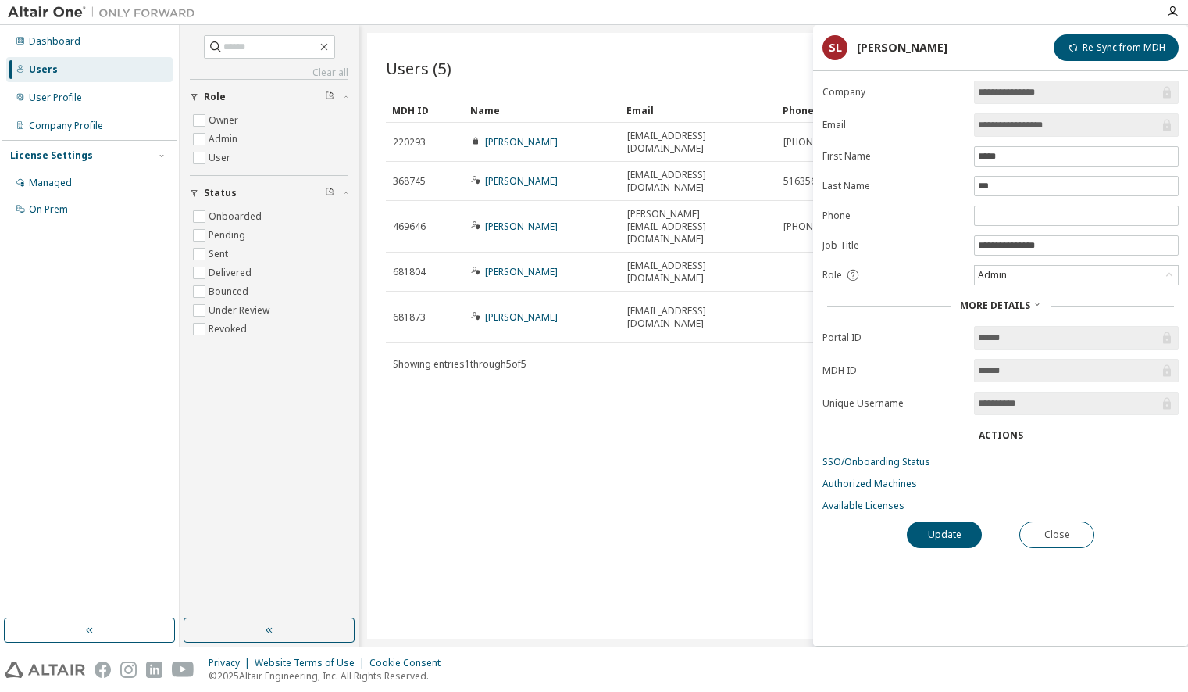
click at [956, 302] on span "More Details" at bounding box center [995, 304] width 70 height 13
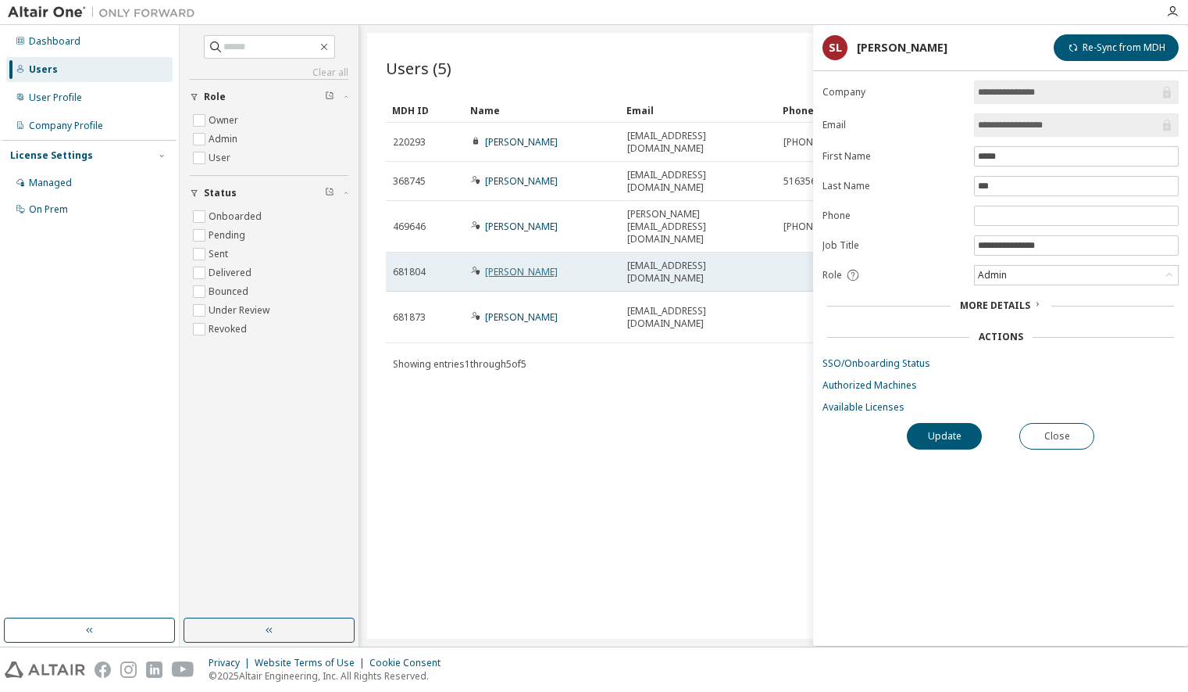
click at [516, 265] on link "[PERSON_NAME]" at bounding box center [521, 271] width 73 height 13
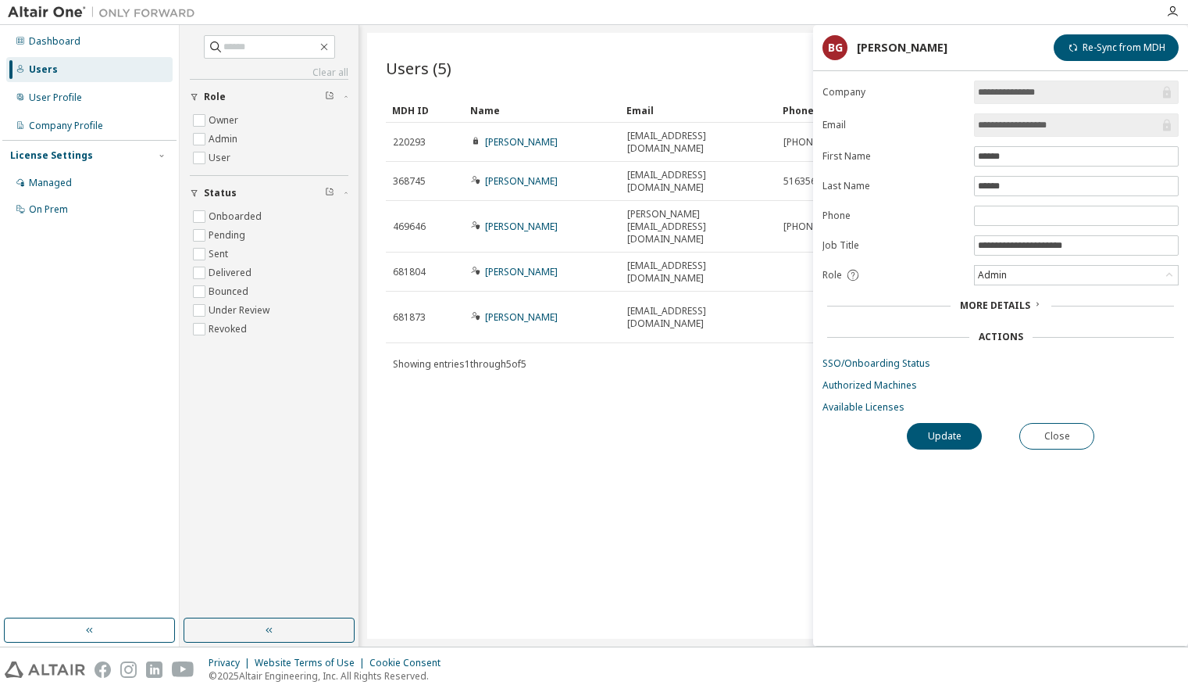
click at [956, 306] on span "More Details" at bounding box center [995, 304] width 70 height 13
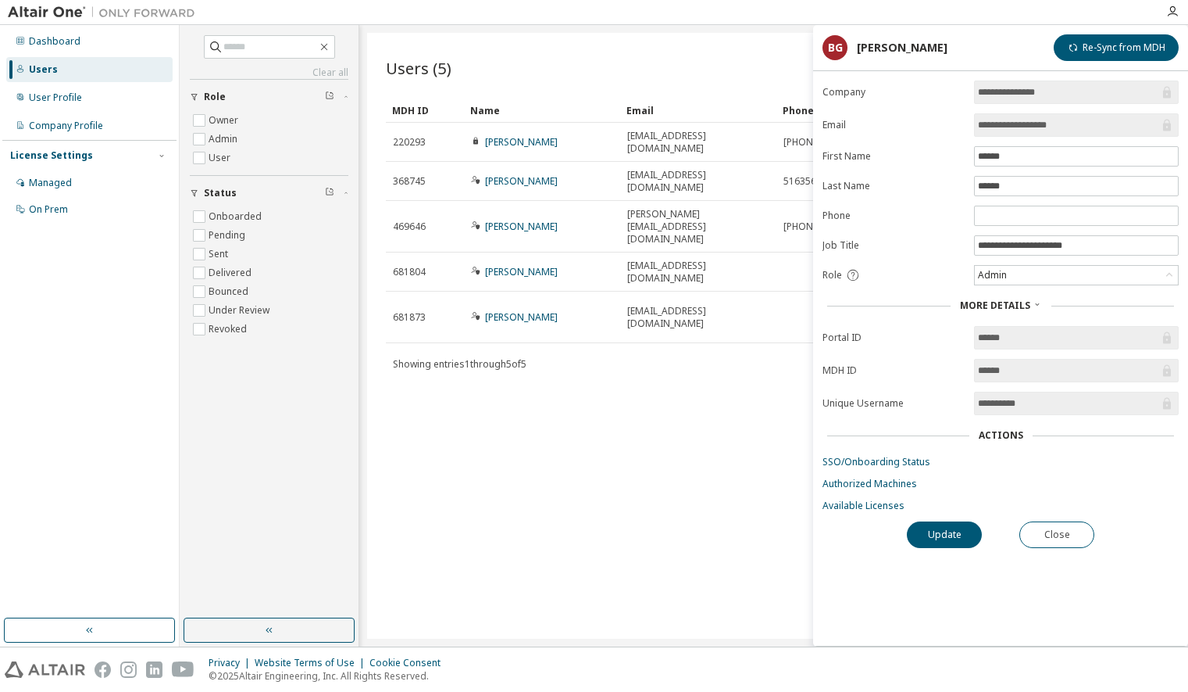
click at [956, 306] on span "More Details" at bounding box center [995, 304] width 70 height 13
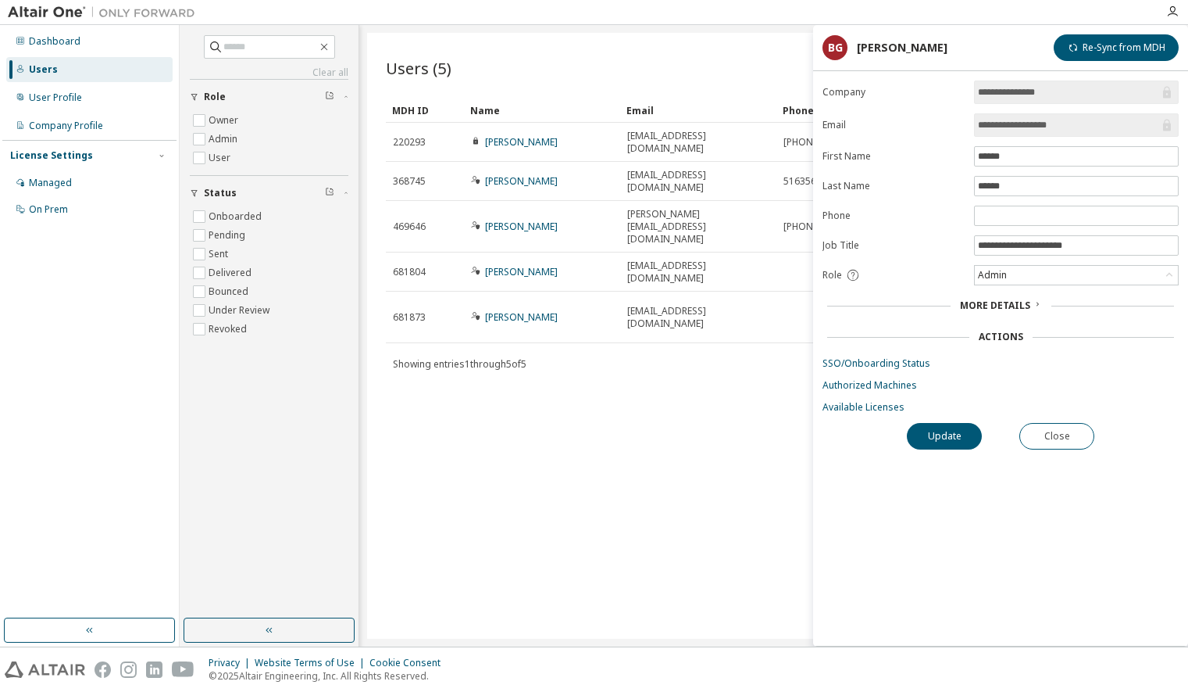
click at [634, 389] on div "Users (5) Import From CSV Export To CSV Add User Clear Load Save Save As Field …" at bounding box center [773, 336] width 813 height 606
click at [83, 88] on div "User Profile" at bounding box center [89, 97] width 166 height 25
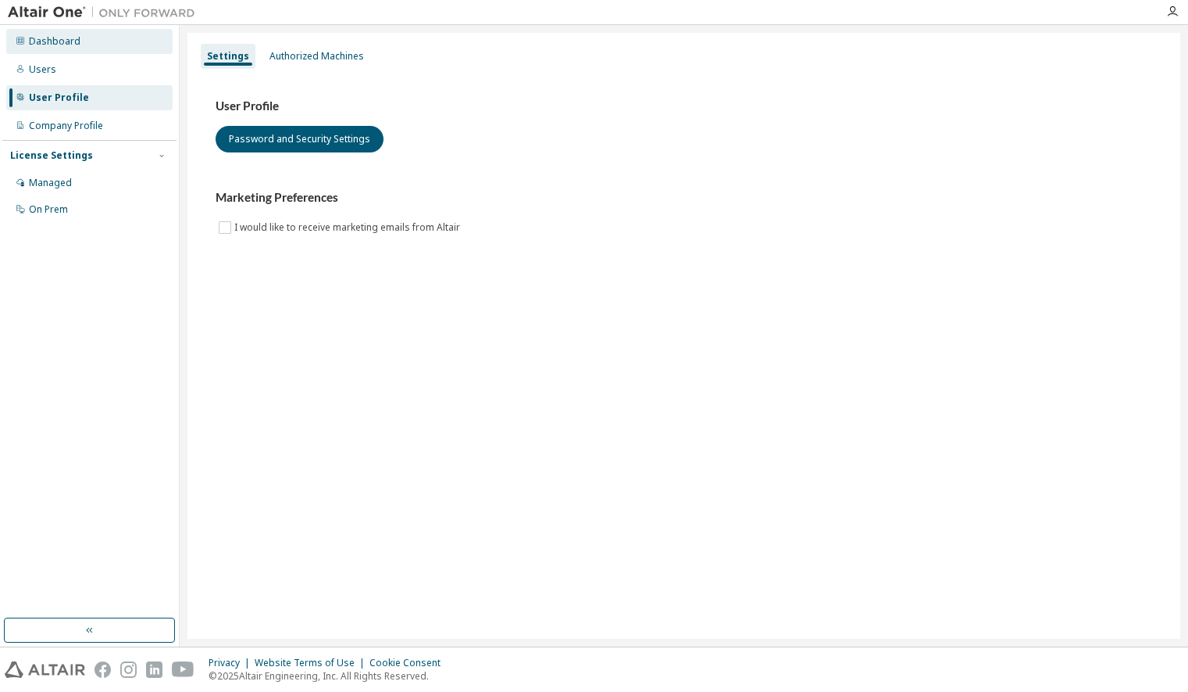
click at [30, 47] on div "Dashboard" at bounding box center [55, 41] width 52 height 13
